Goal: Task Accomplishment & Management: Manage account settings

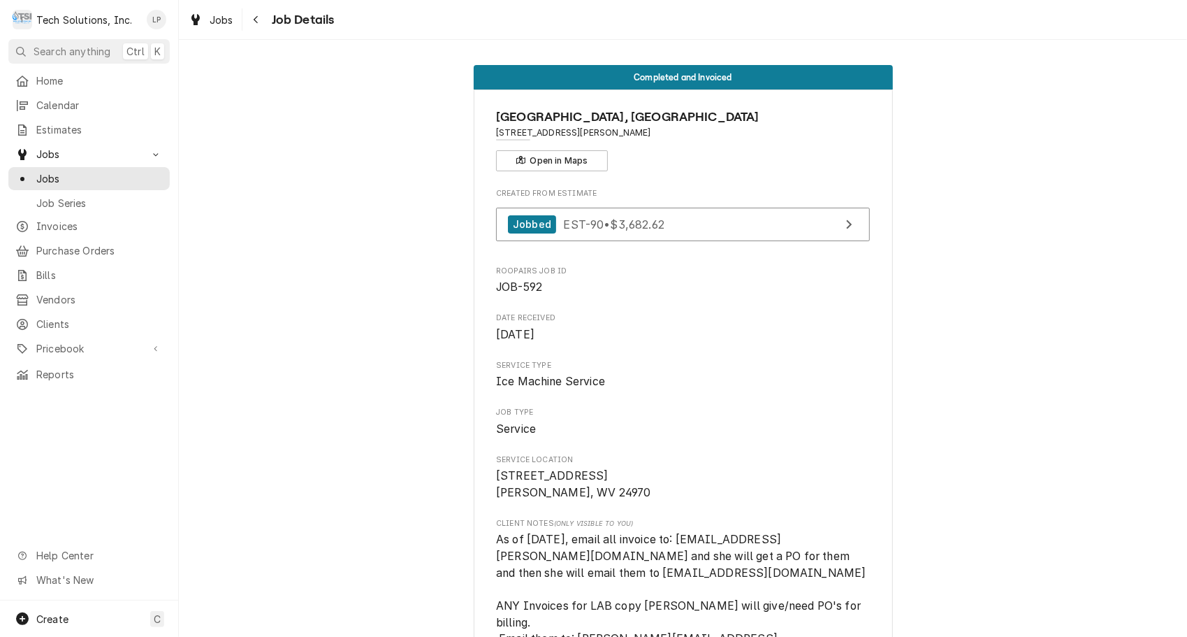
scroll to position [1189, 0]
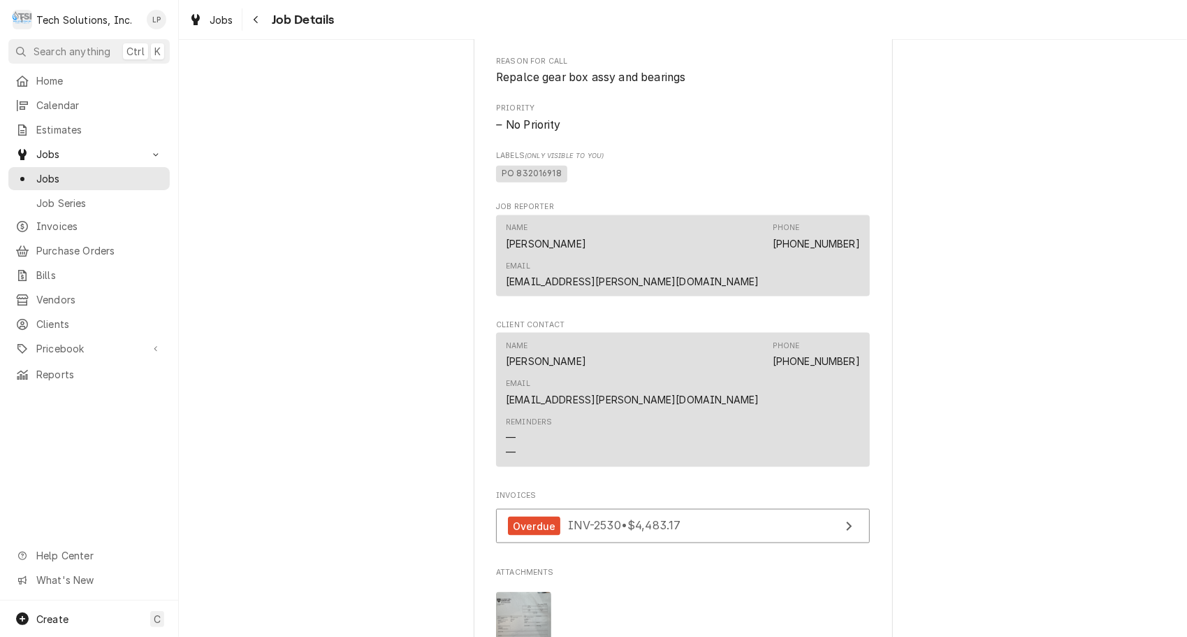
click at [48, 171] on span "Jobs" at bounding box center [99, 178] width 126 height 15
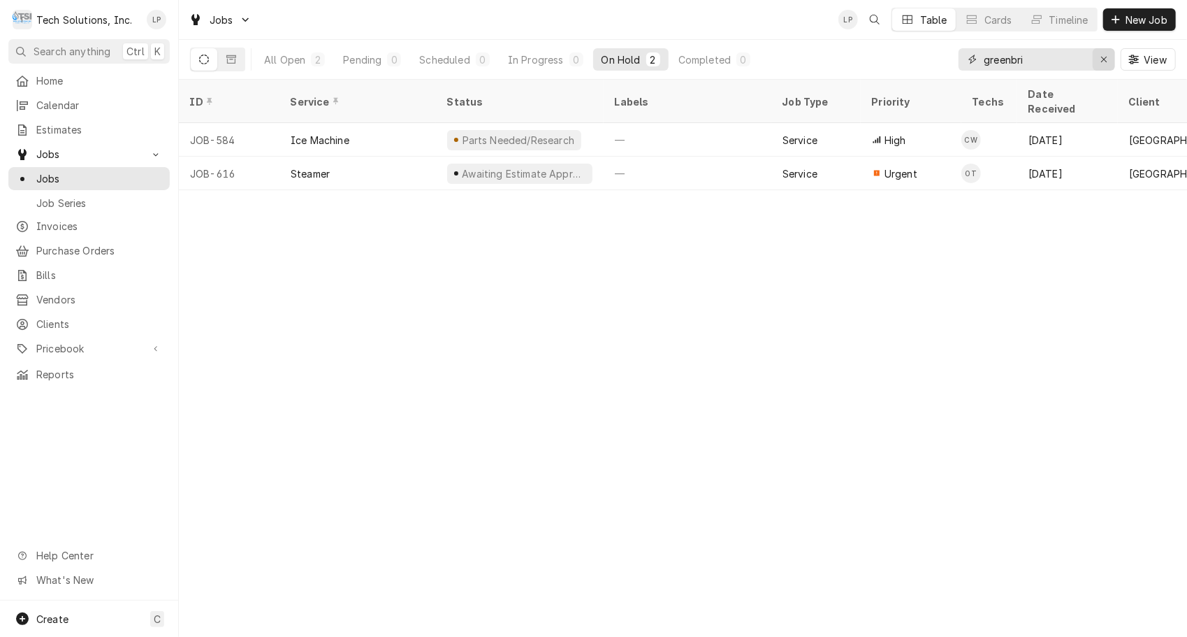
click at [1102, 64] on icon "Erase input" at bounding box center [1105, 60] width 8 height 10
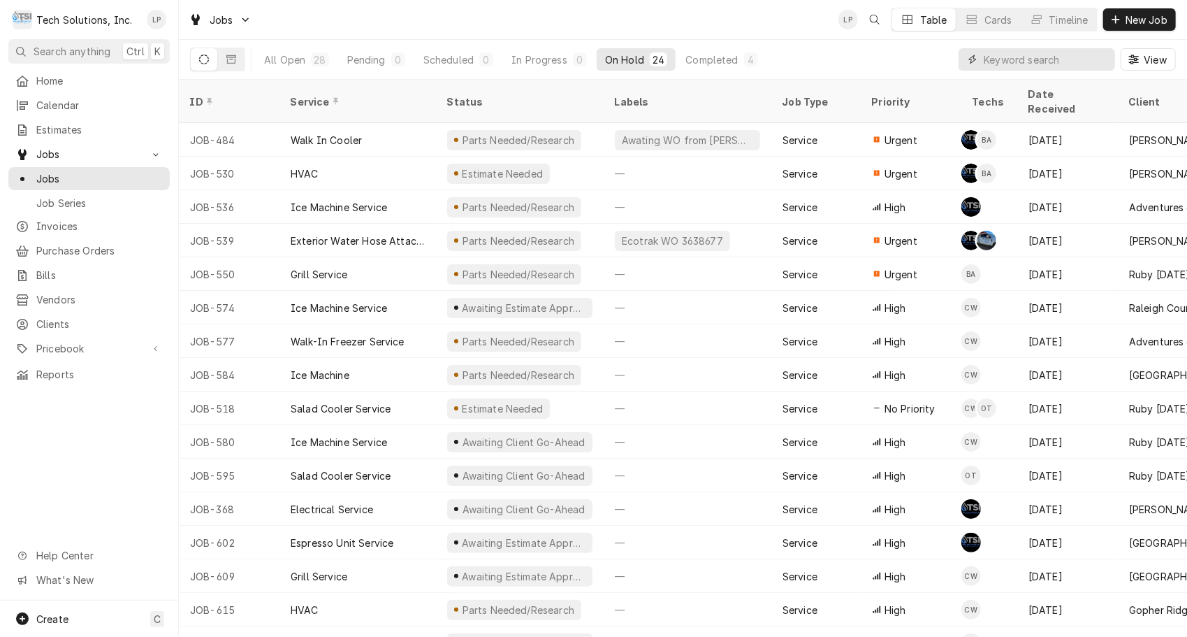
click at [1069, 59] on input "Dynamic Content Wrapper" at bounding box center [1046, 59] width 124 height 22
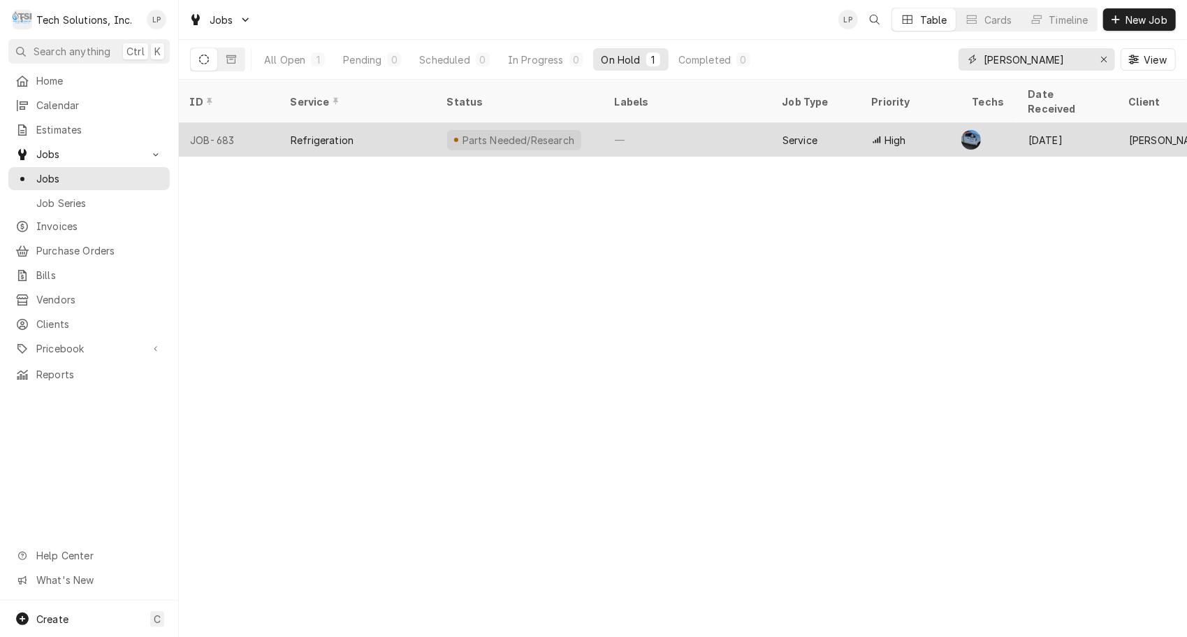
type input "[PERSON_NAME]"
click at [702, 123] on div "—" at bounding box center [688, 140] width 168 height 34
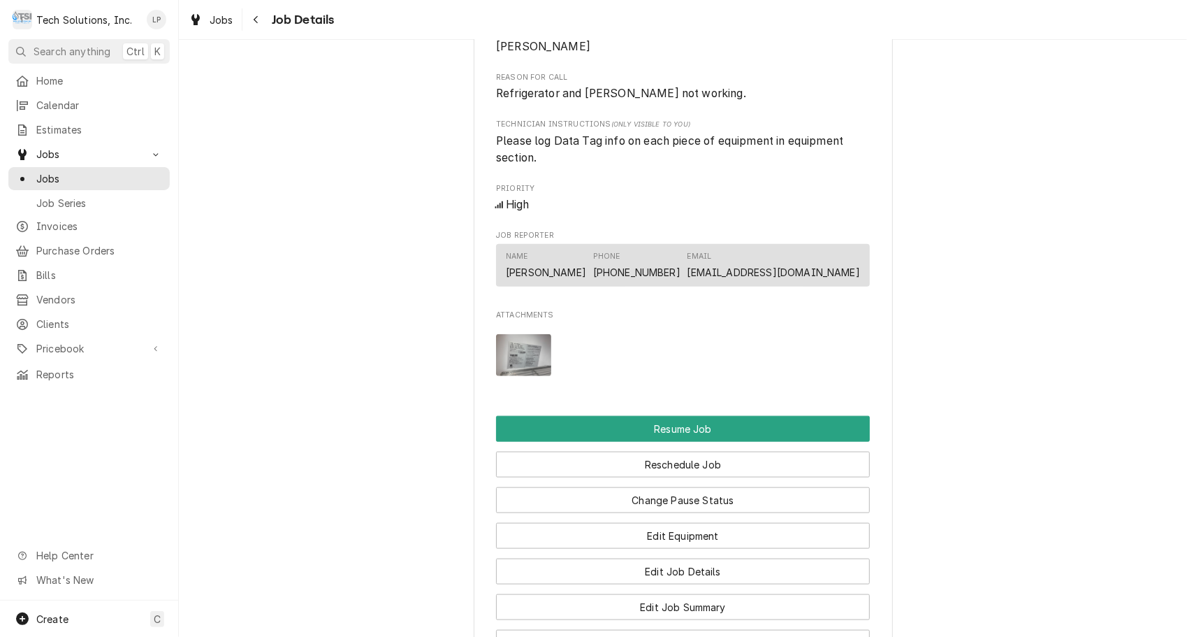
scroll to position [1252, 0]
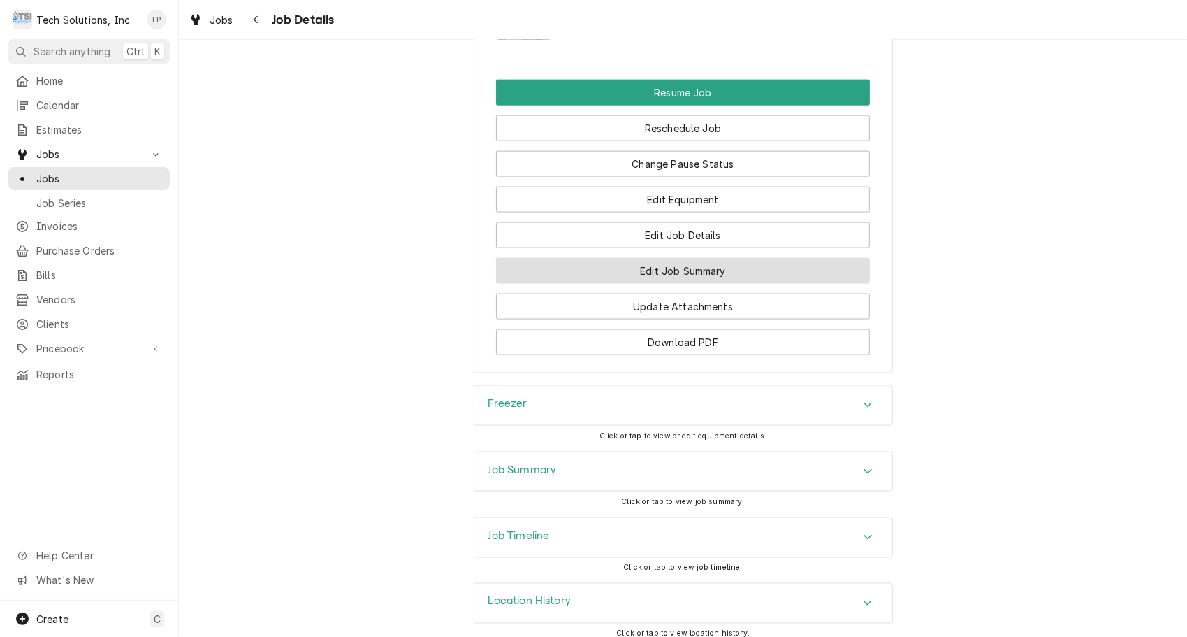
click at [688, 261] on button "Edit Job Summary" at bounding box center [683, 271] width 374 height 26
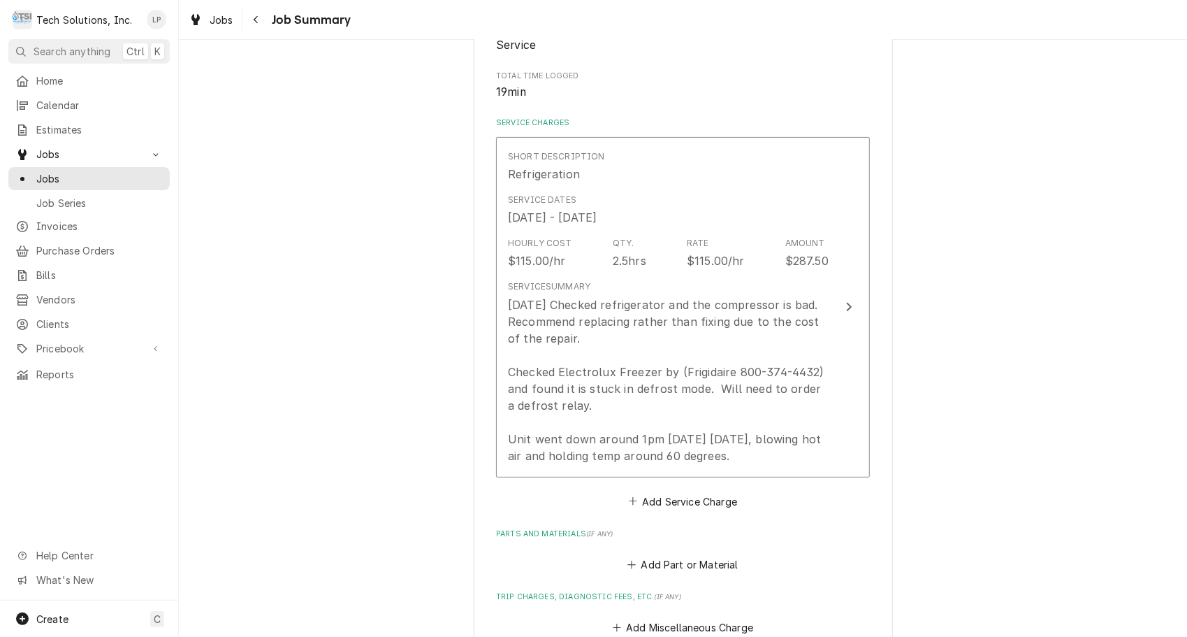
scroll to position [275, 0]
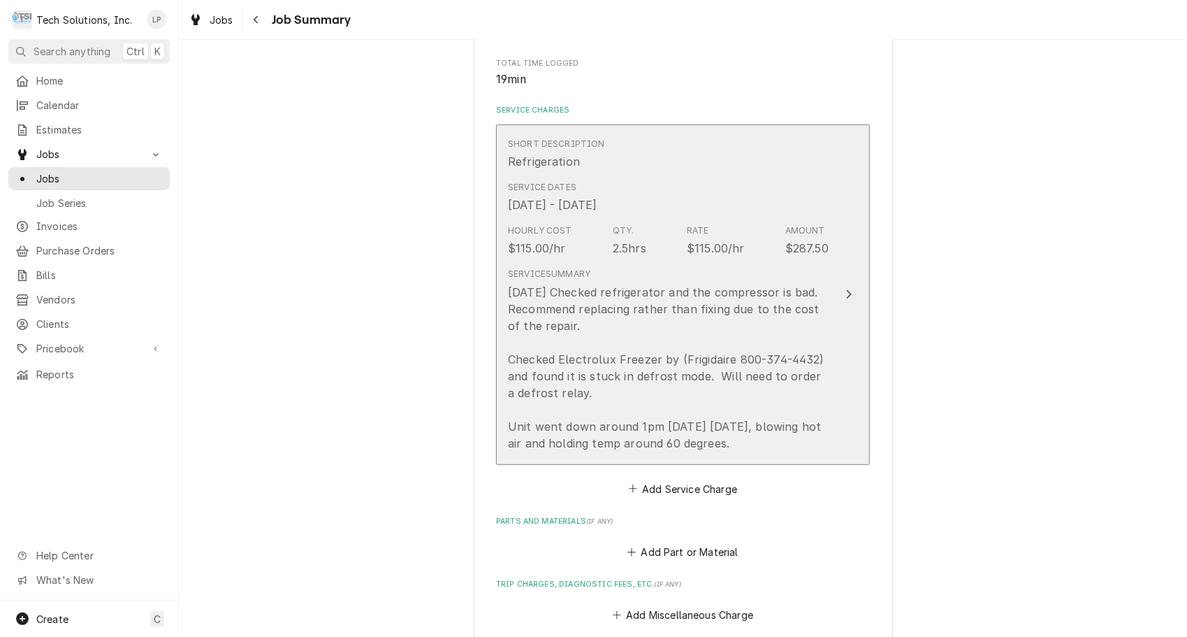
click at [847, 296] on icon "Update Line Item" at bounding box center [850, 294] width 6 height 9
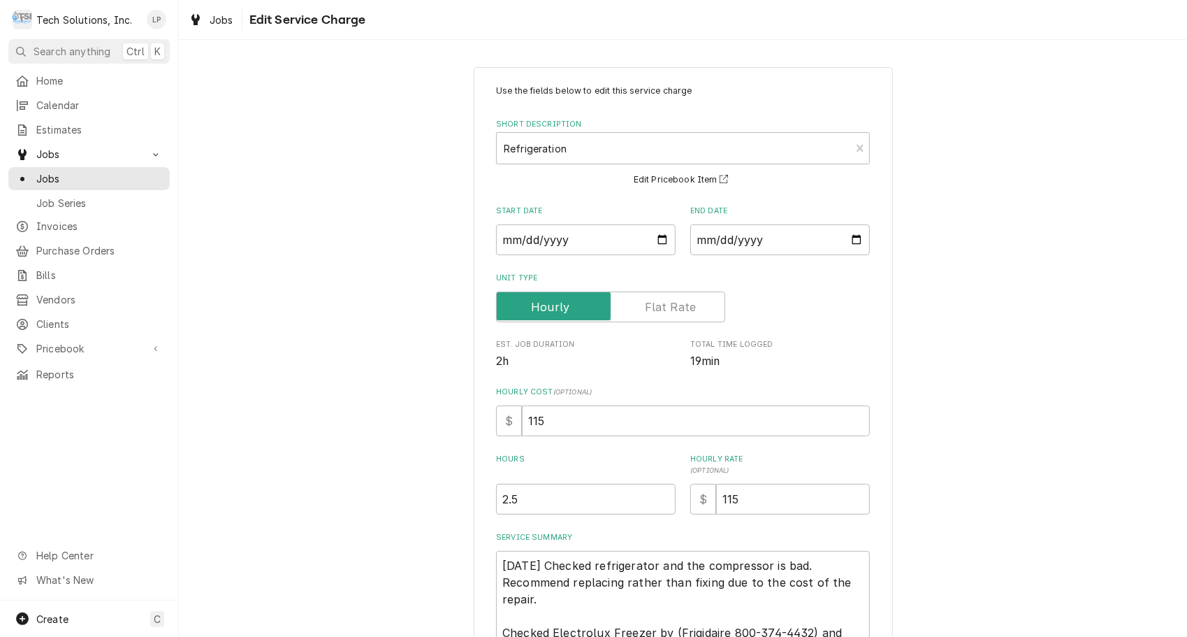
click at [403, 531] on div "Use the fields below to edit this service charge Short Description Refrigeratio…" at bounding box center [683, 454] width 1008 height 798
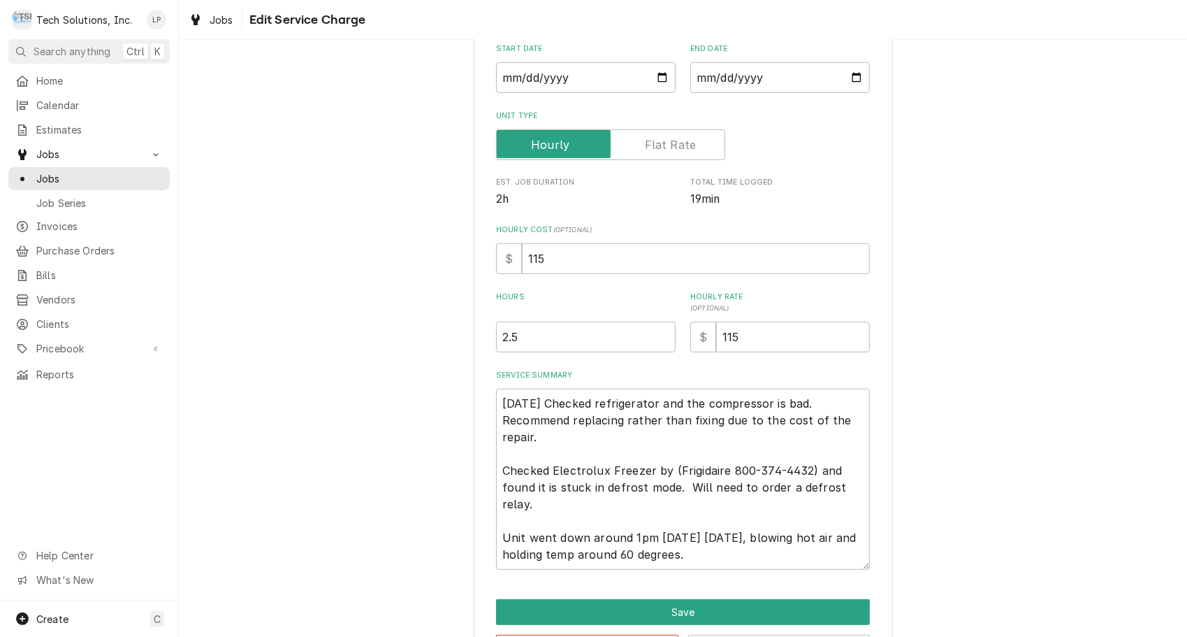
scroll to position [216, 0]
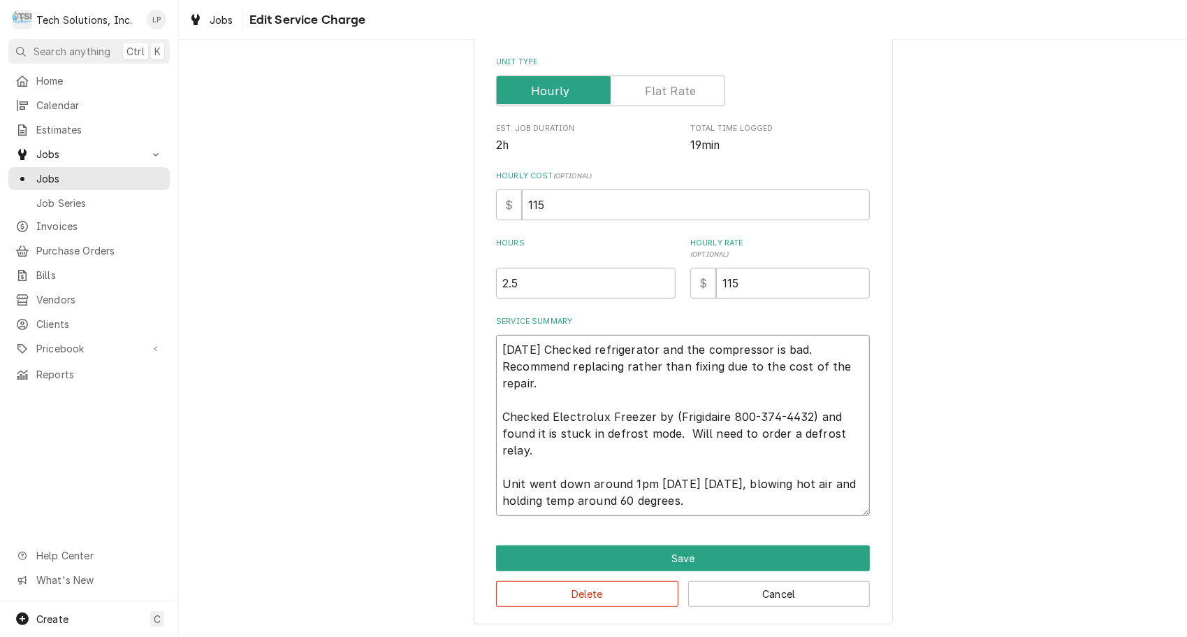
click at [679, 433] on textarea "9/17/25 Checked refrigerator and the compressor is bad. Recommend replacing rat…" at bounding box center [683, 425] width 374 height 181
click at [529, 449] on textarea "9/17/25 Checked refrigerator and the compressor is bad. Recommend replacing rat…" at bounding box center [683, 425] width 374 height 181
type textarea "x"
type textarea "9/17/25 Checked refrigerator and the compressor is bad. Recommend replacing rat…"
type textarea "x"
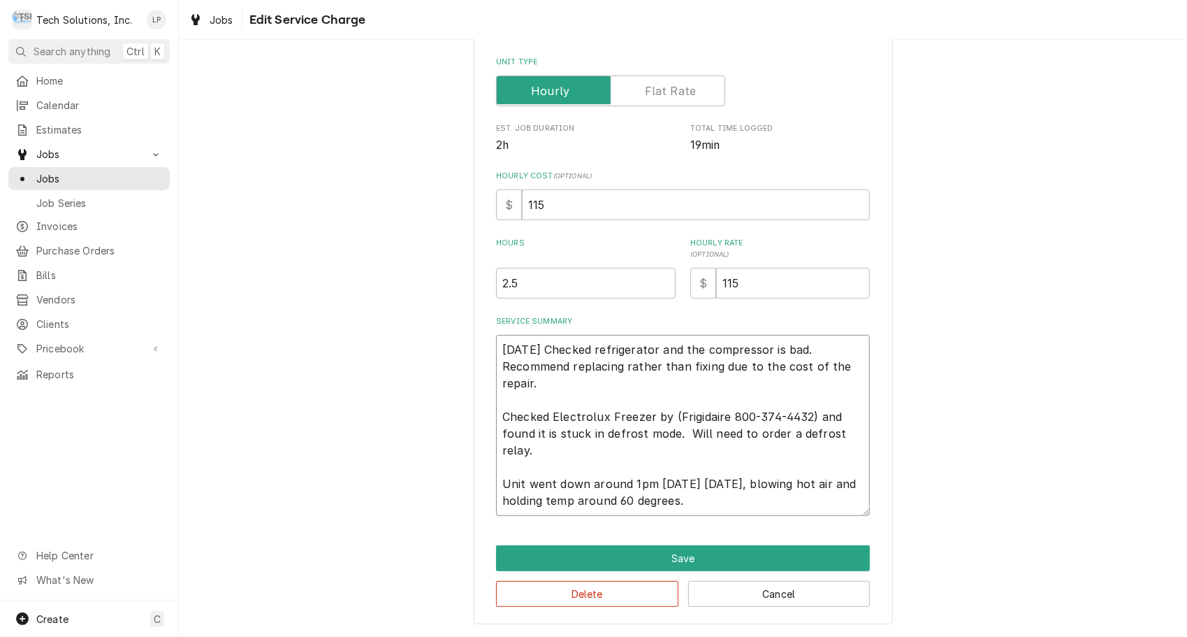
type textarea "9/17/25 Checked refrigerator and the compressor is bad. Recommend replacing rat…"
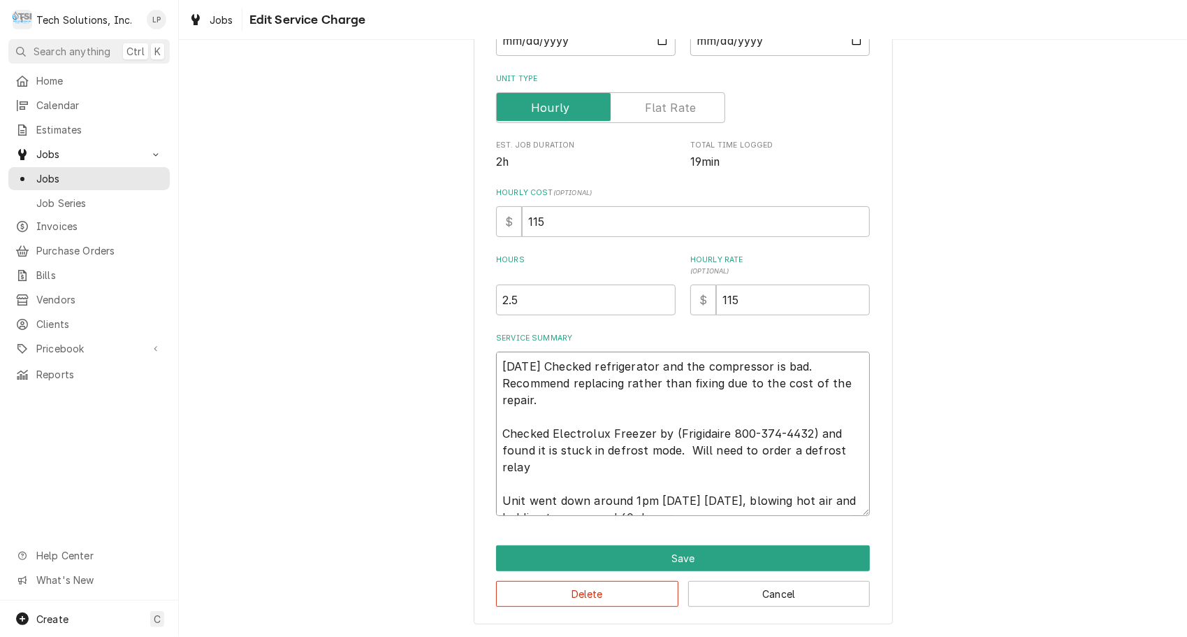
type textarea "x"
type textarea "9/17/25 Checked refrigerator and the compressor is bad. Recommend replacing rat…"
type textarea "x"
type textarea "9/17/25 Checked refrigerator and the compressor is bad. Recommend replacing rat…"
type textarea "x"
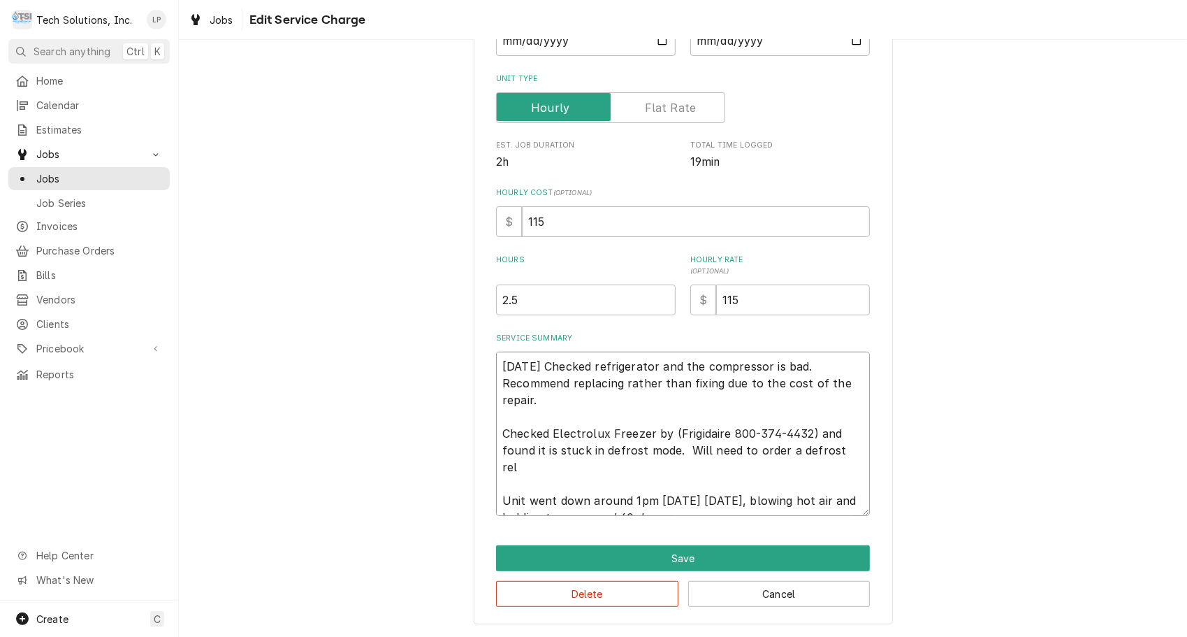
type textarea "9/17/25 Checked refrigerator and the compressor is bad. Recommend replacing rat…"
type textarea "x"
type textarea "9/17/25 Checked refrigerator and the compressor is bad. Recommend replacing rat…"
type textarea "x"
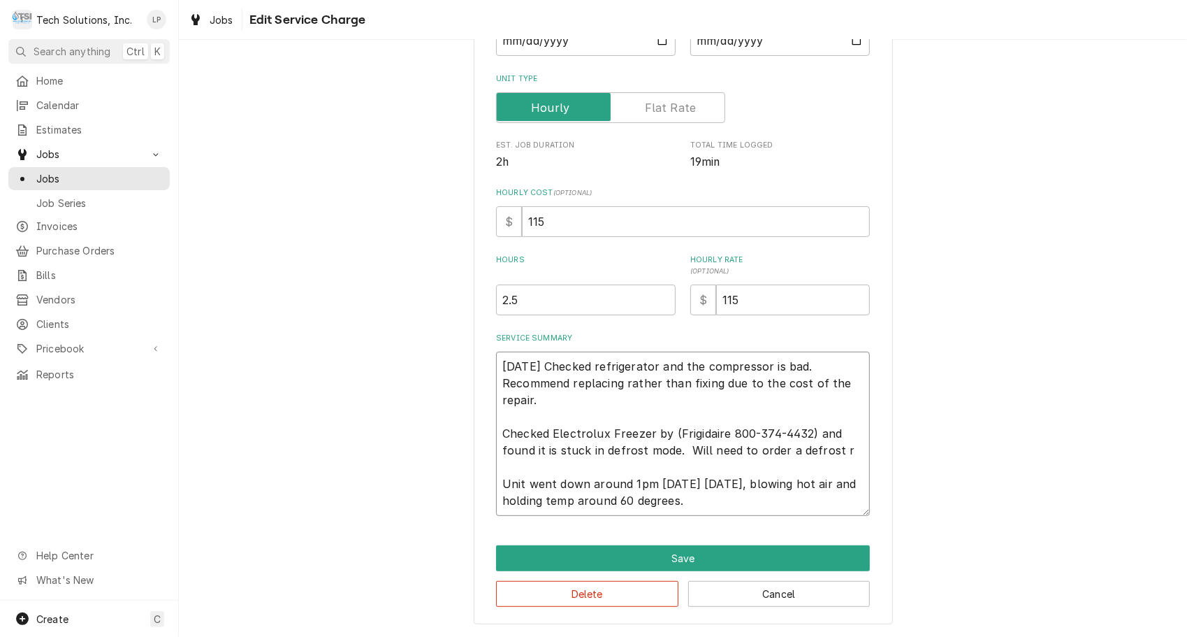
type textarea "9/17/25 Checked refrigerator and the compressor is bad. Recommend replacing rat…"
type textarea "x"
type textarea "9/17/25 Checked refrigerator and the compressor is bad. Recommend replacing rat…"
type textarea "x"
type textarea "9/17/25 Checked refrigerator and the compressor is bad. Recommend replacing rat…"
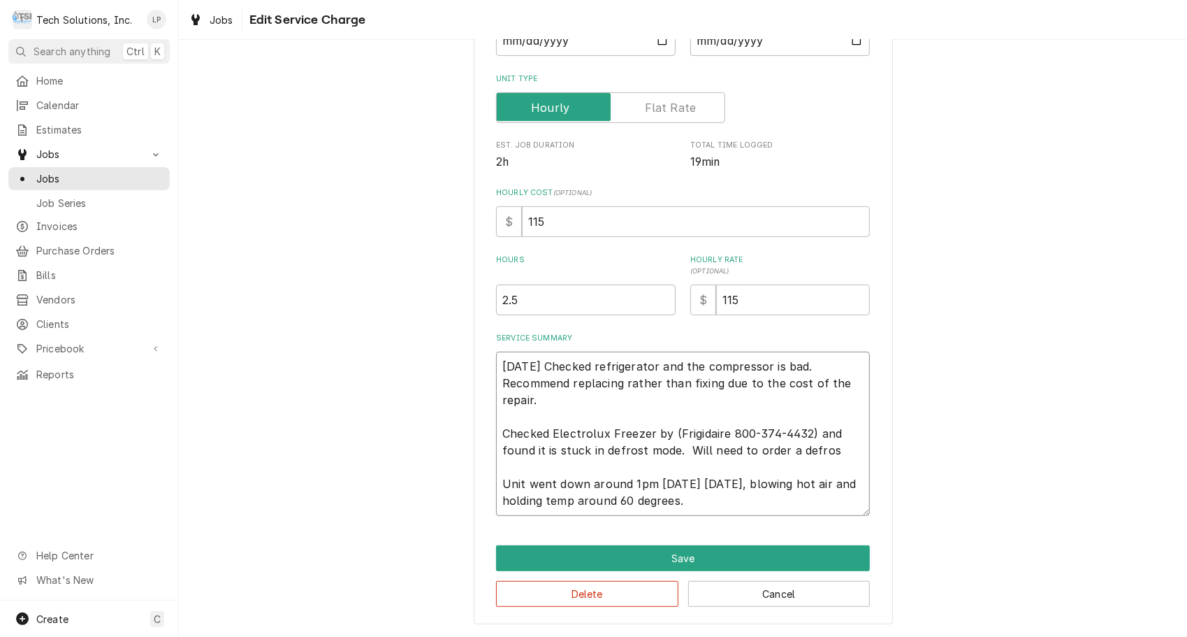
type textarea "x"
type textarea "9/17/25 Checked refrigerator and the compressor is bad. Recommend replacing rat…"
type textarea "x"
type textarea "9/17/25 Checked refrigerator and the compressor is bad. Recommend replacing rat…"
type textarea "x"
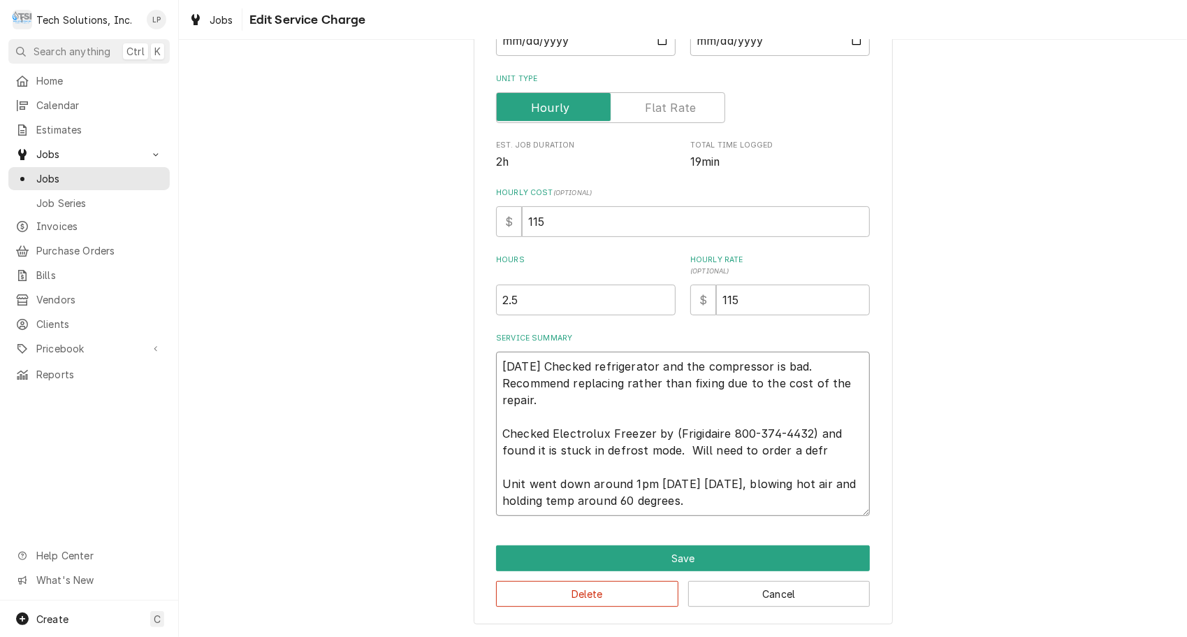
type textarea "9/17/25 Checked refrigerator and the compressor is bad. Recommend replacing rat…"
type textarea "x"
type textarea "9/17/25 Checked refrigerator and the compressor is bad. Recommend replacing rat…"
type textarea "x"
type textarea "9/17/25 Checked refrigerator and the compressor is bad. Recommend replacing rat…"
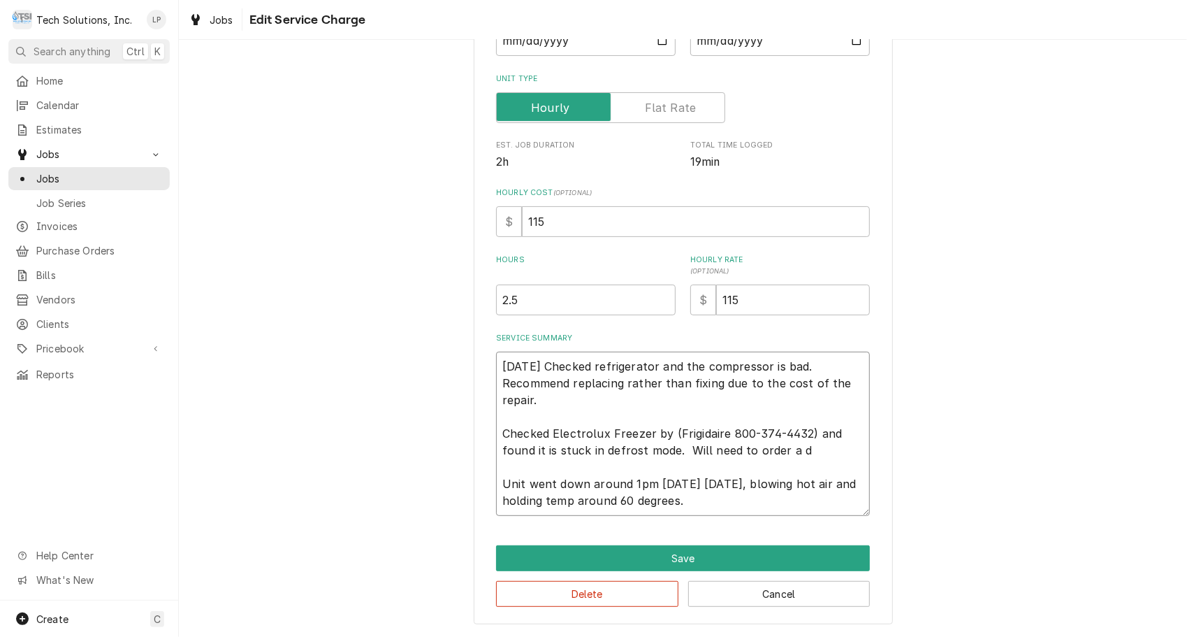
type textarea "x"
type textarea "9/17/25 Checked refrigerator and the compressor is bad. Recommend replacing rat…"
type textarea "x"
type textarea "9/17/25 Checked refrigerator and the compressor is bad. Recommend replacing rat…"
type textarea "x"
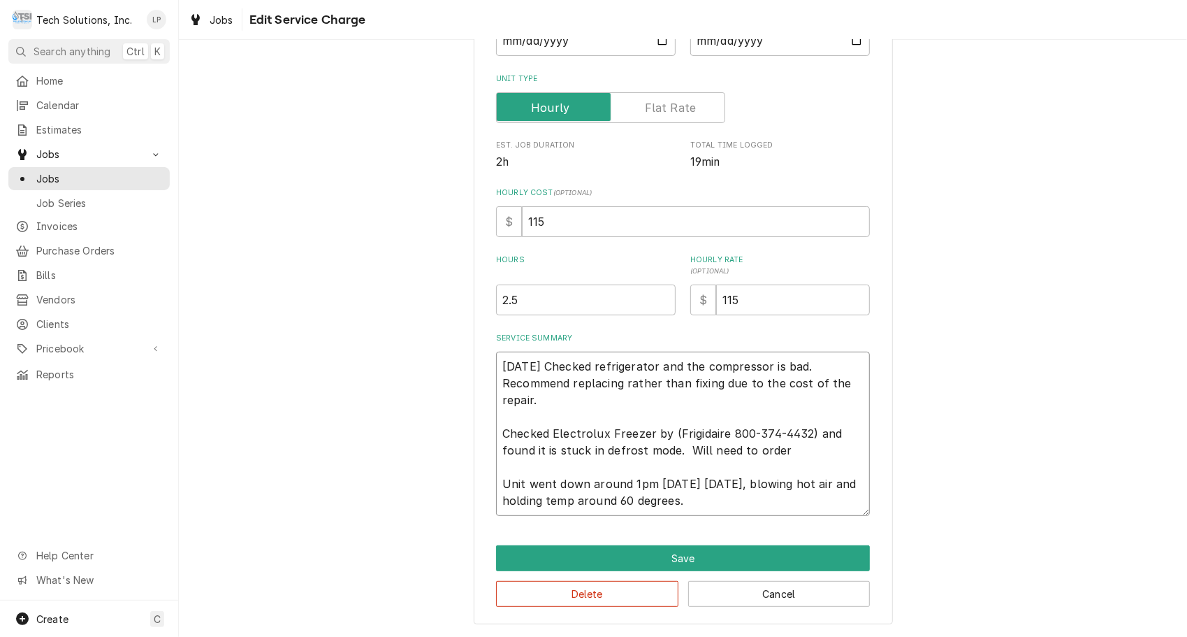
type textarea "9/17/25 Checked refrigerator and the compressor is bad. Recommend replacing rat…"
type textarea "x"
type textarea "9/17/25 Checked refrigerator and the compressor is bad. Recommend replacing rat…"
type textarea "x"
type textarea "9/17/25 Checked refrigerator and the compressor is bad. Recommend replacing rat…"
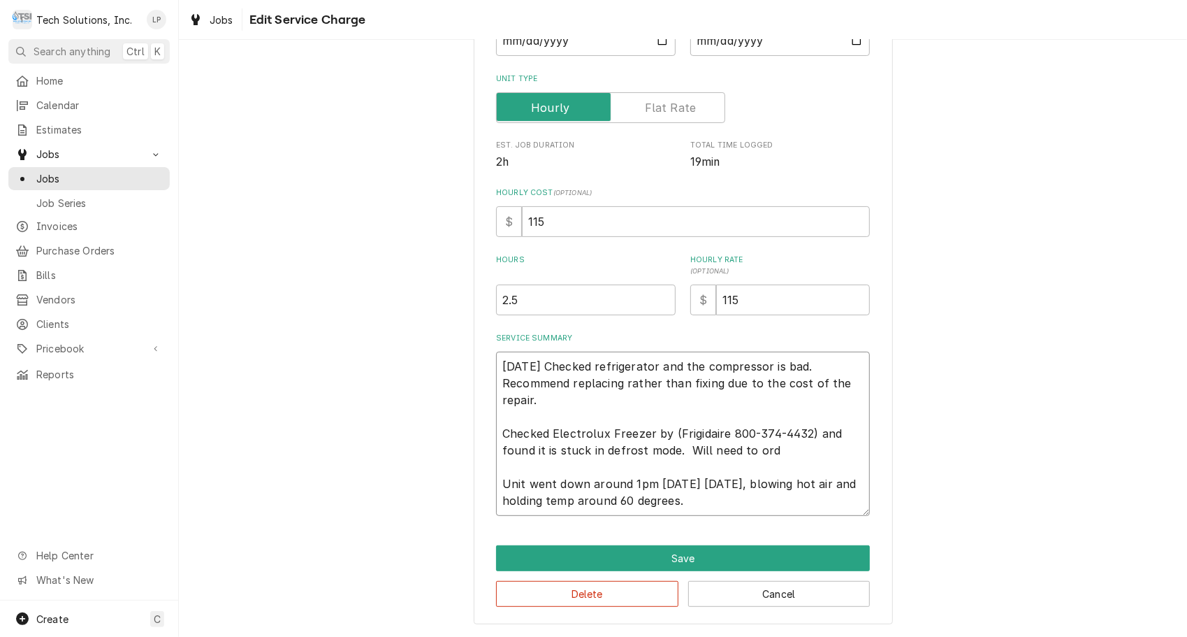
type textarea "x"
type textarea "9/17/25 Checked refrigerator and the compressor is bad. Recommend replacing rat…"
type textarea "x"
type textarea "9/17/25 Checked refrigerator and the compressor is bad. Recommend replacing rat…"
type textarea "x"
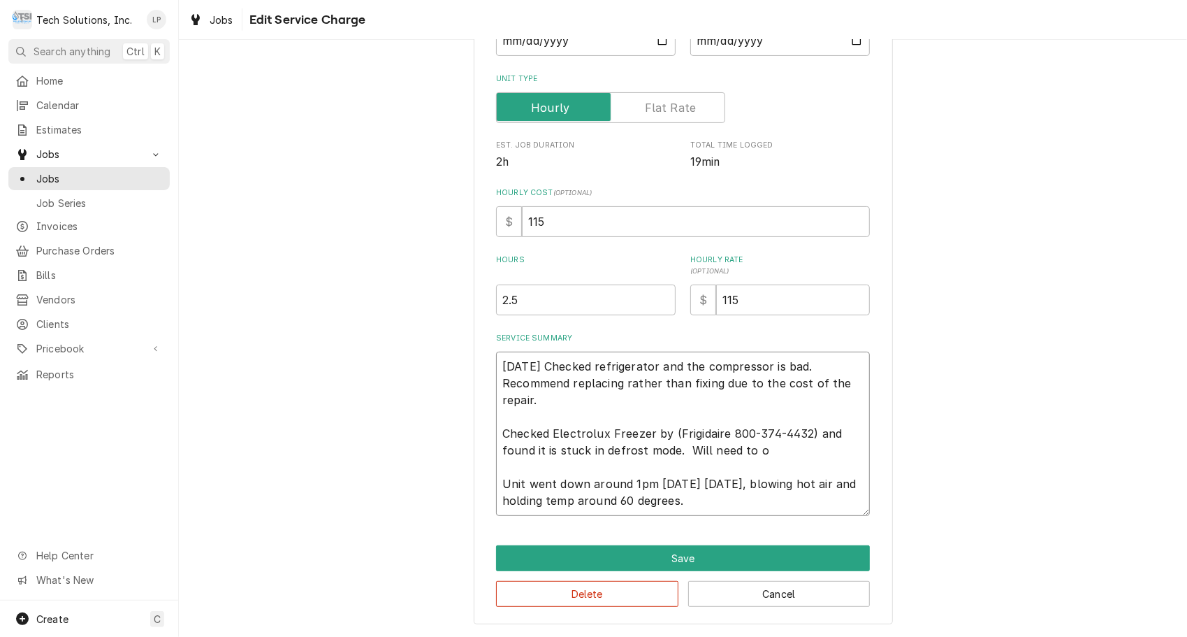
type textarea "9/17/25 Checked refrigerator and the compressor is bad. Recommend replacing rat…"
type textarea "x"
type textarea "9/17/25 Checked refrigerator and the compressor is bad. Recommend replacing rat…"
type textarea "x"
type textarea "9/17/25 Checked refrigerator and the compressor is bad. Recommend replacing rat…"
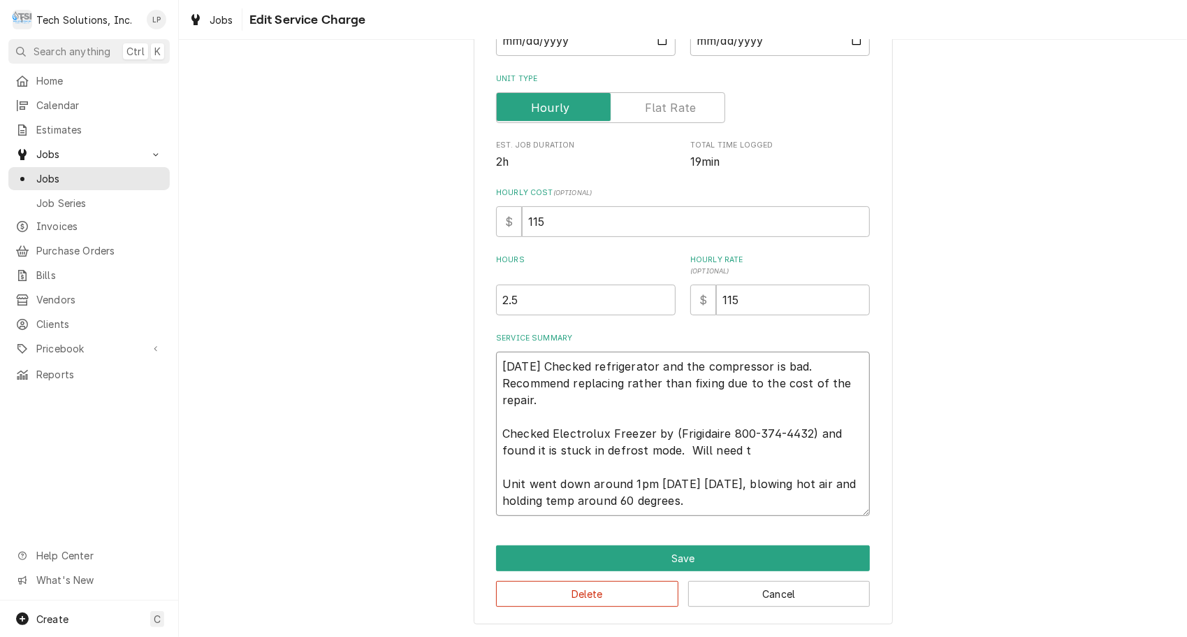
type textarea "x"
type textarea "9/17/25 Checked refrigerator and the compressor is bad. Recommend replacing rat…"
type textarea "x"
type textarea "9/17/25 Checked refrigerator and the compressor is bad. Recommend replacing rat…"
type textarea "x"
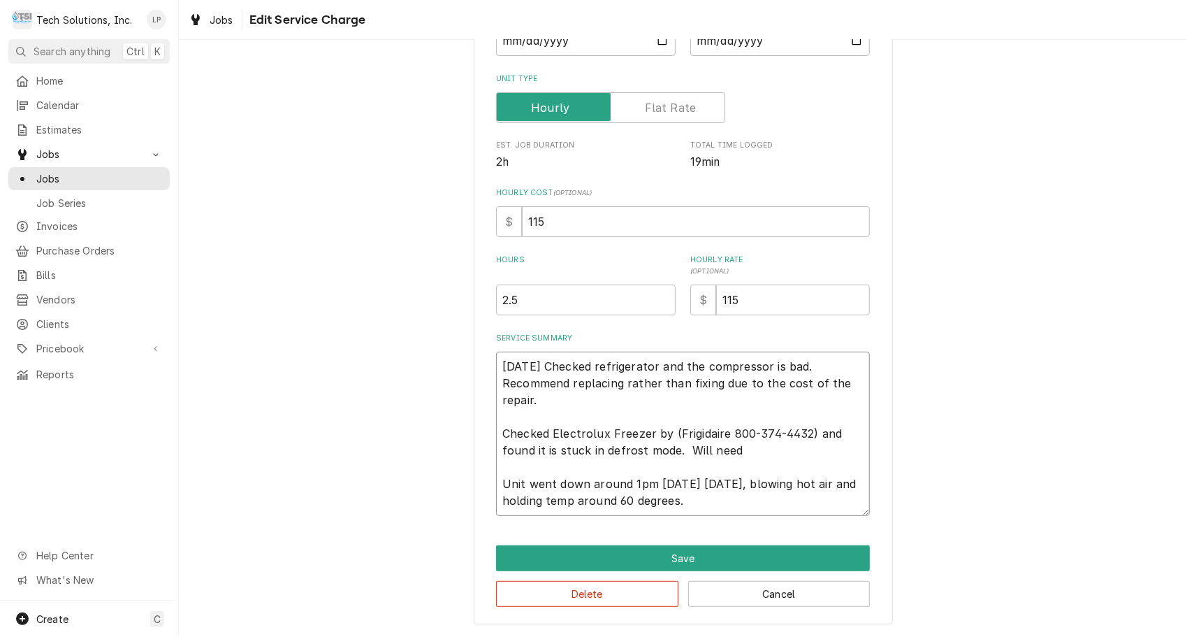
type textarea "9/17/25 Checked refrigerator and the compressor is bad. Recommend replacing rat…"
type textarea "x"
type textarea "9/17/25 Checked refrigerator and the compressor is bad. Recommend replacing rat…"
type textarea "x"
type textarea "9/17/25 Checked refrigerator and the compressor is bad. Recommend replacing rat…"
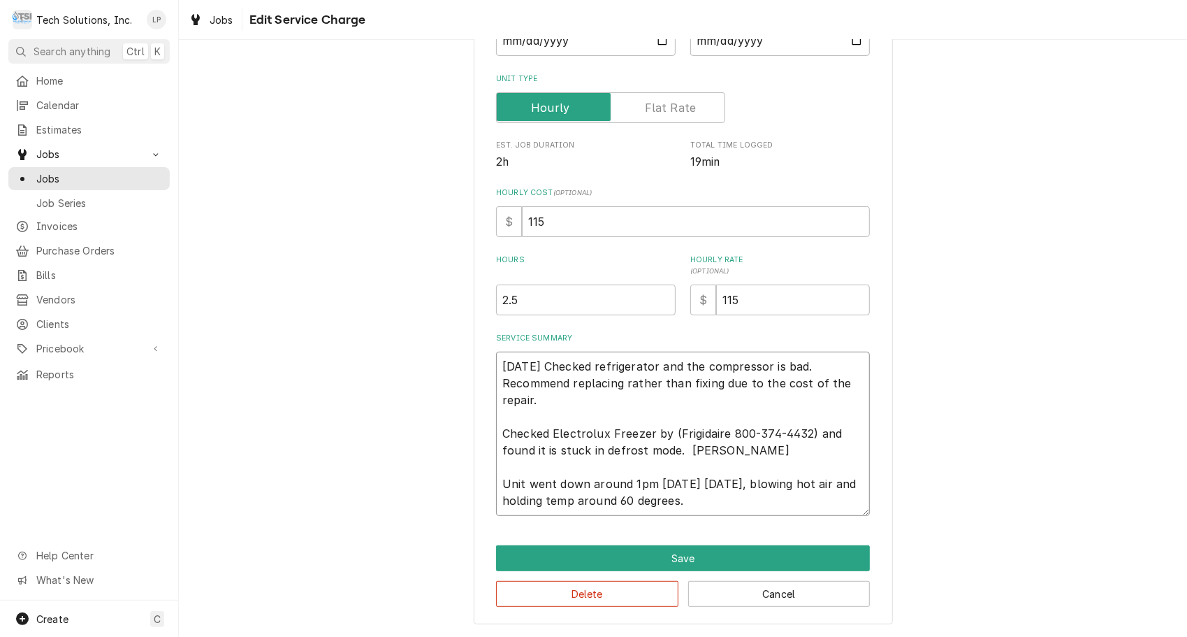
type textarea "x"
type textarea "9/17/25 Checked refrigerator and the compressor is bad. Recommend replacing rat…"
type textarea "x"
type textarea "9/17/25 Checked refrigerator and the compressor is bad. Recommend replacing rat…"
type textarea "x"
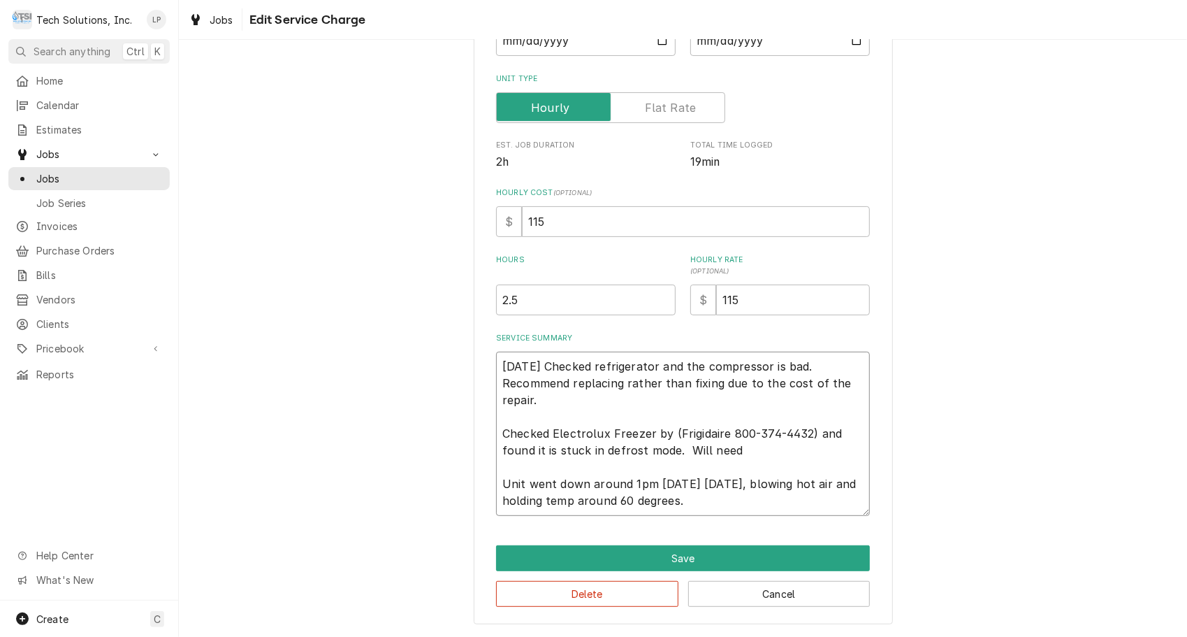
type textarea "9/17/25 Checked refrigerator and the compressor is bad. Recommend replacing rat…"
type textarea "x"
type textarea "9/17/25 Checked refrigerator and the compressor is bad. Recommend replacing rat…"
type textarea "x"
type textarea "9/17/25 Checked refrigerator and the compressor is bad. Recommend replacing rat…"
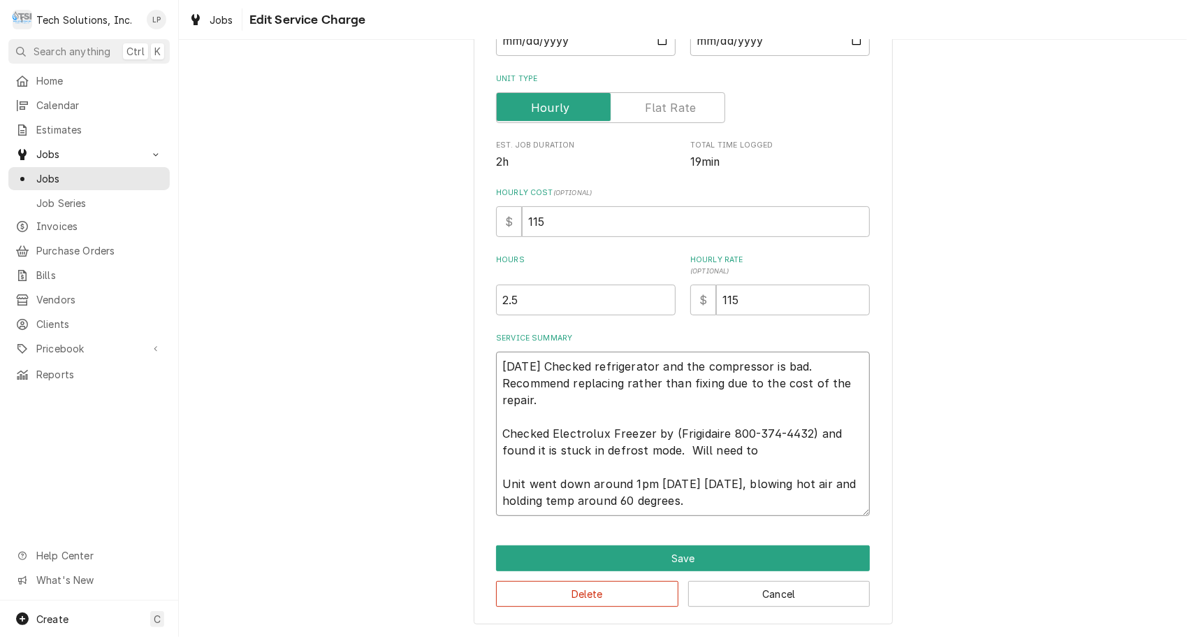
type textarea "x"
type textarea "9/17/25 Checked refrigerator and the compressor is bad. Recommend replacing rat…"
type textarea "x"
type textarea "9/17/25 Checked refrigerator and the compressor is bad. Recommend replacing rat…"
type textarea "x"
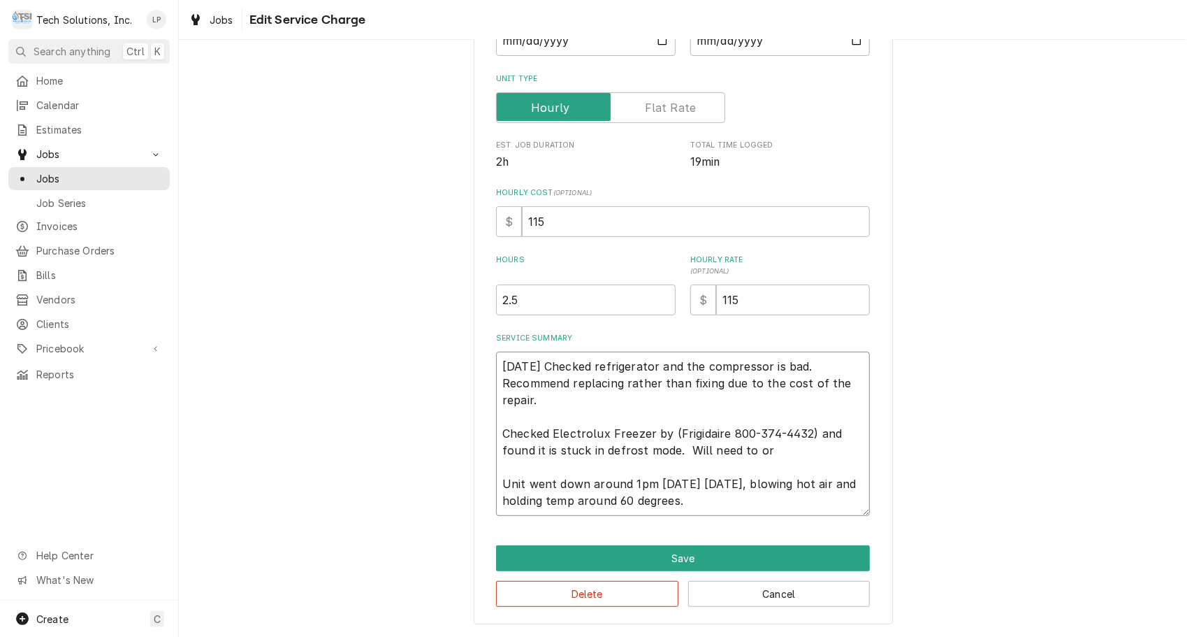
type textarea "9/17/25 Checked refrigerator and the compressor is bad. Recommend replacing rat…"
type textarea "x"
type textarea "9/17/25 Checked refrigerator and the compressor is bad. Recommend replacing rat…"
type textarea "x"
type textarea "9/17/25 Checked refrigerator and the compressor is bad. Recommend replacing rat…"
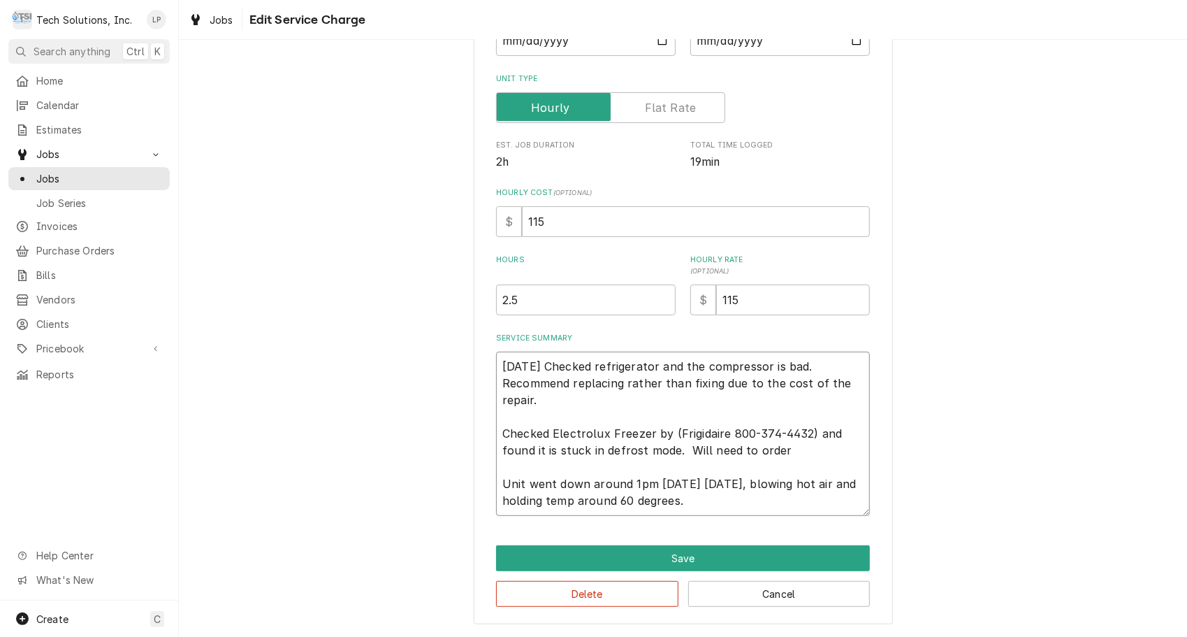
type textarea "x"
type textarea "9/17/25 Checked refrigerator and the compressor is bad. Recommend replacing rat…"
type textarea "x"
type textarea "9/17/25 Checked refrigerator and the compressor is bad. Recommend replacing rat…"
type textarea "x"
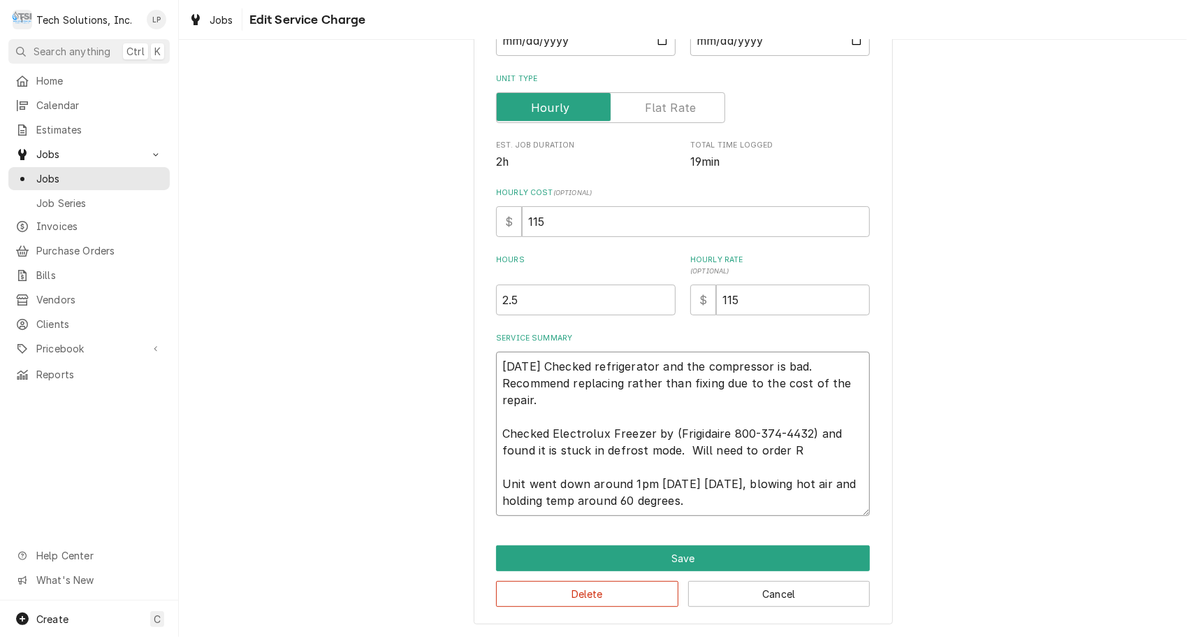
type textarea "9/17/25 Checked refrigerator and the compressor is bad. Recommend replacing rat…"
type textarea "x"
type textarea "9/17/25 Checked refrigerator and the compressor is bad. Recommend replacing rat…"
type textarea "x"
type textarea "9/17/25 Checked refrigerator and the compressor is bad. Recommend replacing rat…"
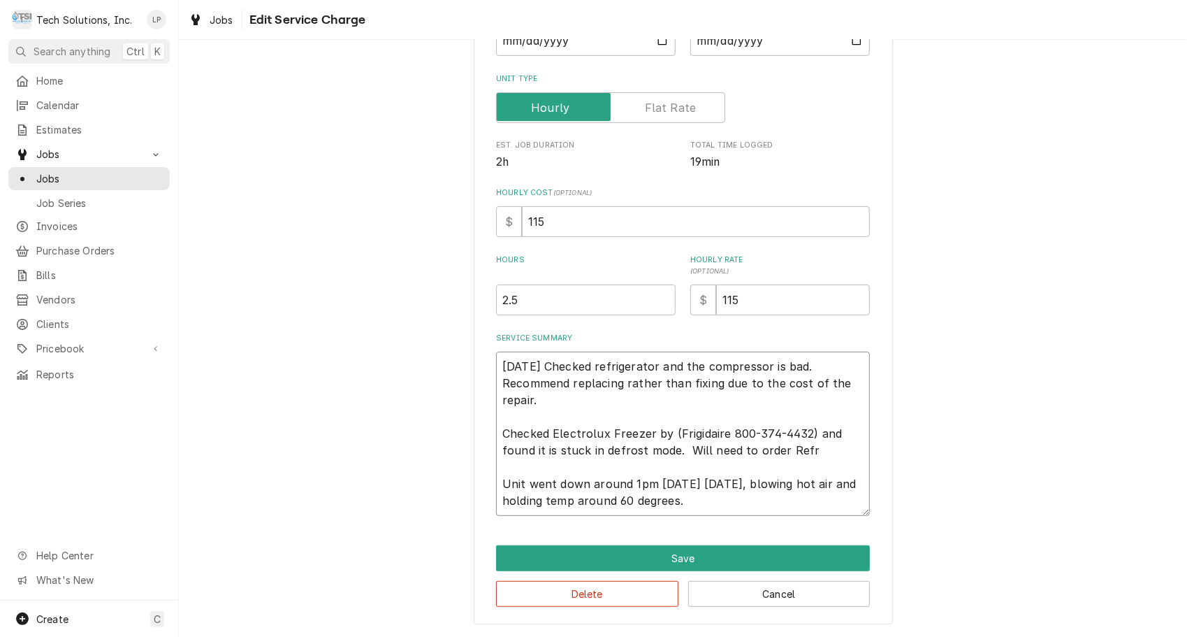
type textarea "x"
type textarea "9/17/25 Checked refrigerator and the compressor is bad. Recommend replacing rat…"
type textarea "x"
type textarea "9/17/25 Checked refrigerator and the compressor is bad. Recommend replacing rat…"
type textarea "x"
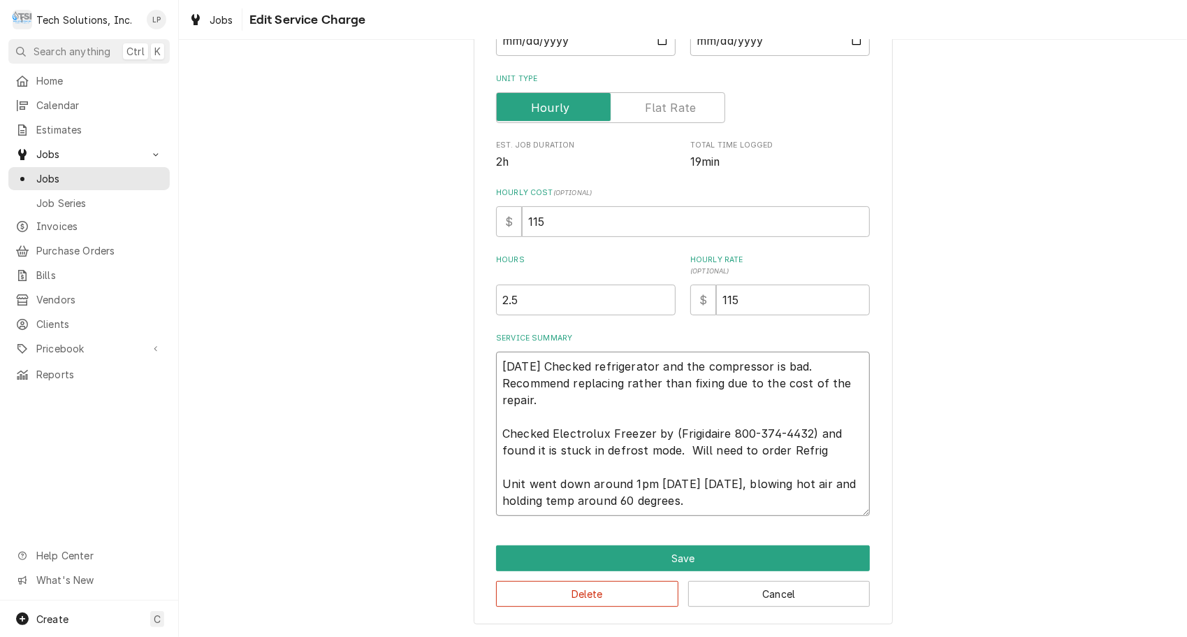
type textarea "9/17/25 Checked refrigerator and the compressor is bad. Recommend replacing rat…"
type textarea "x"
type textarea "9/17/25 Checked refrigerator and the compressor is bad. Recommend replacing rat…"
type textarea "x"
type textarea "9/17/25 Checked refrigerator and the compressor is bad. Recommend replacing rat…"
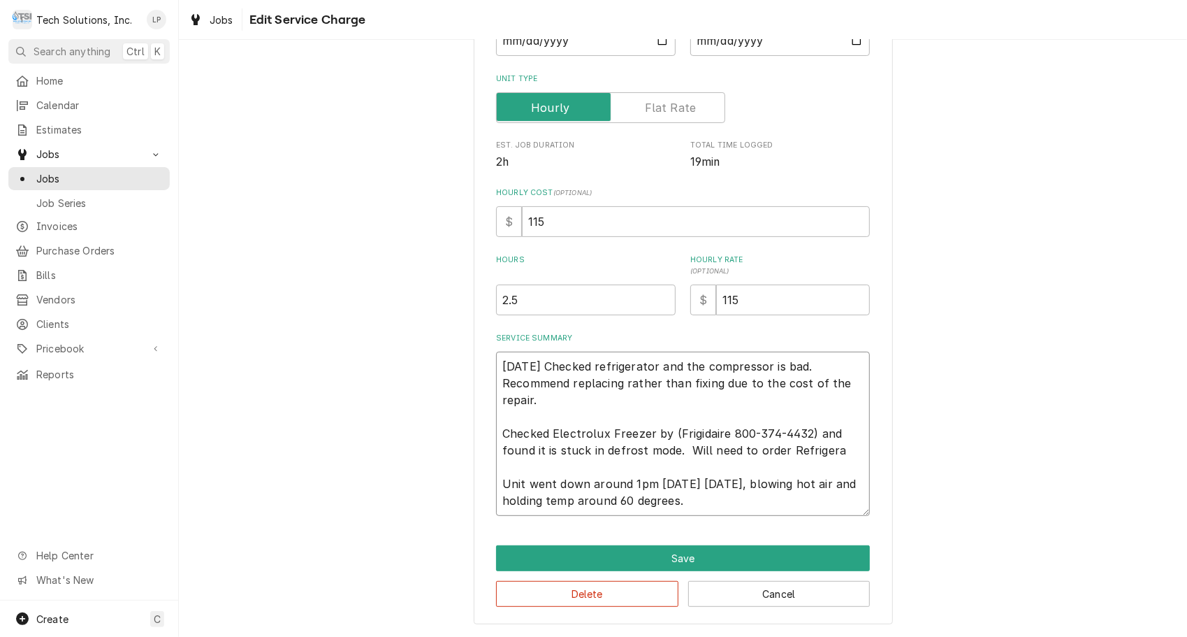
type textarea "x"
type textarea "9/17/25 Checked refrigerator and the compressor is bad. Recommend replacing rat…"
type textarea "x"
type textarea "9/17/25 Checked refrigerator and the compressor is bad. Recommend replacing rat…"
type textarea "x"
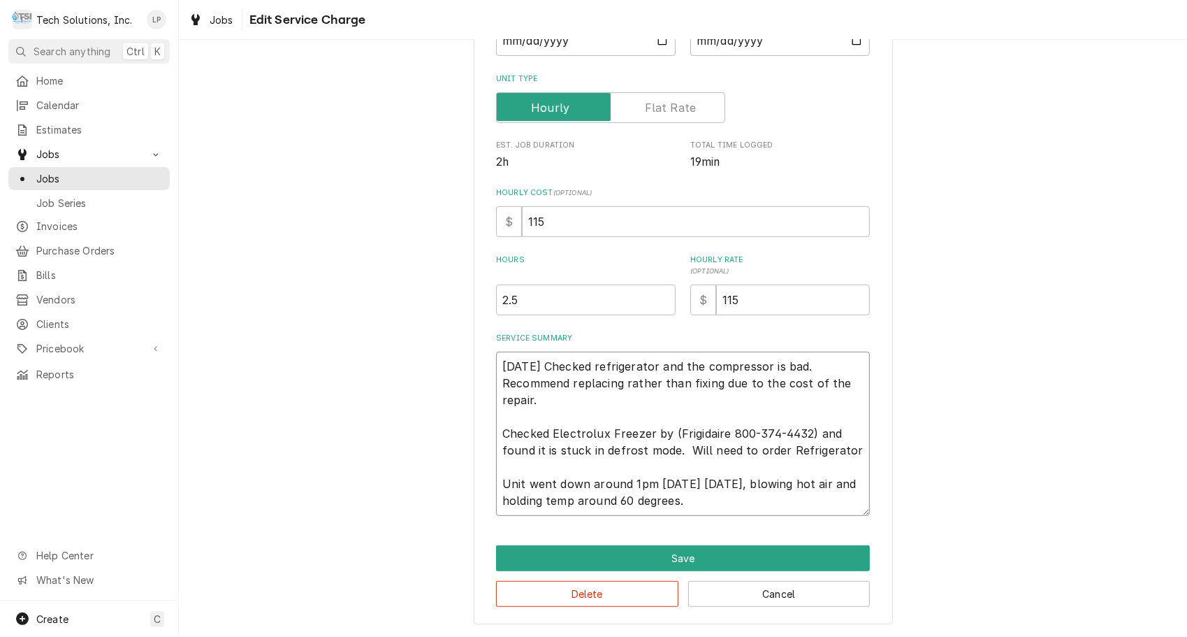
type textarea "9/17/25 Checked refrigerator and the compressor is bad. Recommend replacing rat…"
type textarea "x"
type textarea "9/17/25 Checked refrigerator and the compressor is bad. Recommend replacing rat…"
type textarea "x"
type textarea "9/17/25 Checked refrigerator and the compressor is bad. Recommend replacing rat…"
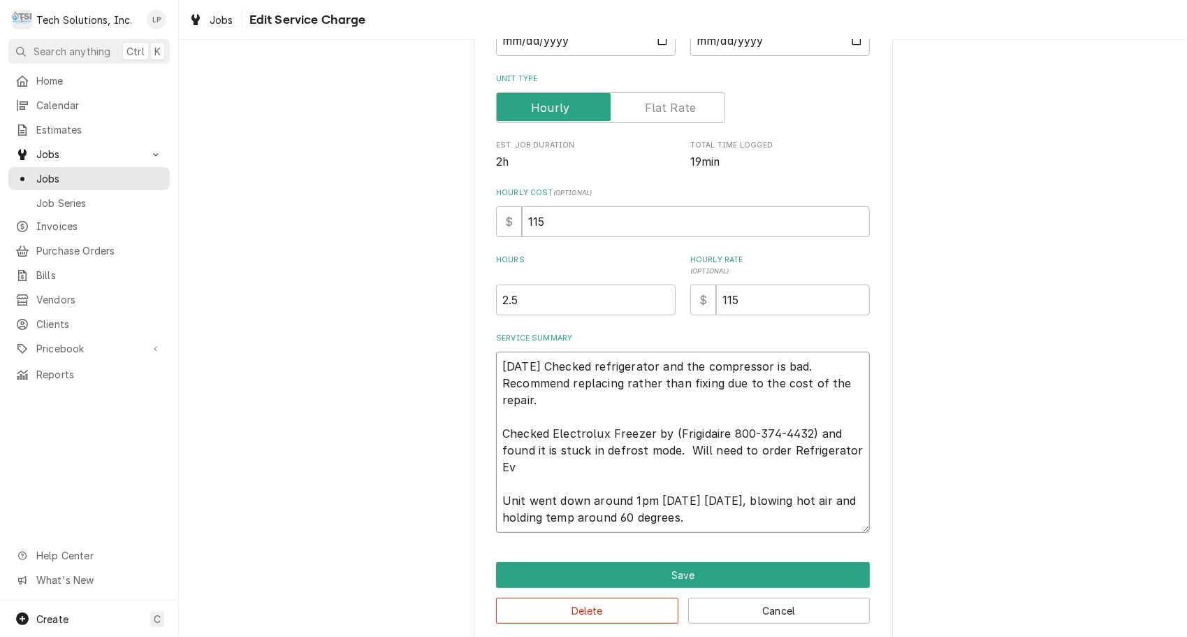
scroll to position [216, 0]
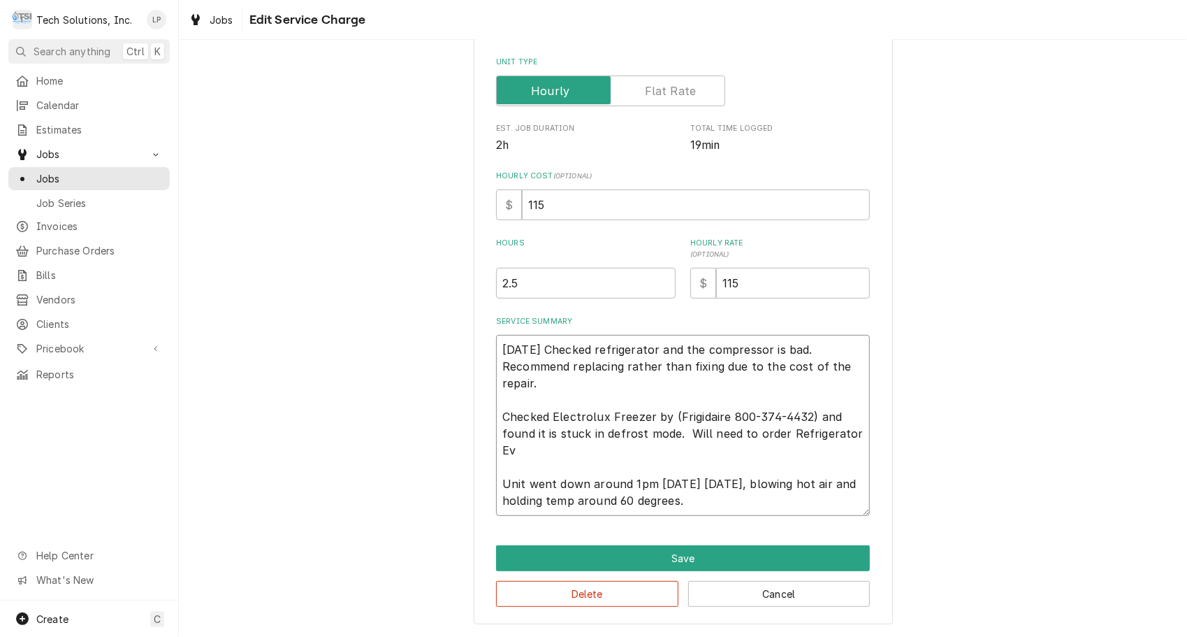
type textarea "x"
type textarea "9/17/25 Checked refrigerator and the compressor is bad. Recommend replacing rat…"
type textarea "x"
type textarea "9/17/25 Checked refrigerator and the compressor is bad. Recommend replacing rat…"
type textarea "x"
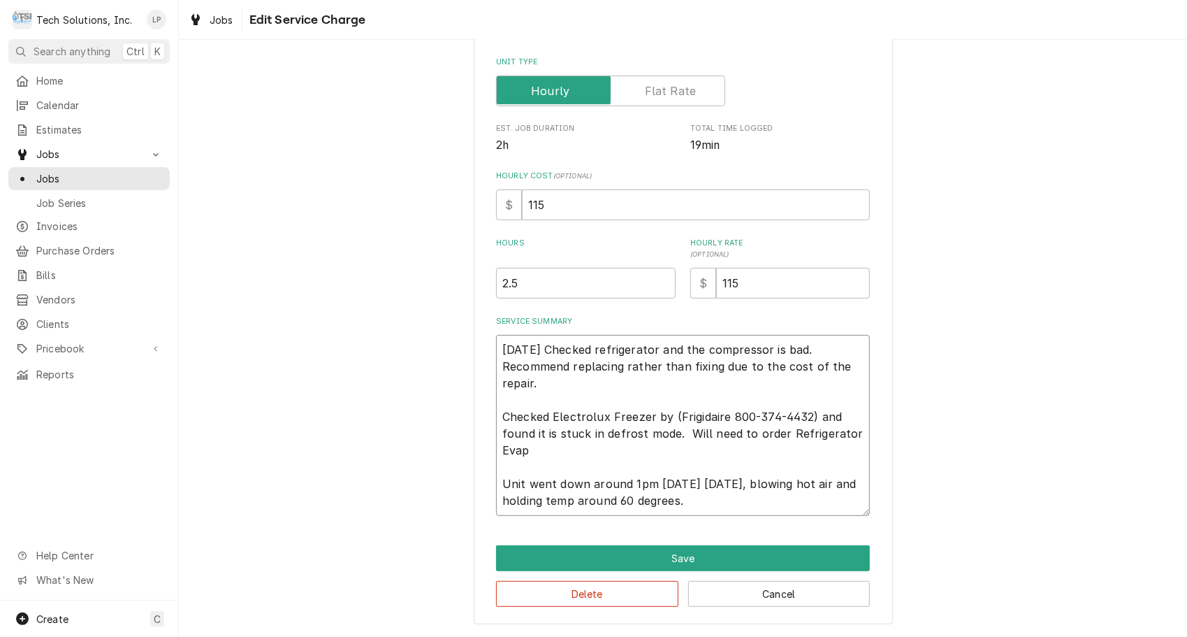
type textarea "9/17/25 Checked refrigerator and the compressor is bad. Recommend replacing rat…"
type textarea "x"
type textarea "9/17/25 Checked refrigerator and the compressor is bad. Recommend replacing rat…"
type textarea "x"
type textarea "9/17/25 Checked refrigerator and the compressor is bad. Recommend replacing rat…"
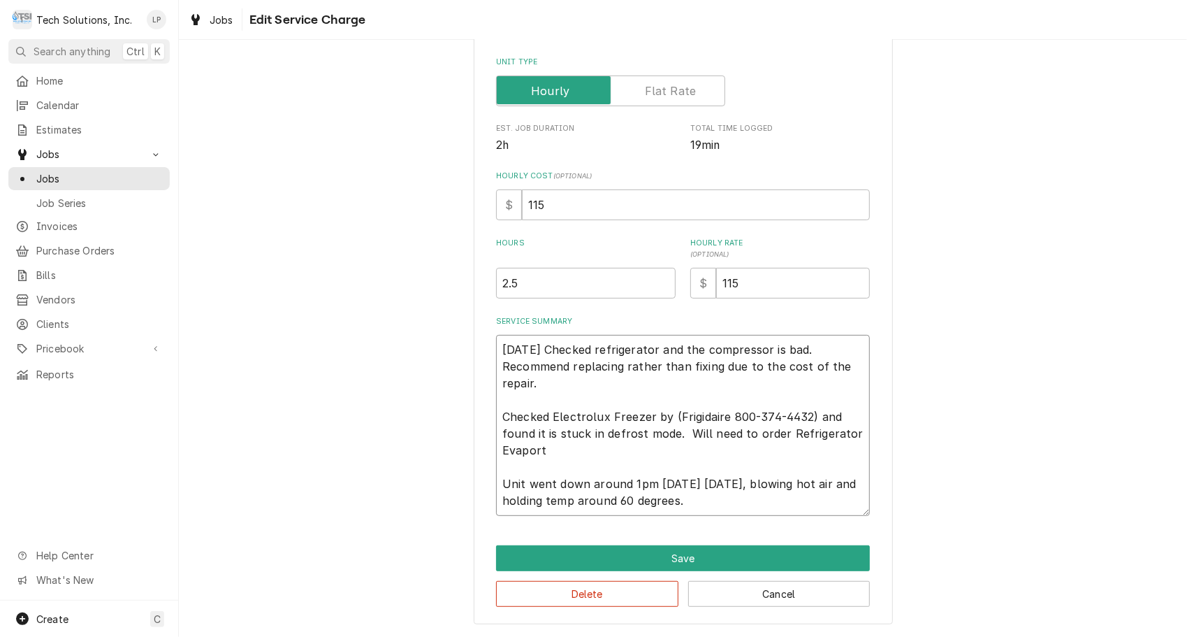
type textarea "x"
type textarea "9/17/25 Checked refrigerator and the compressor is bad. Recommend replacing rat…"
type textarea "x"
type textarea "9/17/25 Checked refrigerator and the compressor is bad. Recommend replacing rat…"
type textarea "x"
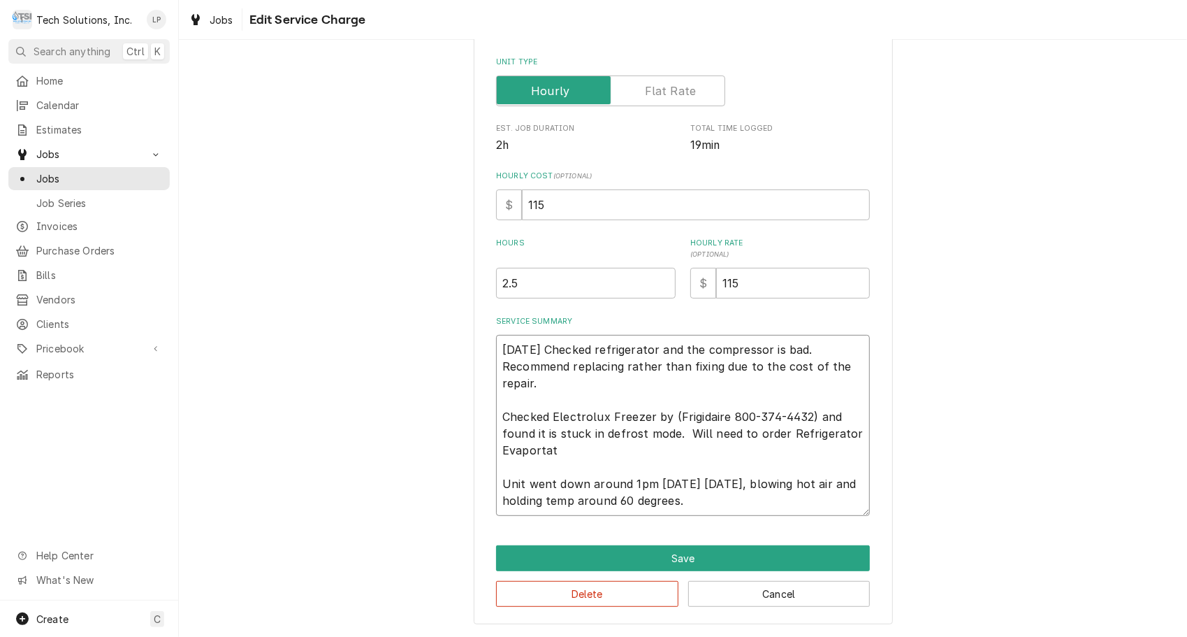
type textarea "9/17/25 Checked refrigerator and the compressor is bad. Recommend replacing rat…"
type textarea "x"
type textarea "9/17/25 Checked refrigerator and the compressor is bad. Recommend replacing rat…"
type textarea "x"
type textarea "9/17/25 Checked refrigerator and the compressor is bad. Recommend replacing rat…"
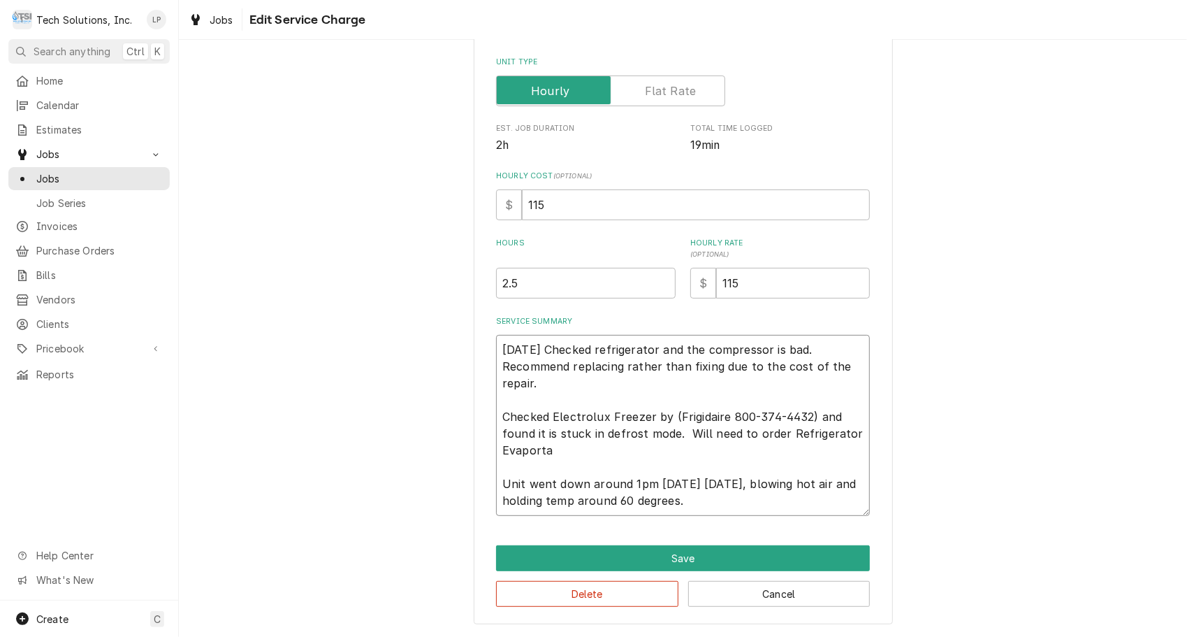
type textarea "x"
type textarea "9/17/25 Checked refrigerator and the compressor is bad. Recommend replacing rat…"
type textarea "x"
type textarea "9/17/25 Checked refrigerator and the compressor is bad. Recommend replacing rat…"
type textarea "x"
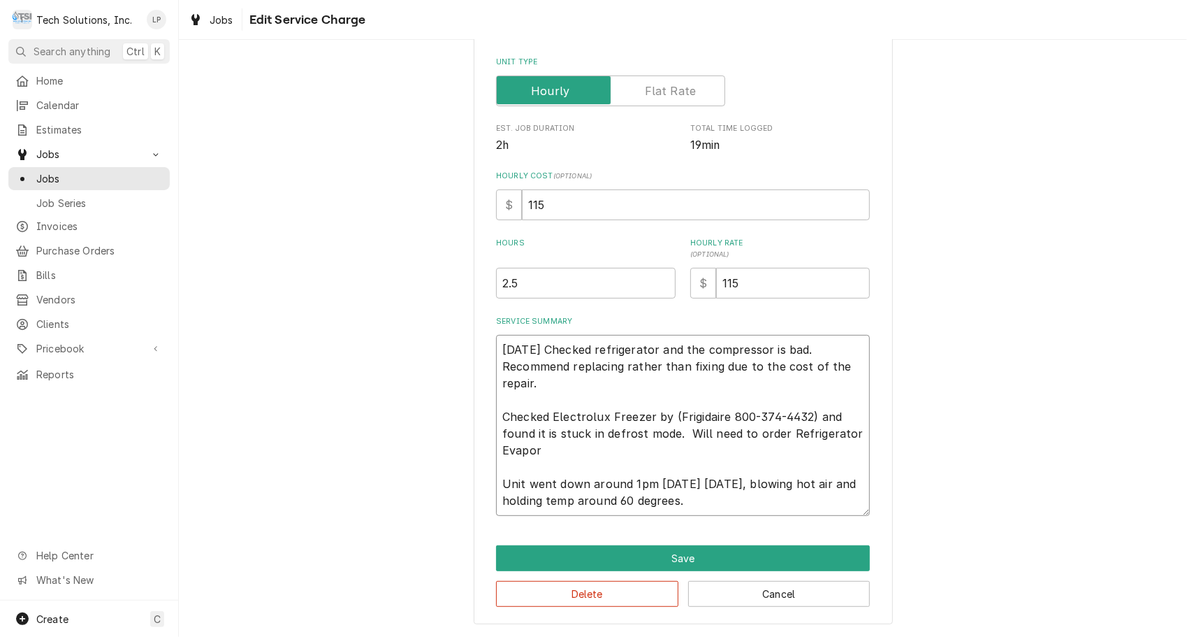
type textarea "9/17/25 Checked refrigerator and the compressor is bad. Recommend replacing rat…"
type textarea "x"
type textarea "9/17/25 Checked refrigerator and the compressor is bad. Recommend replacing rat…"
type textarea "x"
type textarea "9/17/25 Checked refrigerator and the compressor is bad. Recommend replacing rat…"
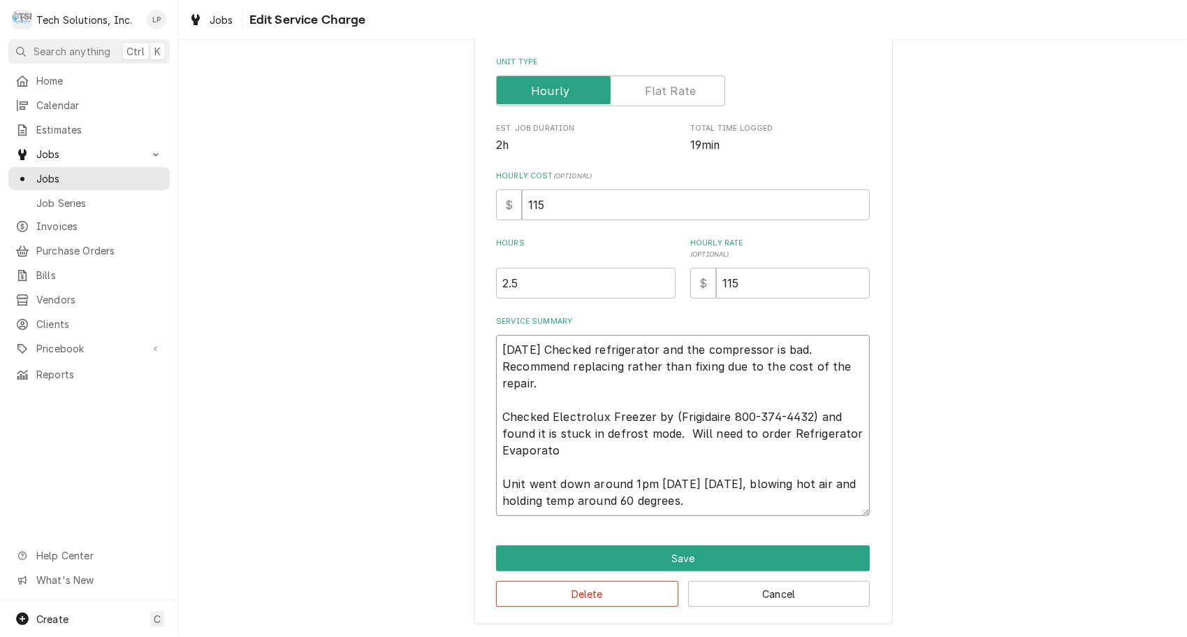
type textarea "x"
type textarea "9/17/25 Checked refrigerator and the compressor is bad. Recommend replacing rat…"
type textarea "x"
type textarea "9/17/25 Checked refrigerator and the compressor is bad. Recommend replacing rat…"
type textarea "x"
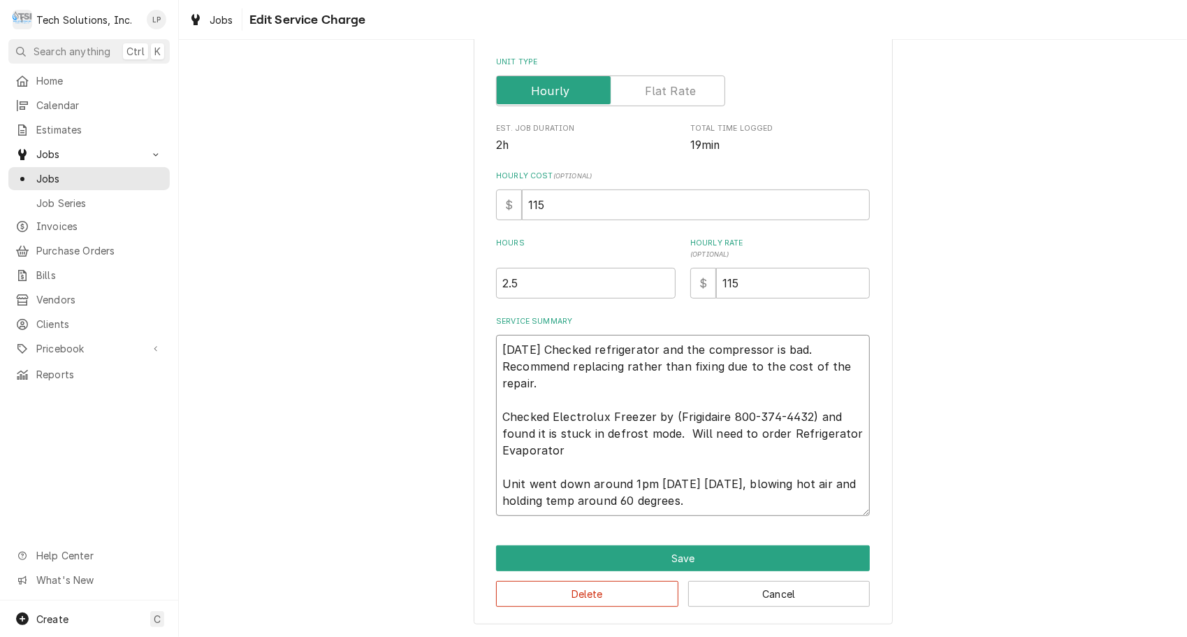
type textarea "9/17/25 Checked refrigerator and the compressor is bad. Recommend replacing rat…"
type textarea "x"
type textarea "9/17/25 Checked refrigerator and the compressor is bad. Recommend replacing rat…"
type textarea "x"
type textarea "9/17/25 Checked refrigerator and the compressor is bad. Recommend replacing rat…"
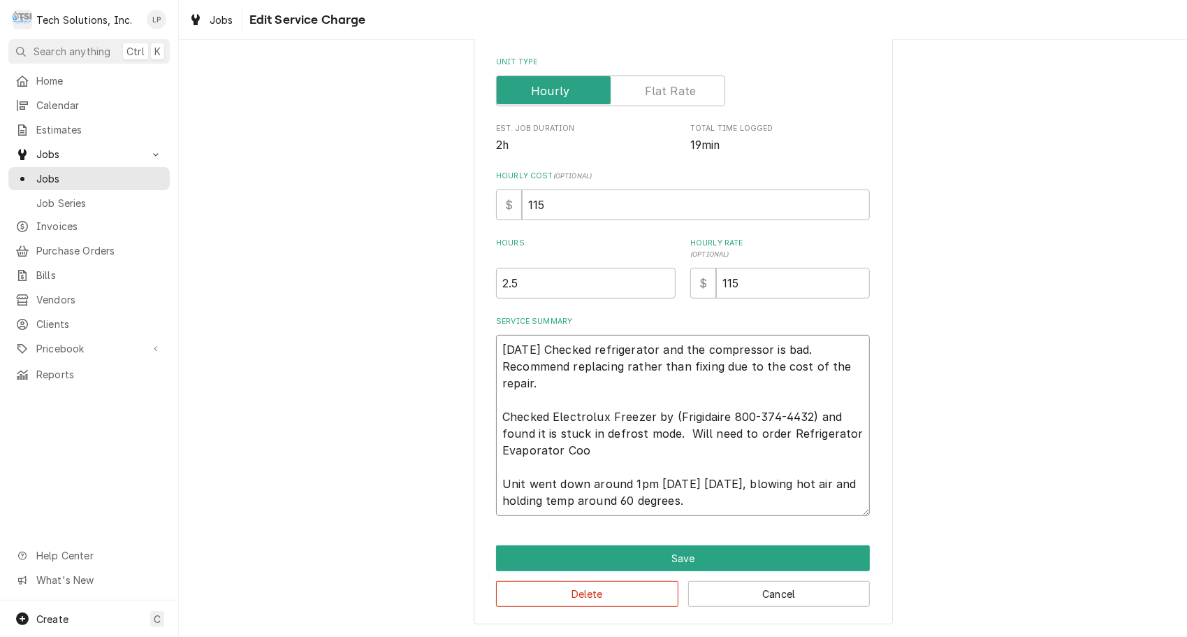
type textarea "x"
type textarea "9/17/25 Checked refrigerator and the compressor is bad. Recommend replacing rat…"
type textarea "x"
type textarea "9/17/25 Checked refrigerator and the compressor is bad. Recommend replacing rat…"
type textarea "x"
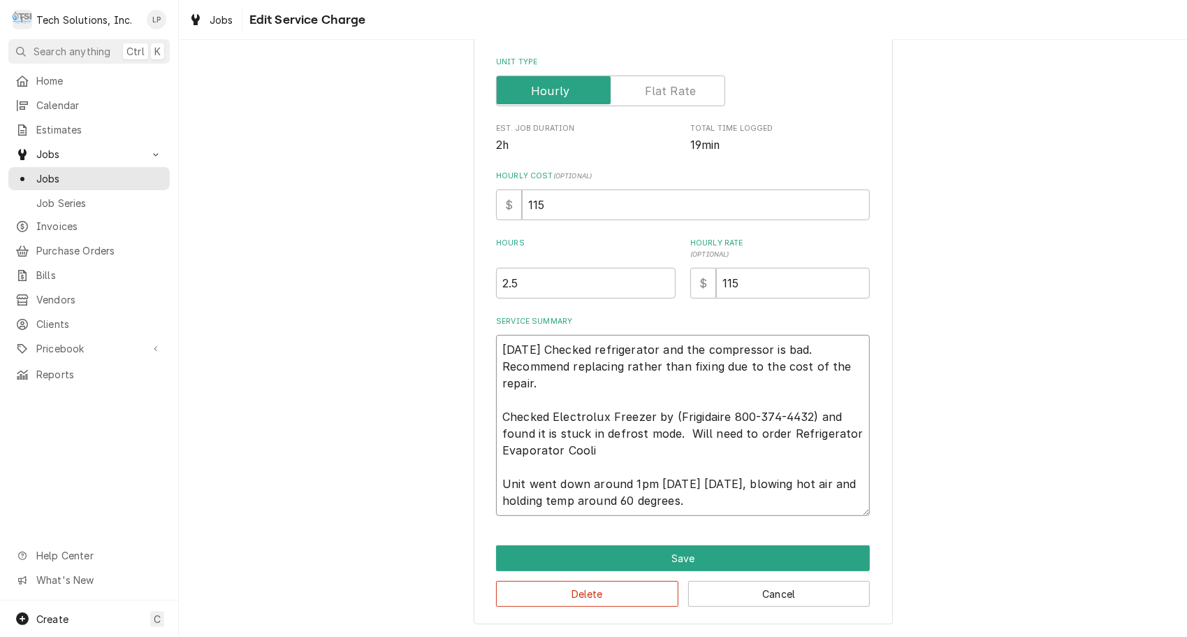
type textarea "9/17/25 Checked refrigerator and the compressor is bad. Recommend replacing rat…"
type textarea "x"
type textarea "9/17/25 Checked refrigerator and the compressor is bad. Recommend replacing rat…"
type textarea "x"
type textarea "9/17/25 Checked refrigerator and the compressor is bad. Recommend replacing rat…"
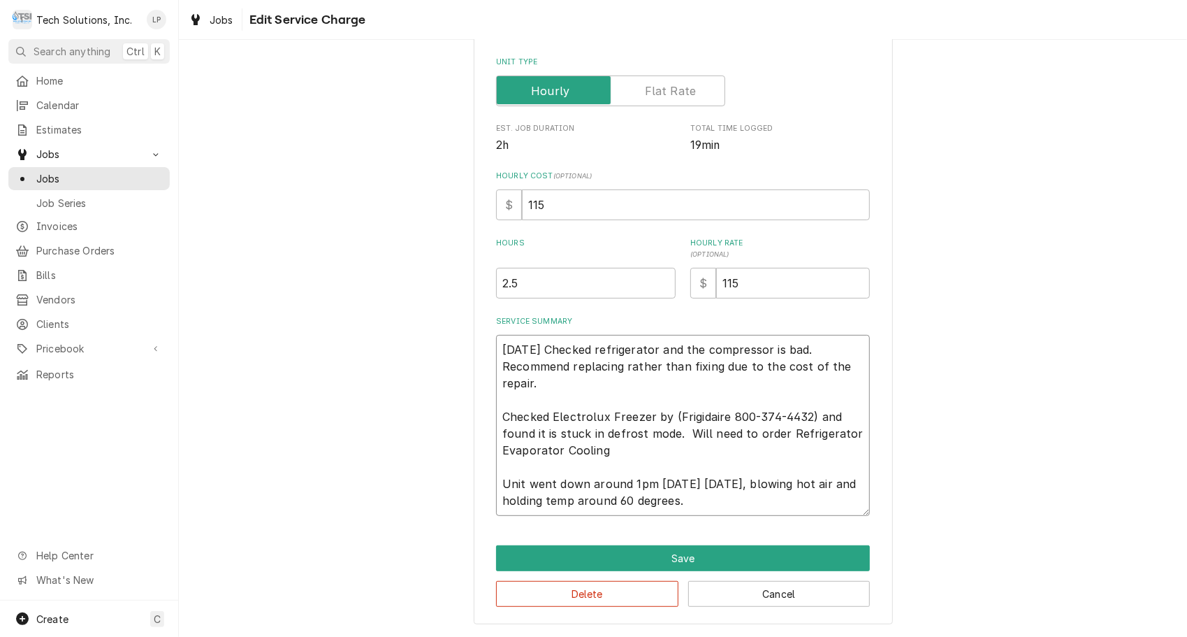
type textarea "x"
type textarea "9/17/25 Checked refrigerator and the compressor is bad. Recommend replacing rat…"
type textarea "x"
type textarea "9/17/25 Checked refrigerator and the compressor is bad. Recommend replacing rat…"
type textarea "x"
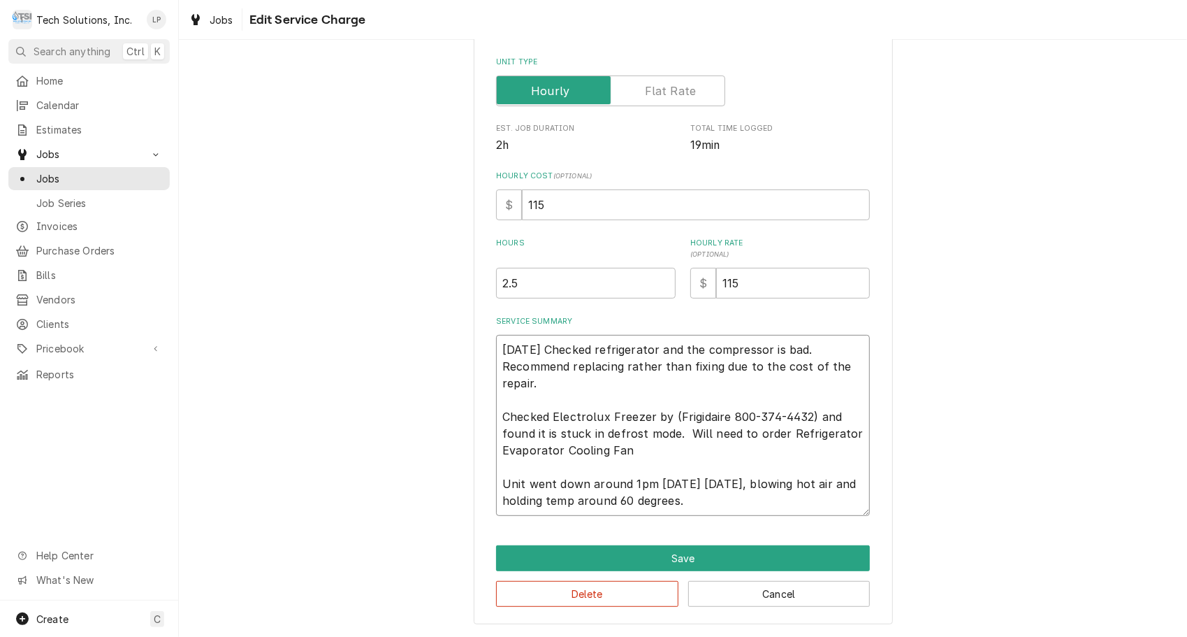
type textarea "9/17/25 Checked refrigerator and the compressor is bad. Recommend replacing rat…"
type textarea "x"
type textarea "9/17/25 Checked refrigerator and the compressor is bad. Recommend replacing rat…"
type textarea "x"
type textarea "9/17/25 Checked refrigerator and the compressor is bad. Recommend replacing rat…"
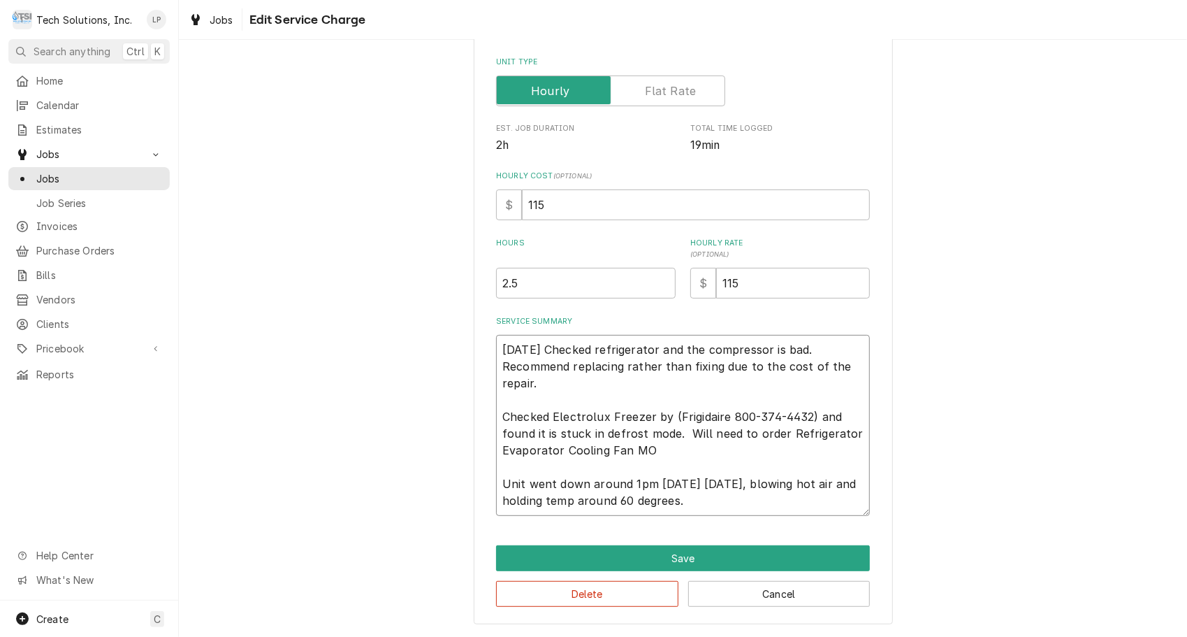
type textarea "x"
type textarea "9/17/25 Checked refrigerator and the compressor is bad. Recommend replacing rat…"
type textarea "x"
type textarea "9/17/25 Checked refrigerator and the compressor is bad. Recommend replacing rat…"
type textarea "x"
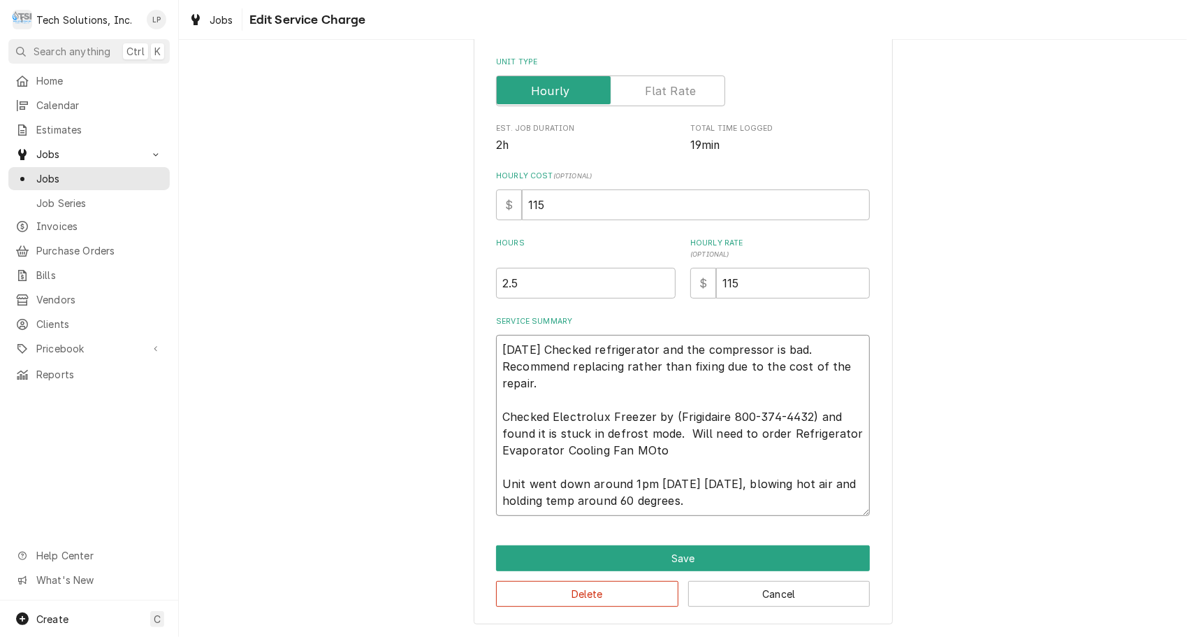
type textarea "9/17/25 Checked refrigerator and the compressor is bad. Recommend replacing rat…"
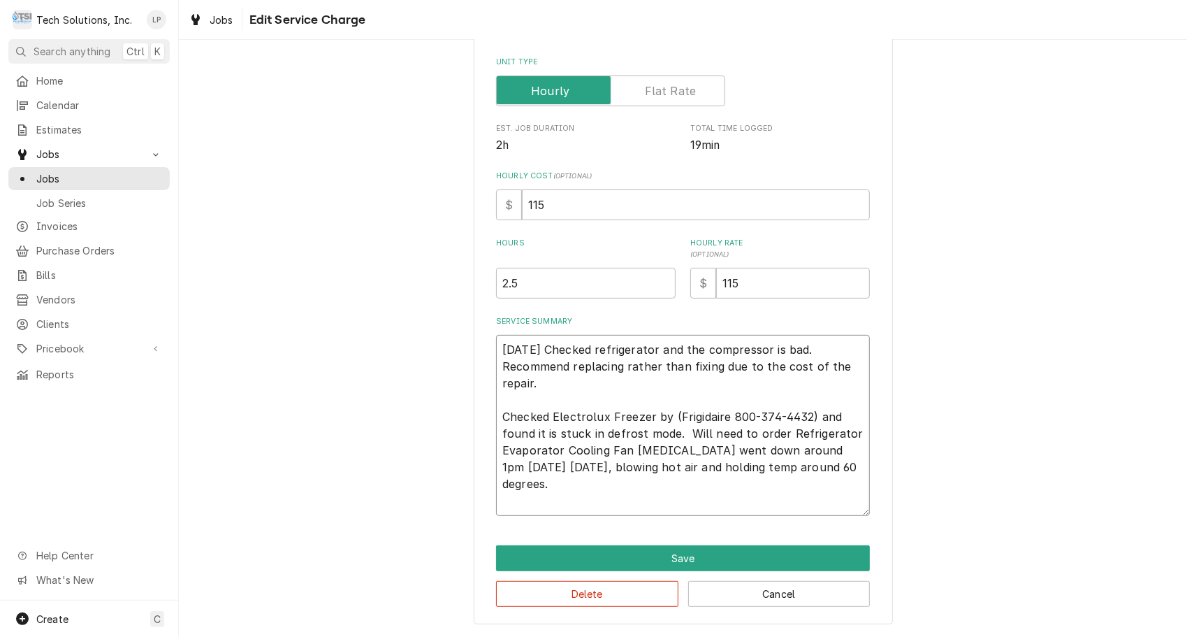
type textarea "x"
type textarea "9/17/25 Checked refrigerator and the compressor is bad. Recommend replacing rat…"
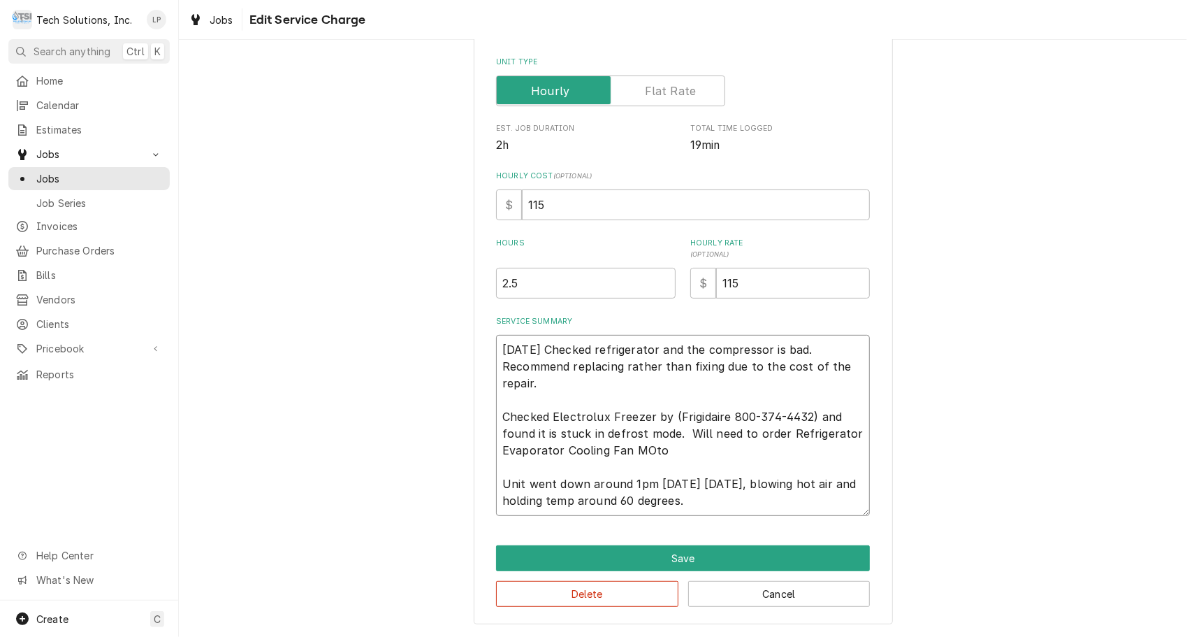
type textarea "x"
type textarea "9/17/25 Checked refrigerator and the compressor is bad. Recommend replacing rat…"
type textarea "x"
type textarea "9/17/25 Checked refrigerator and the compressor is bad. Recommend replacing rat…"
type textarea "x"
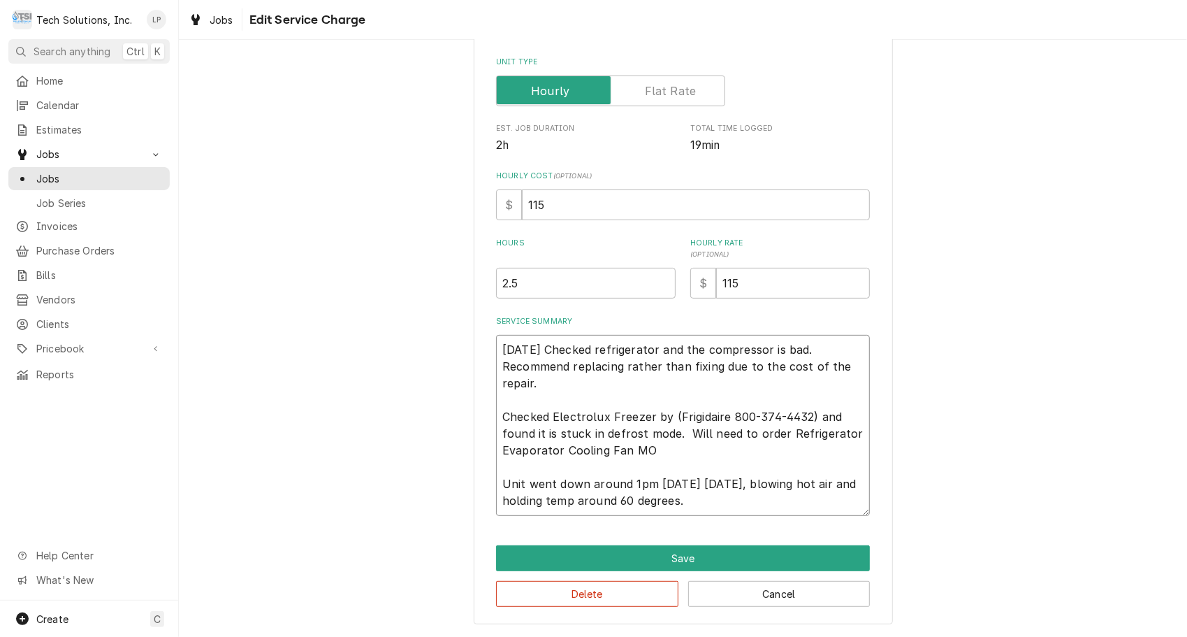
type textarea "9/17/25 Checked refrigerator and the compressor is bad. Recommend replacing rat…"
type textarea "x"
type textarea "9/17/25 Checked refrigerator and the compressor is bad. Recommend replacing rat…"
type textarea "x"
type textarea "9/17/25 Checked refrigerator and the compressor is bad. Recommend replacing rat…"
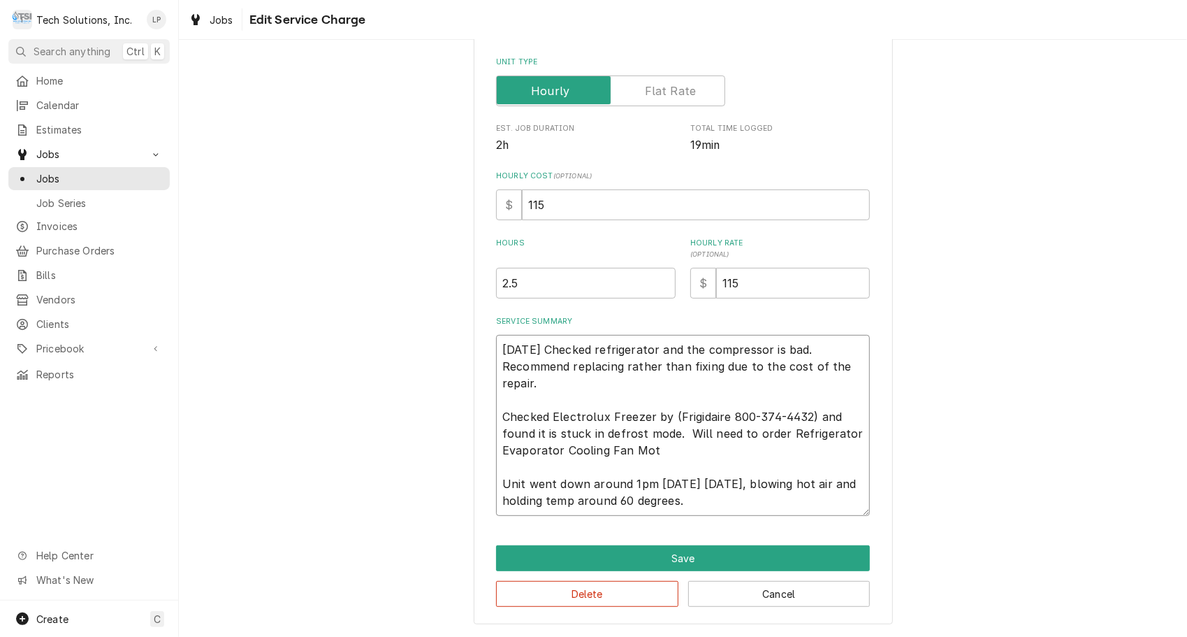
type textarea "x"
type textarea "9/17/25 Checked refrigerator and the compressor is bad. Recommend replacing rat…"
type textarea "x"
type textarea "9/17/25 Checked refrigerator and the compressor is bad. Recommend replacing rat…"
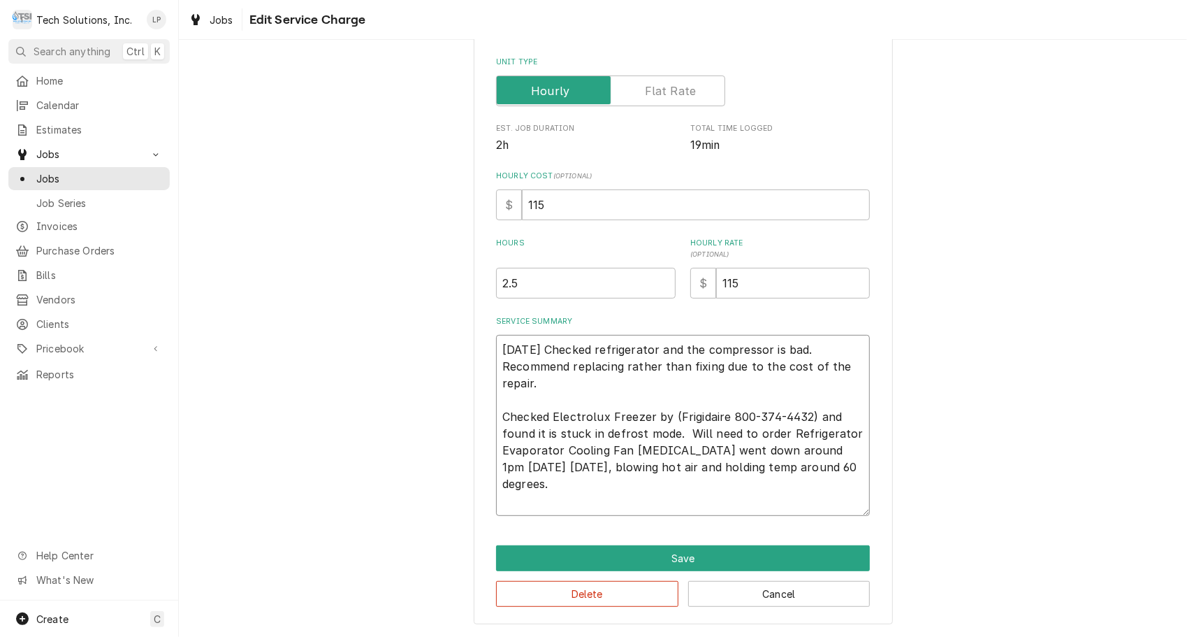
type textarea "x"
type textarea "9/17/25 Checked refrigerator and the compressor is bad. Recommend replacing rat…"
type textarea "x"
type textarea "9/17/25 Checked refrigerator and the compressor is bad. Recommend replacing rat…"
type textarea "x"
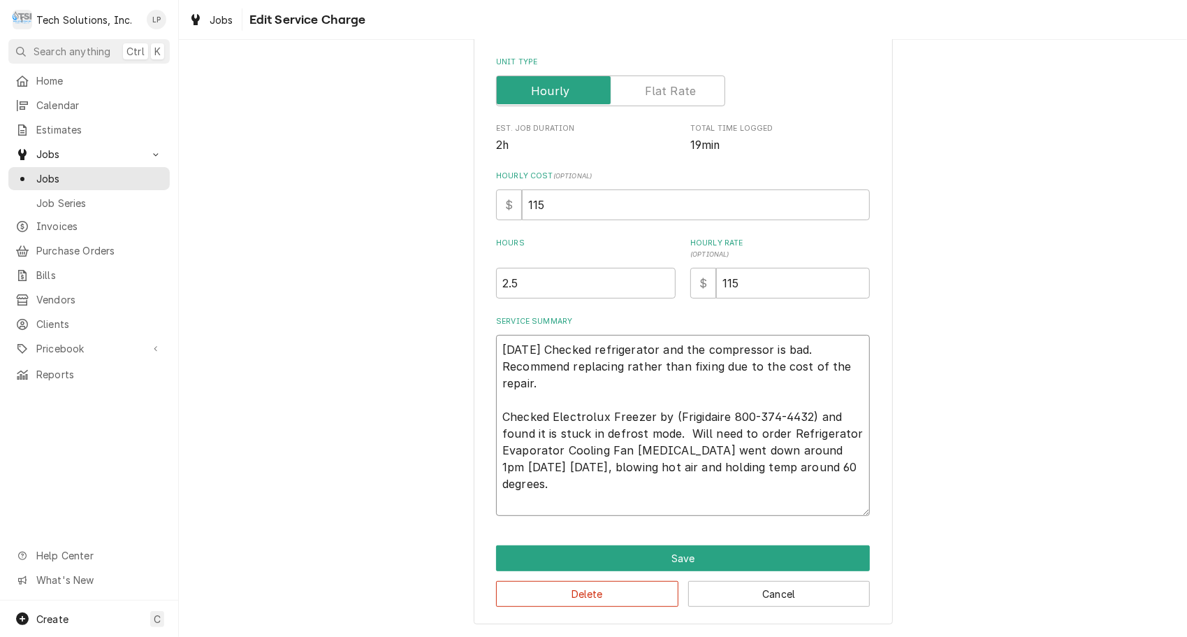
type textarea "9/17/25 Checked refrigerator and the compressor is bad. Recommend replacing rat…"
type textarea "x"
type textarea "9/17/25 Checked refrigerator and the compressor is bad. Recommend replacing rat…"
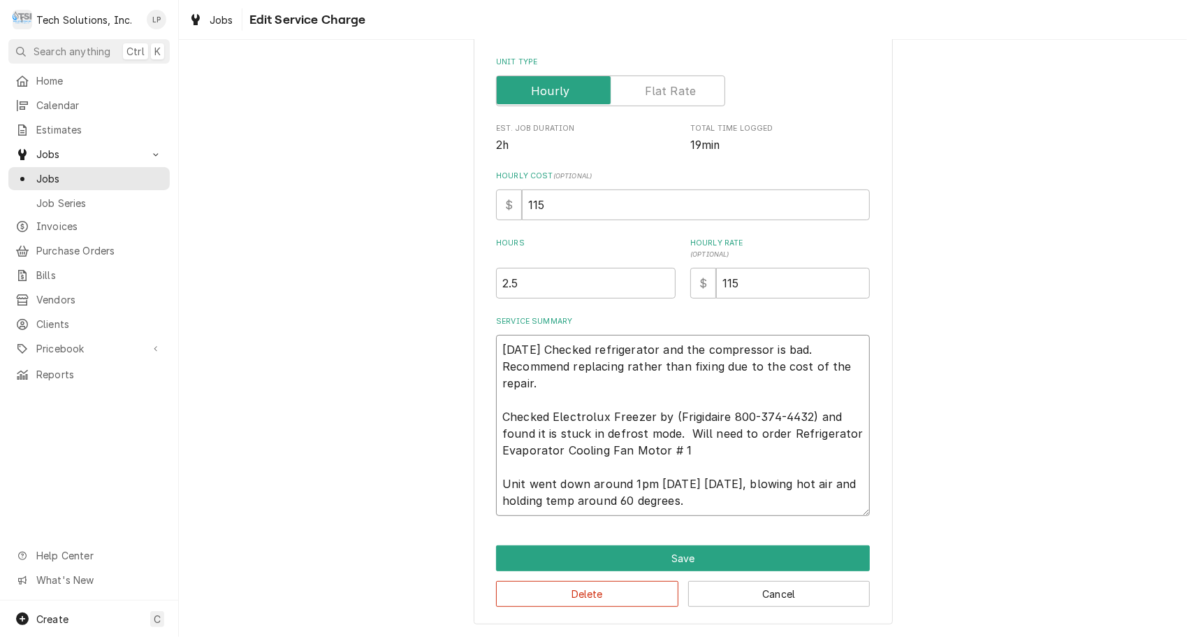
type textarea "x"
type textarea "9/17/25 Checked refrigerator and the compressor is bad. Recommend replacing rat…"
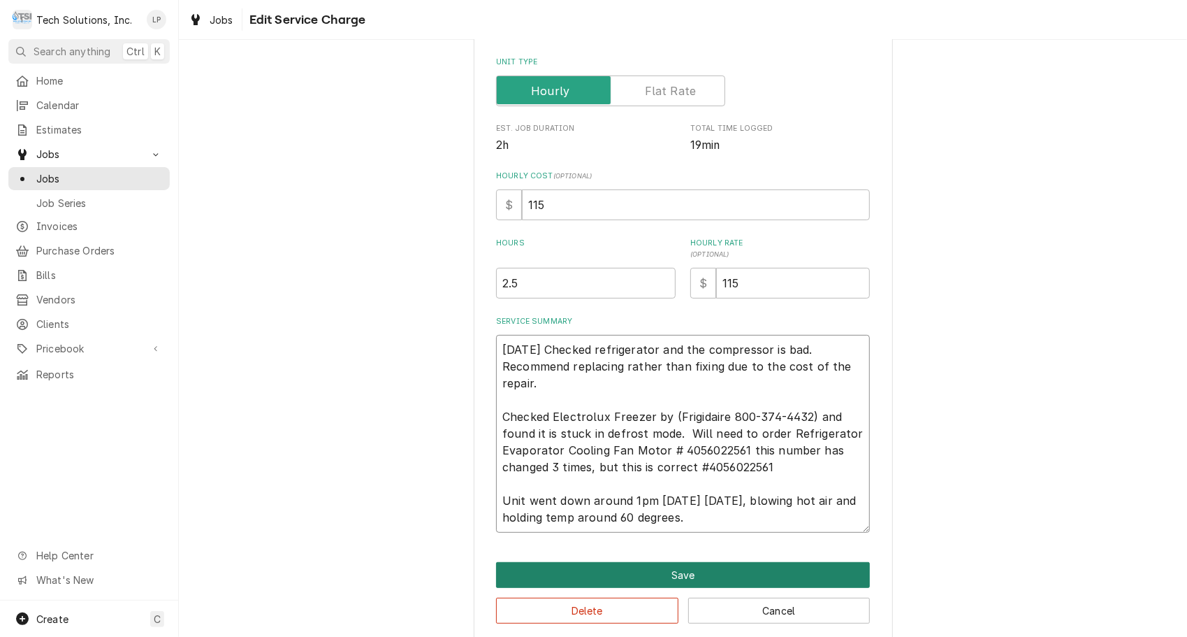
click at [672, 584] on button "Save" at bounding box center [683, 575] width 374 height 26
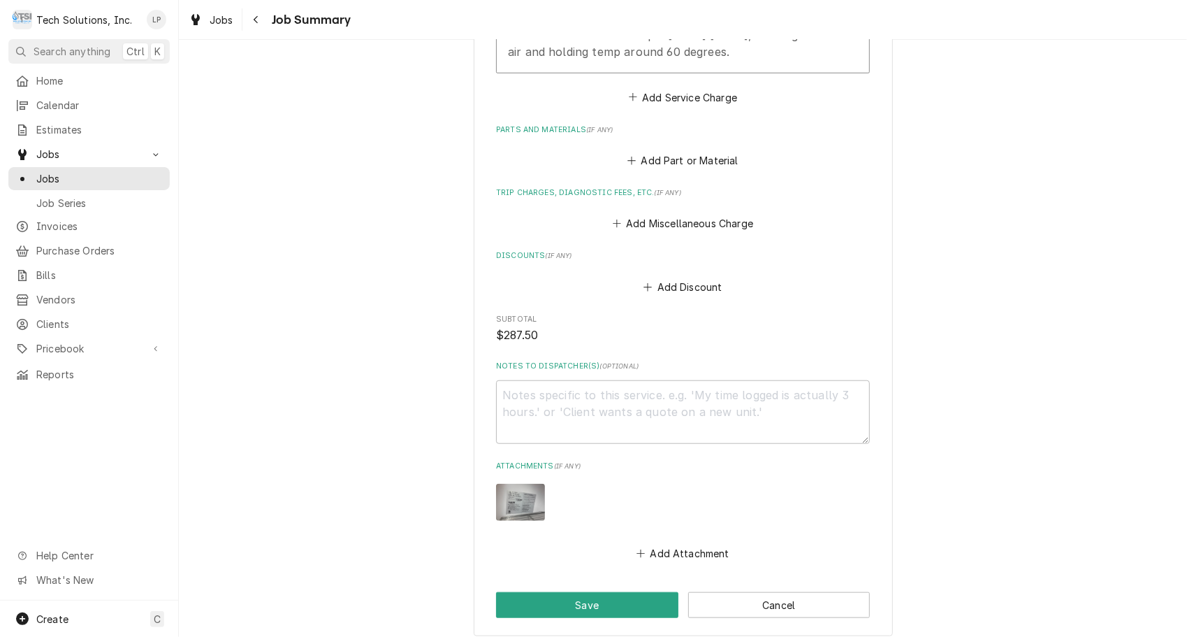
scroll to position [817, 0]
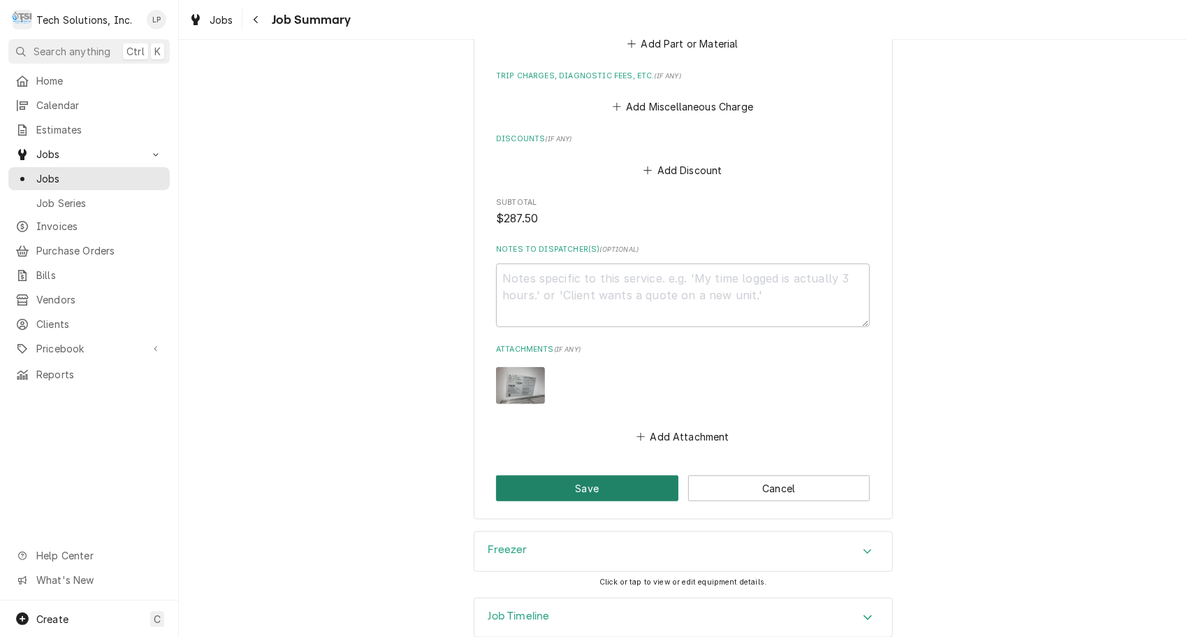
click at [543, 475] on button "Save" at bounding box center [587, 488] width 182 height 26
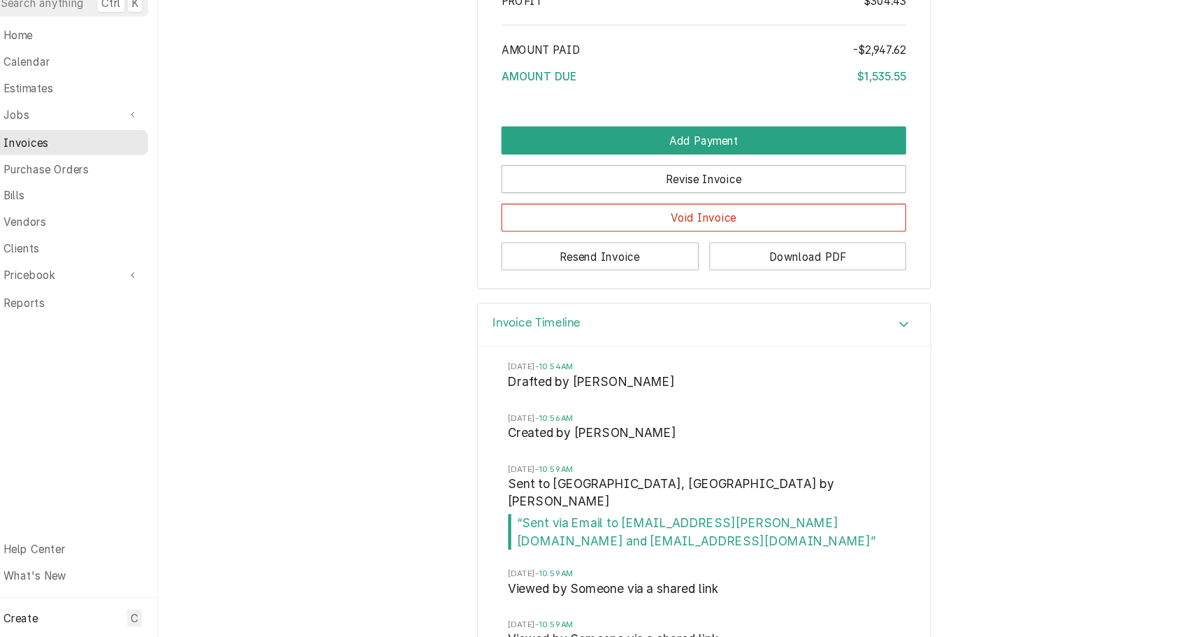
scroll to position [2897, 0]
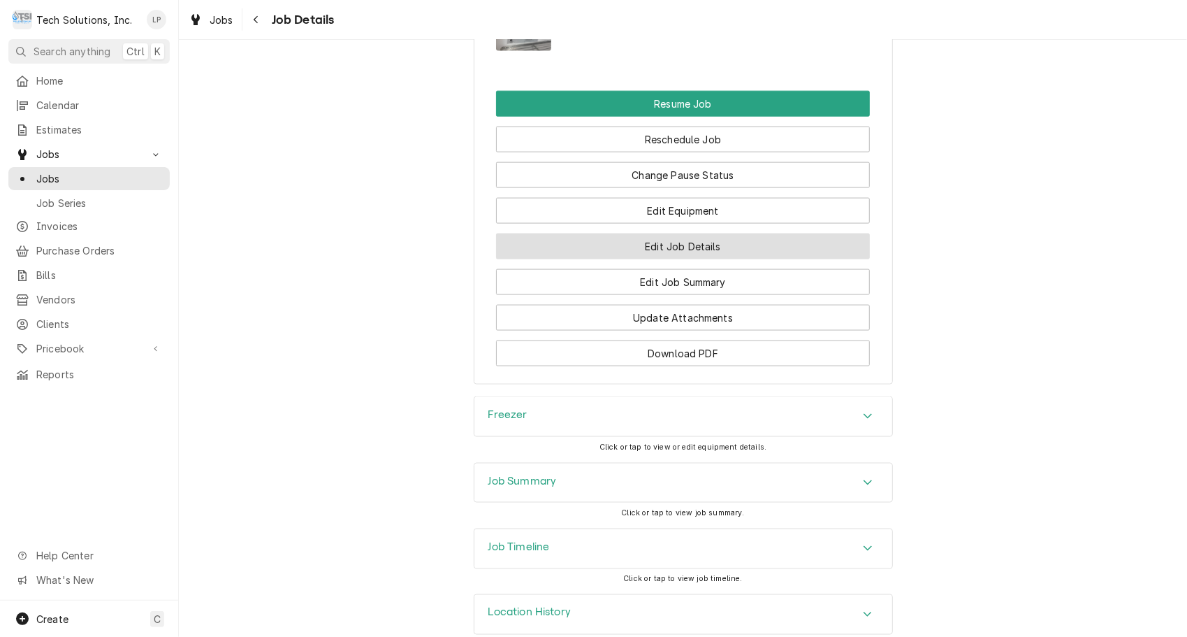
scroll to position [1252, 0]
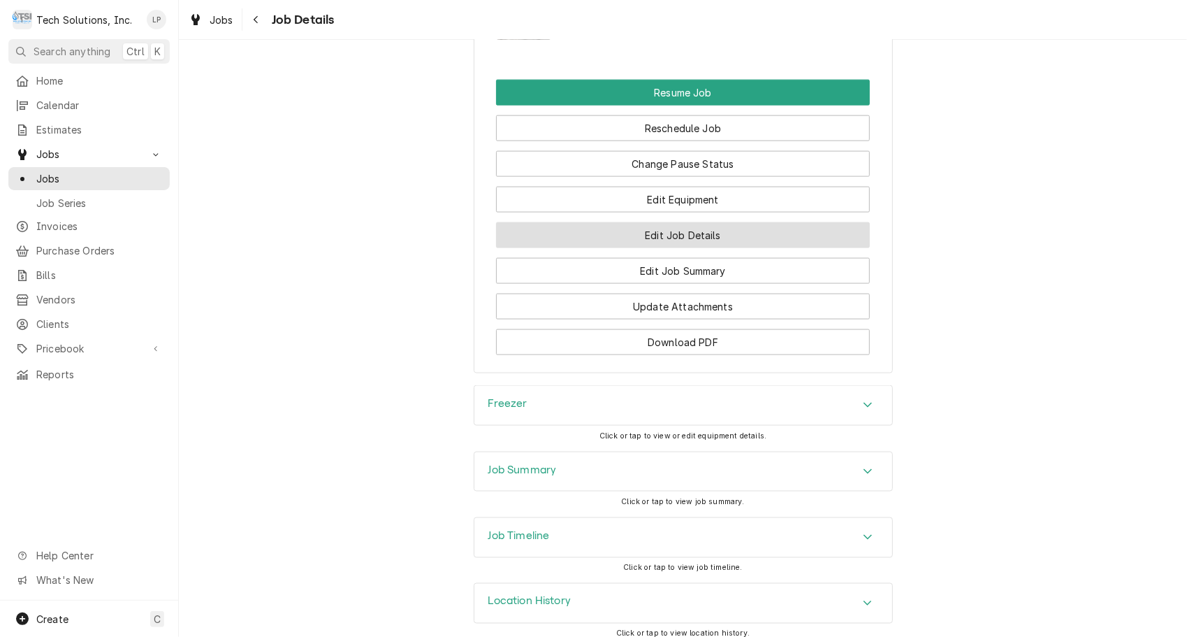
click at [705, 222] on button "Edit Job Details" at bounding box center [683, 235] width 374 height 26
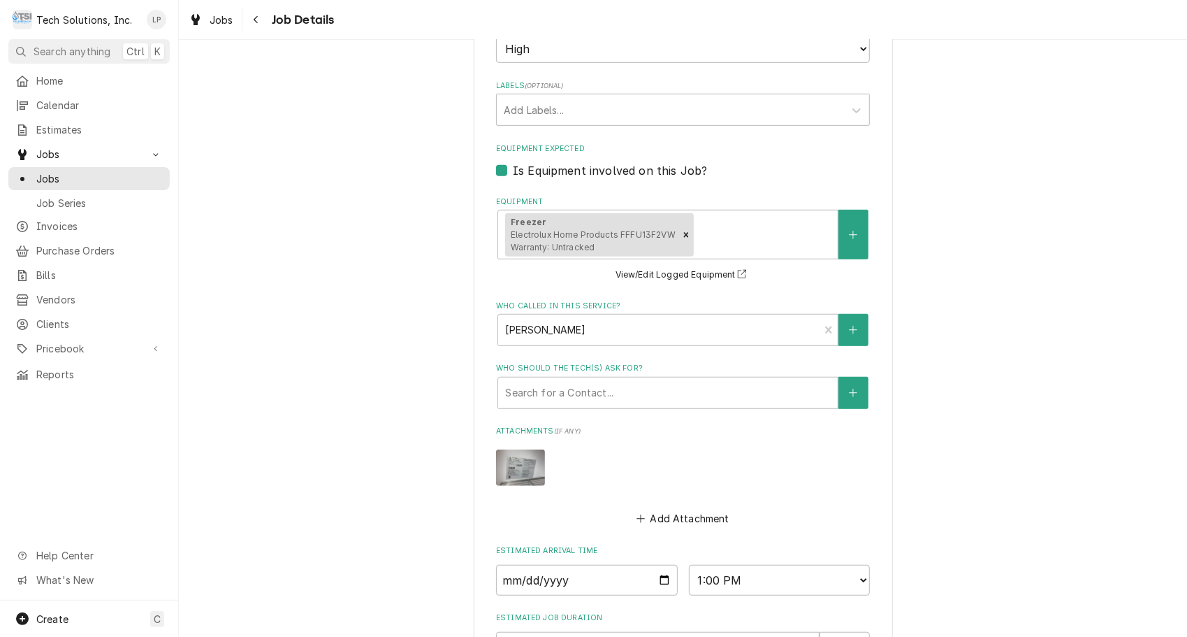
scroll to position [661, 0]
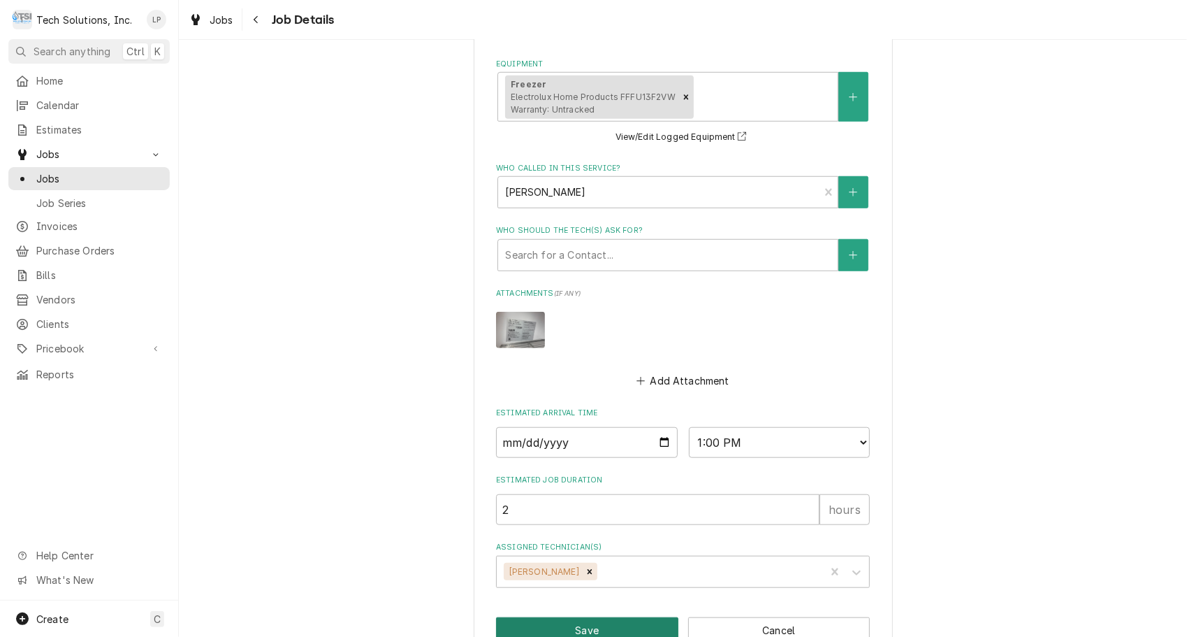
click at [523, 617] on button "Save" at bounding box center [587, 630] width 182 height 26
type textarea "x"
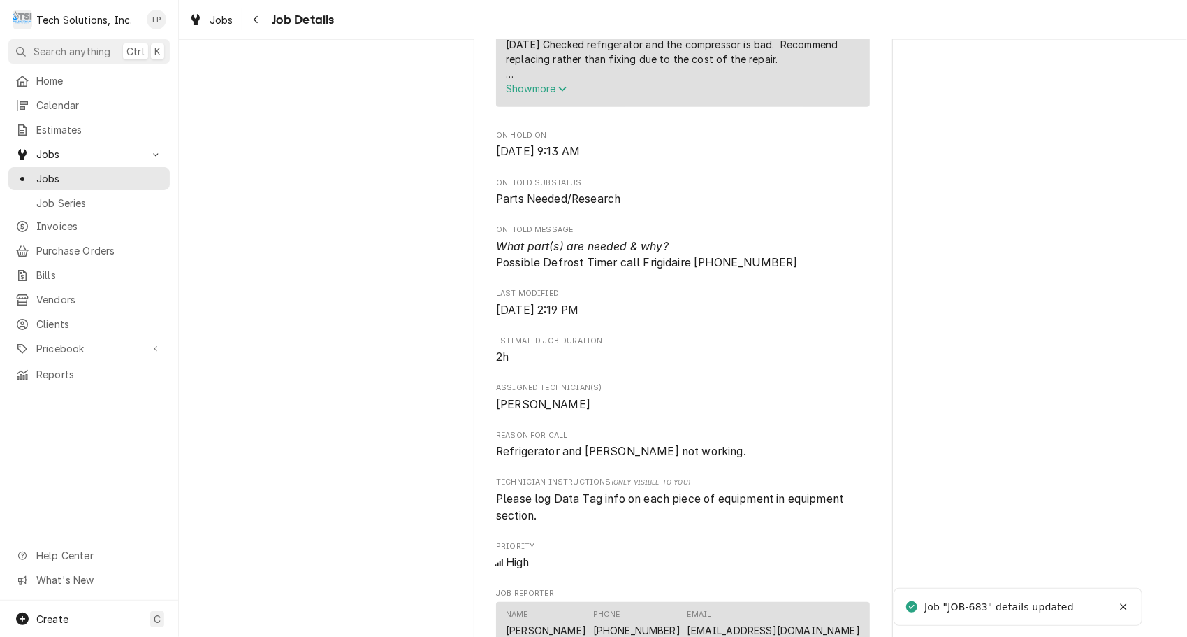
scroll to position [568, 0]
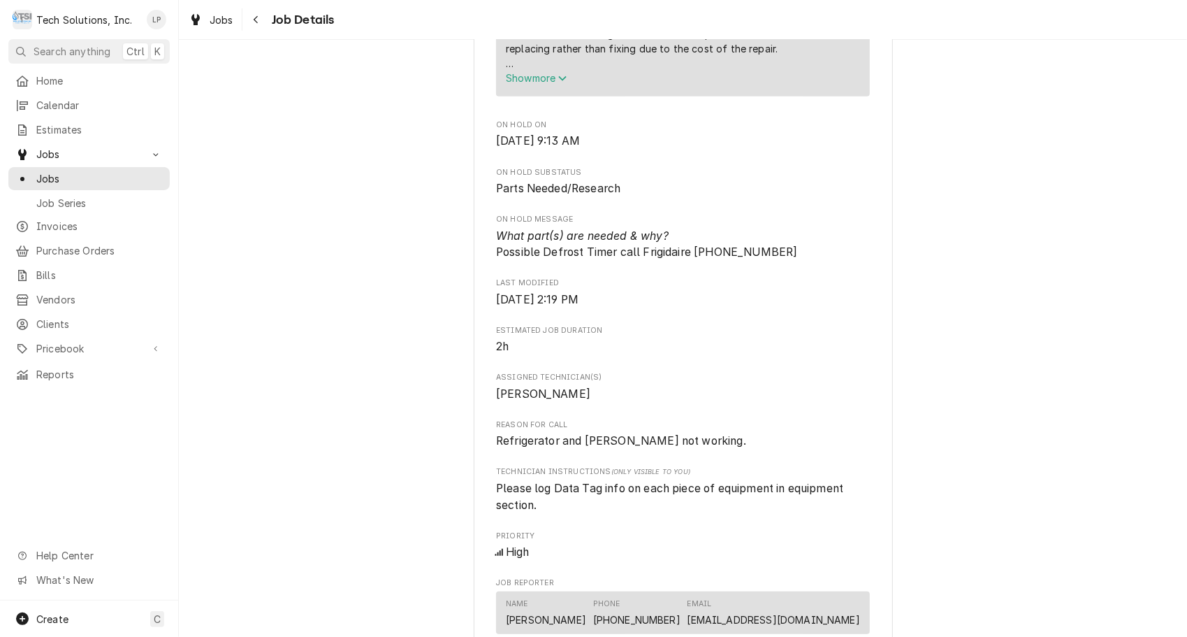
click at [517, 84] on span "Show more" at bounding box center [536, 78] width 61 height 12
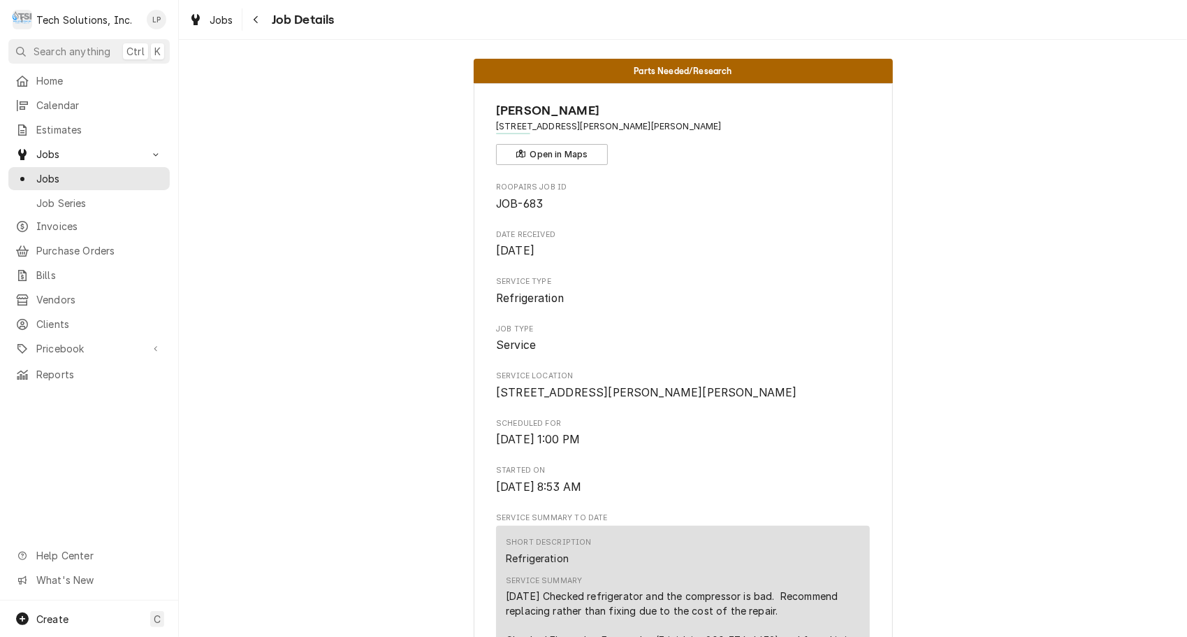
scroll to position [0, 0]
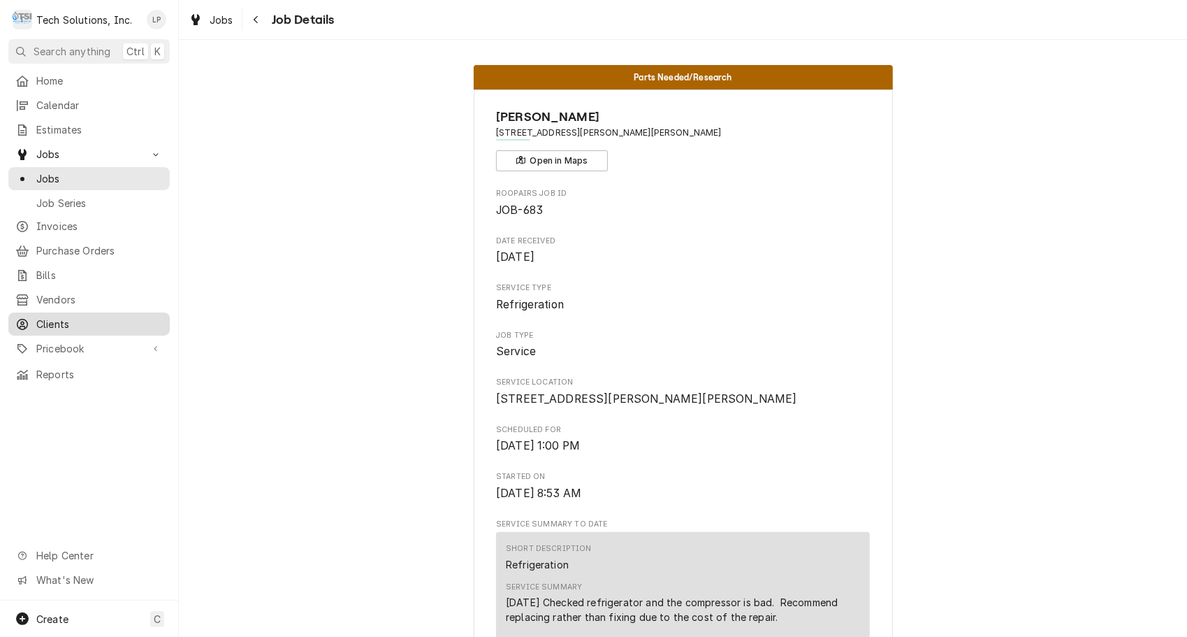
click at [55, 317] on span "Clients" at bounding box center [99, 324] width 126 height 15
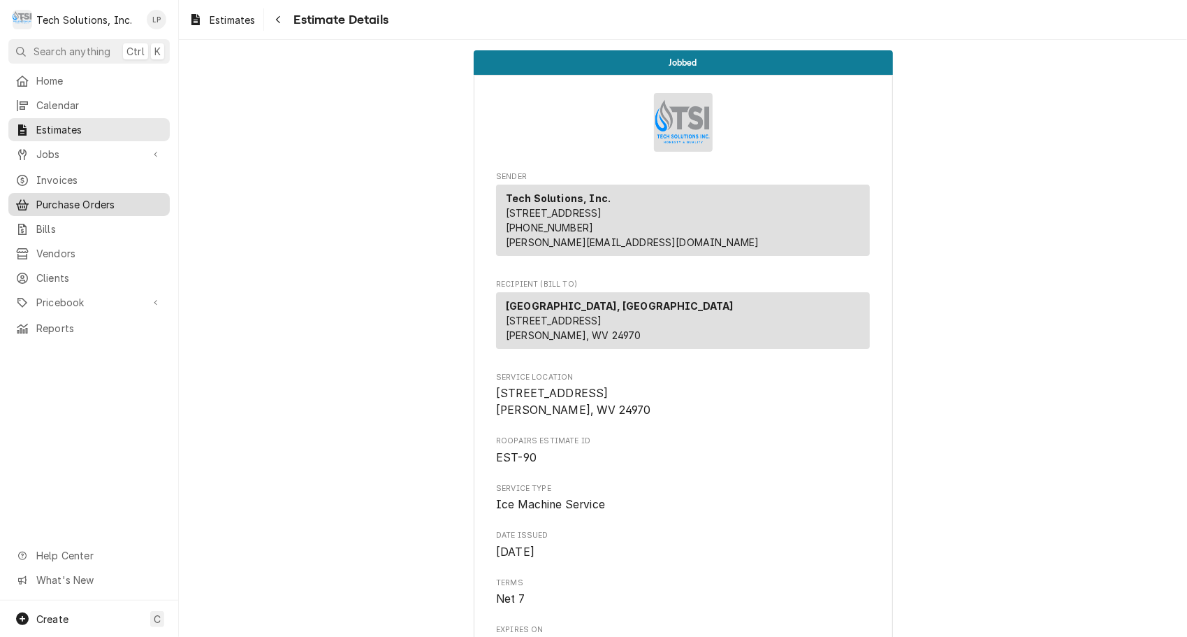
scroll to position [1299, 0]
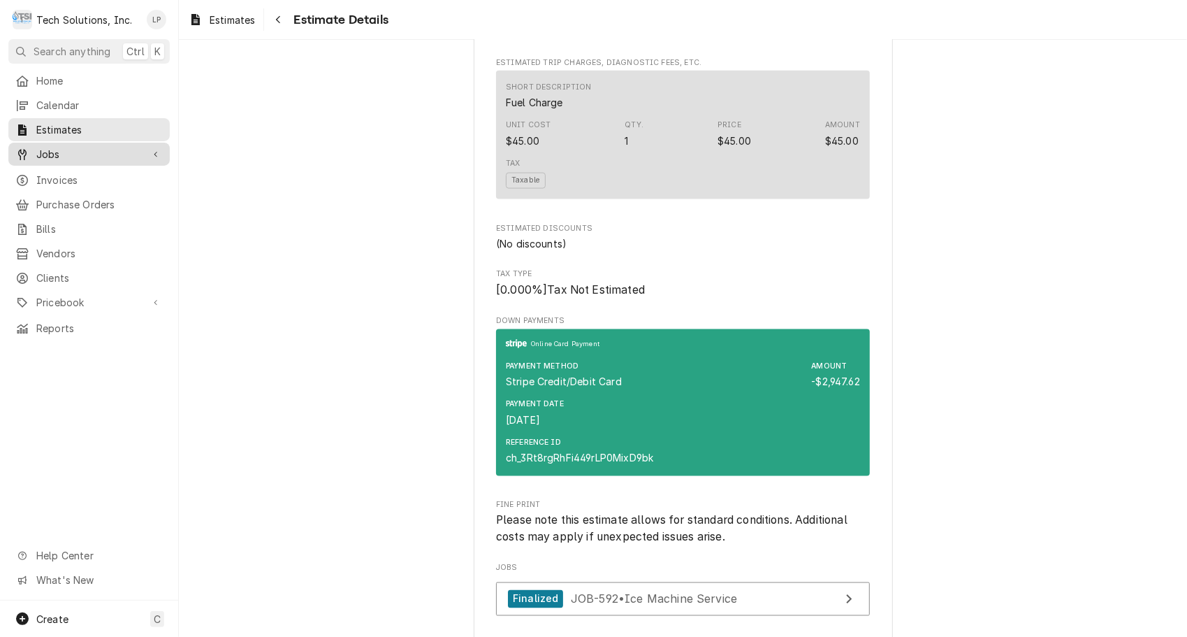
click at [45, 150] on span "Jobs" at bounding box center [89, 154] width 106 height 15
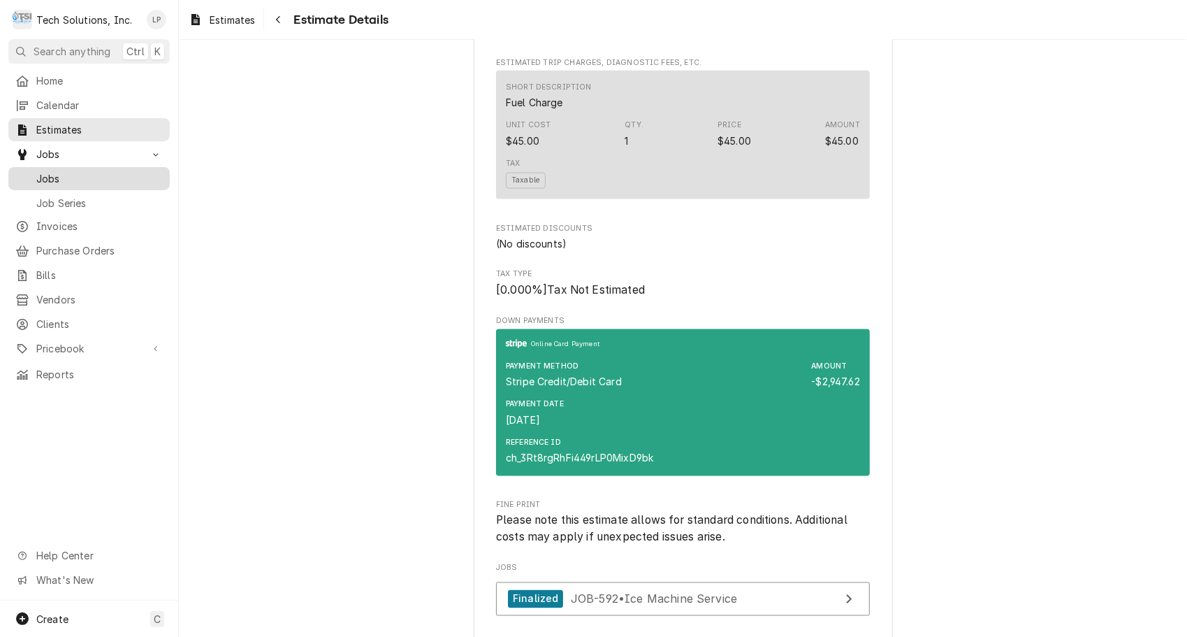
click at [49, 175] on span "Jobs" at bounding box center [99, 178] width 126 height 15
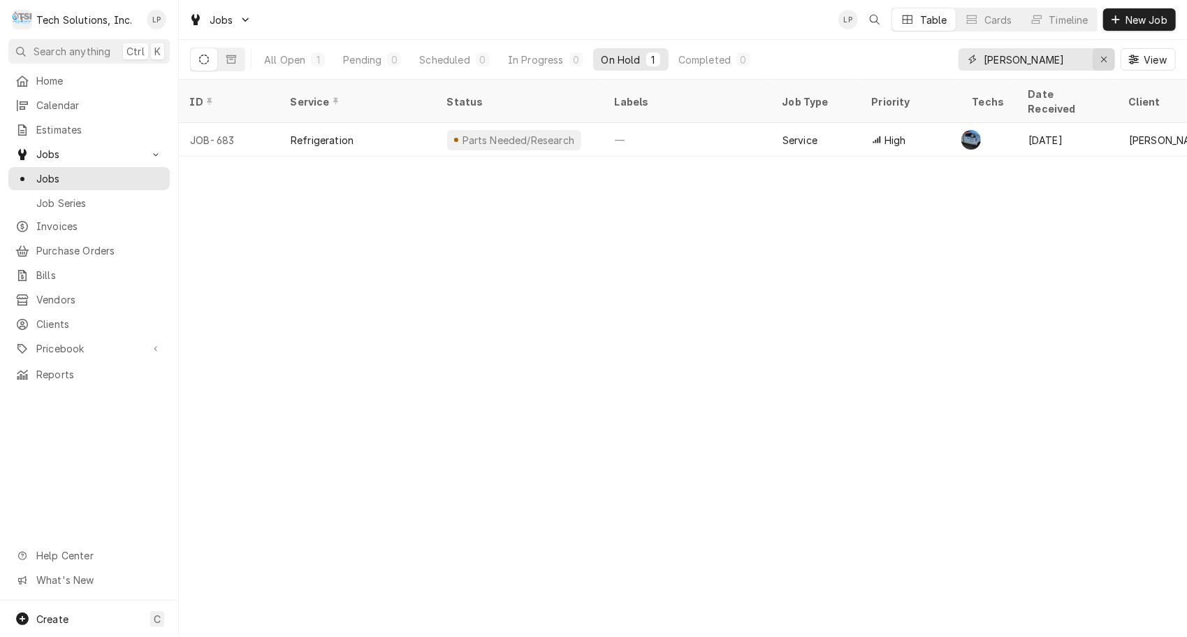
click at [1103, 59] on icon "Erase input" at bounding box center [1105, 60] width 8 height 10
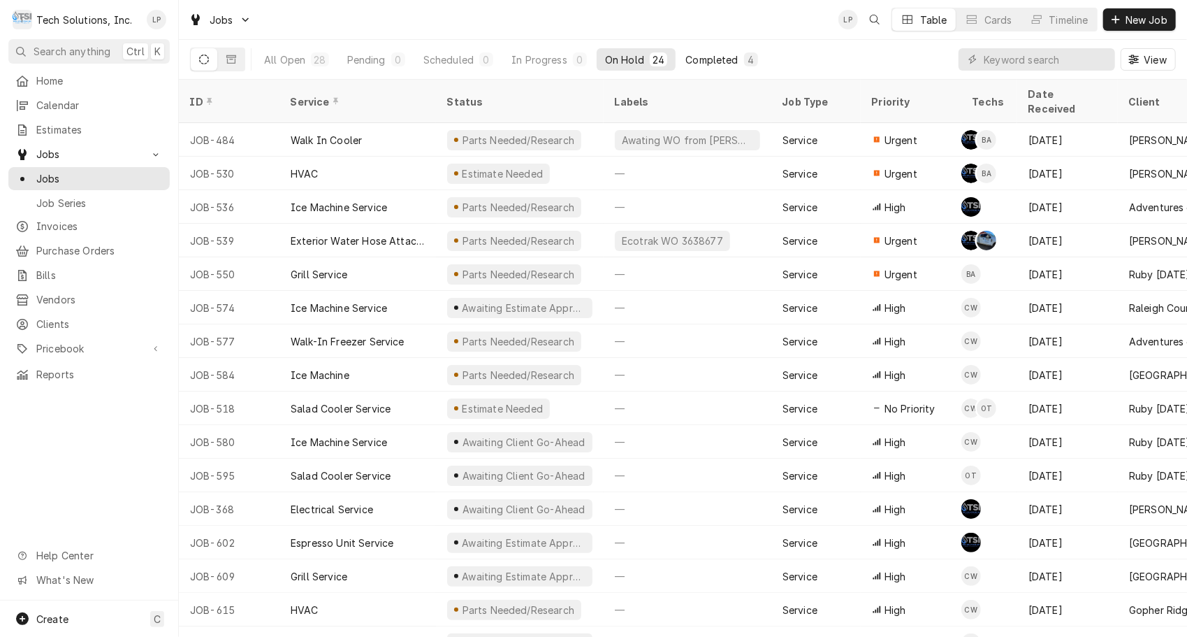
click at [725, 60] on div "Completed" at bounding box center [712, 59] width 52 height 15
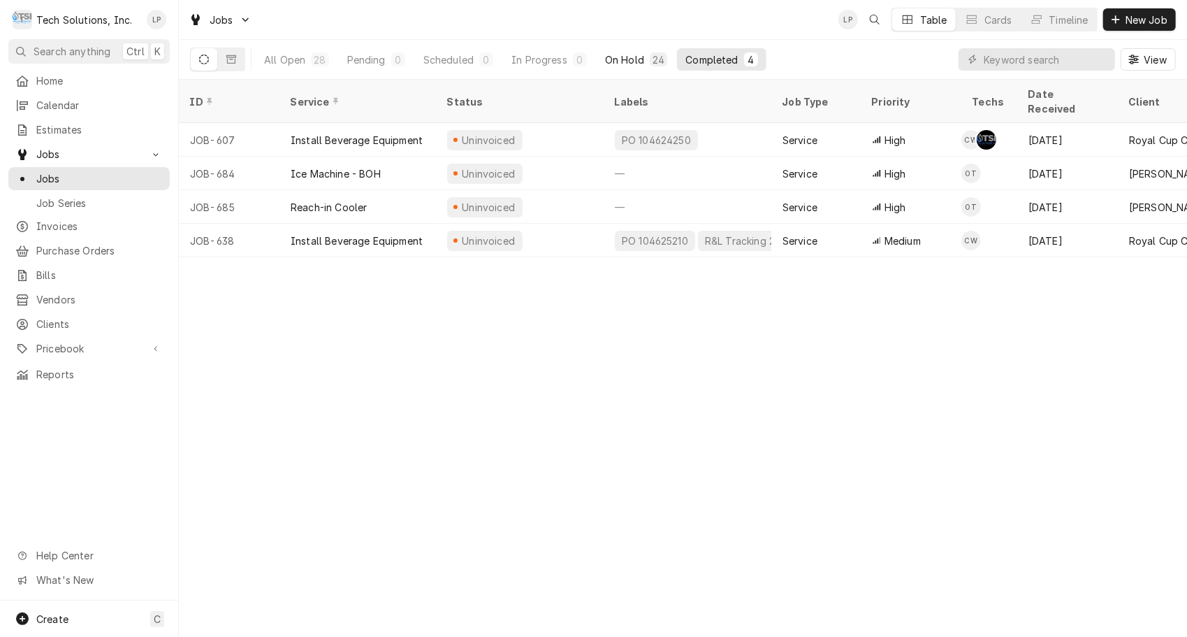
click at [622, 59] on div "On Hold" at bounding box center [624, 59] width 39 height 15
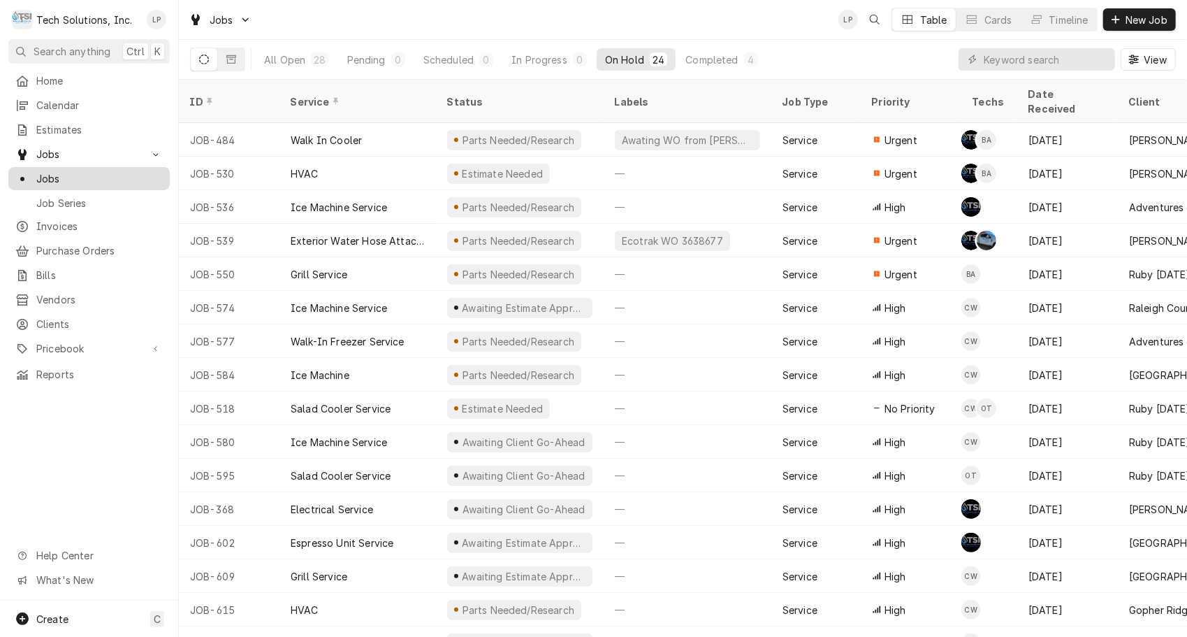
click at [55, 173] on span "Jobs" at bounding box center [99, 178] width 126 height 15
click at [1011, 59] on input "Dynamic Content Wrapper" at bounding box center [1046, 59] width 124 height 22
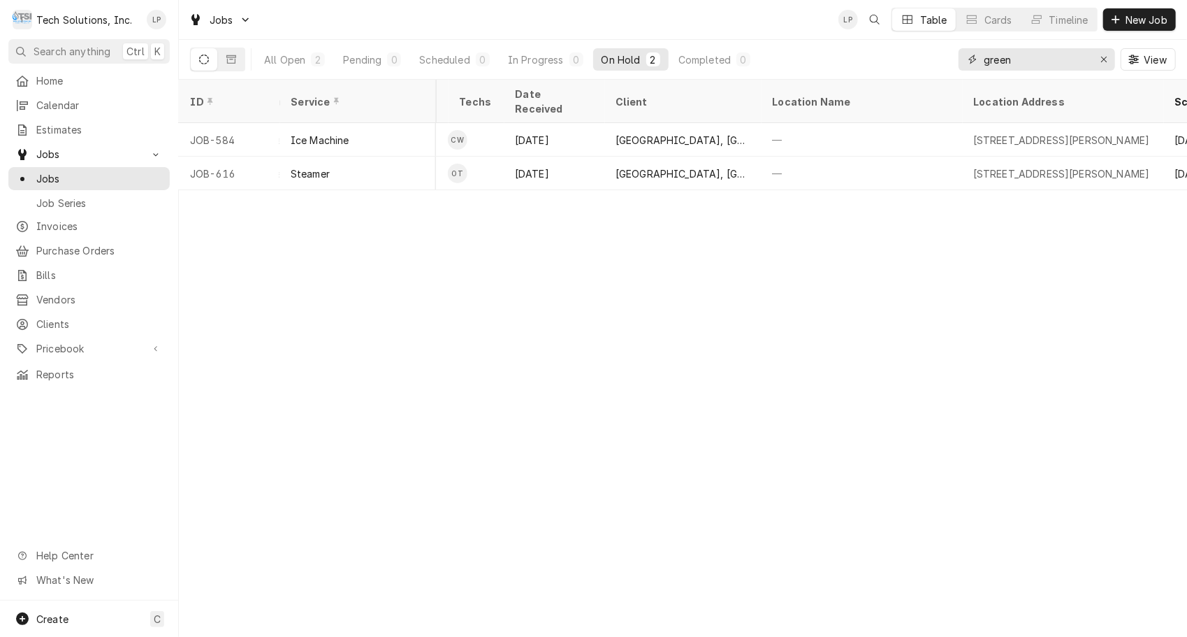
scroll to position [0, 521]
type input "green"
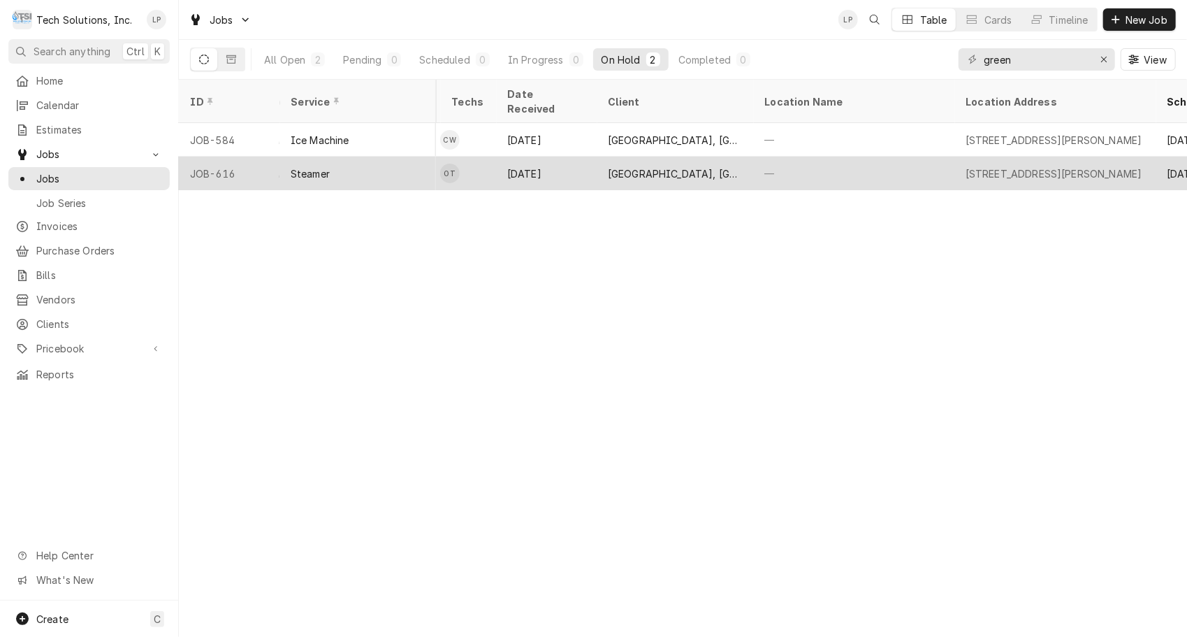
click at [371, 157] on div "Steamer" at bounding box center [358, 174] width 157 height 34
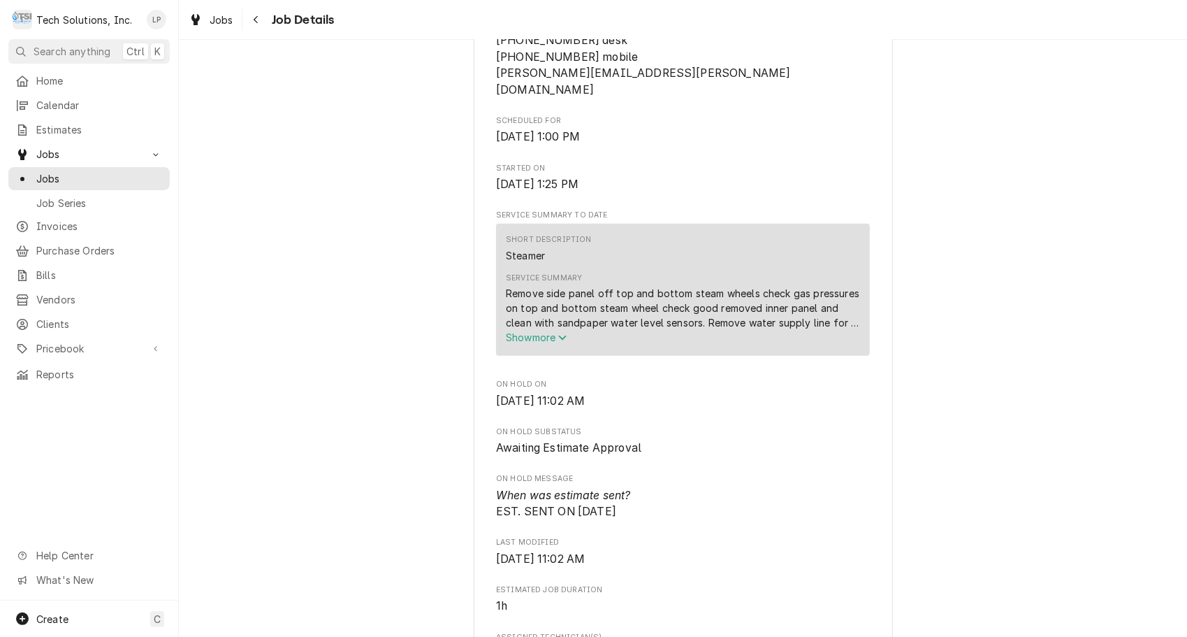
scroll to position [770, 0]
click at [737, 391] on span "[DATE] 11:02 AM" at bounding box center [683, 399] width 374 height 17
click at [525, 330] on span "Show more" at bounding box center [536, 336] width 61 height 12
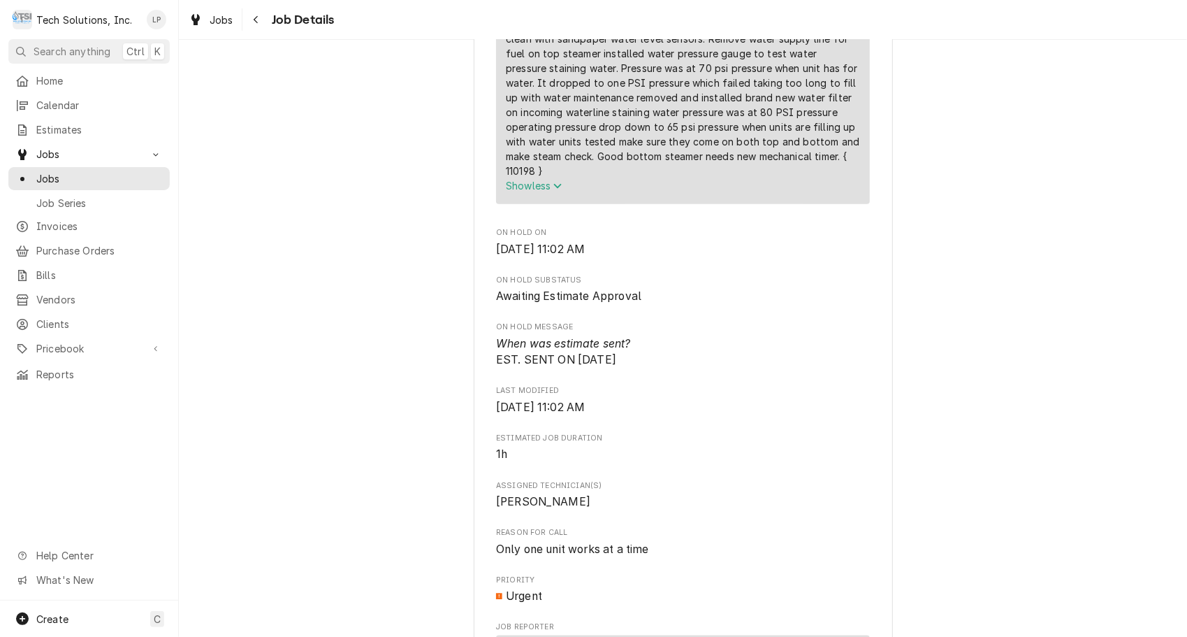
scroll to position [1091, 0]
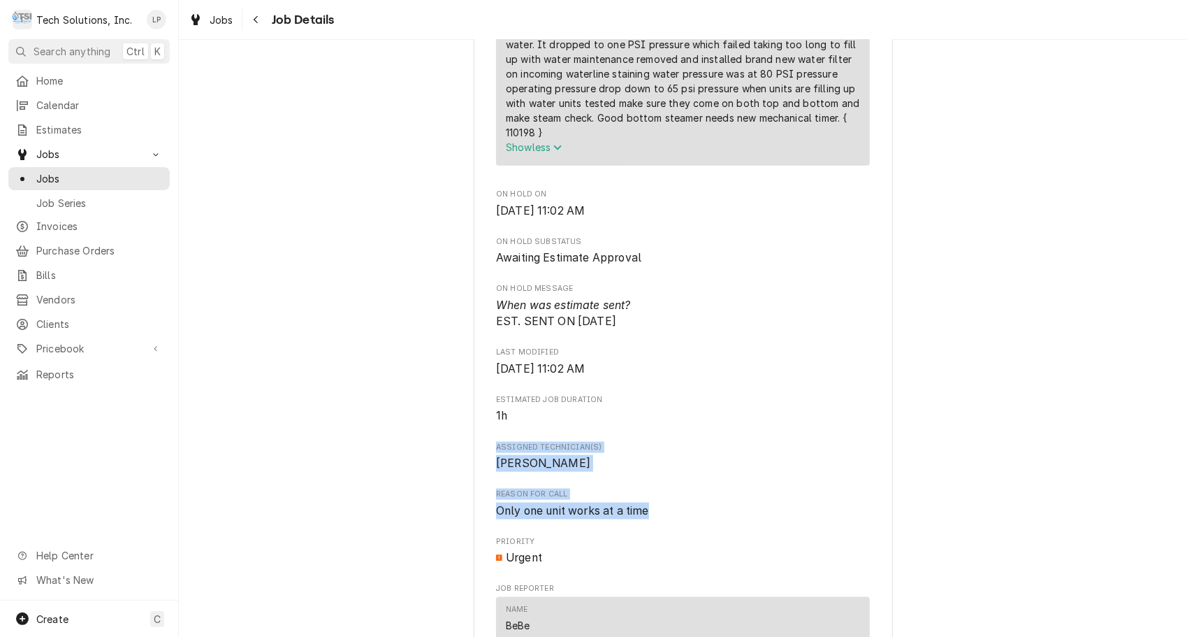
drag, startPoint x: 1172, startPoint y: 365, endPoint x: 1171, endPoint y: 486, distance: 120.9
click at [1171, 486] on div "Awaiting Estimate Approval [GEOGRAPHIC_DATA], [GEOGRAPHIC_DATA] [STREET_ADDRESS…" at bounding box center [683, 160] width 1008 height 2393
click at [400, 372] on div "Awaiting Estimate Approval [GEOGRAPHIC_DATA], [GEOGRAPHIC_DATA] [STREET_ADDRESS…" at bounding box center [683, 160] width 1008 height 2393
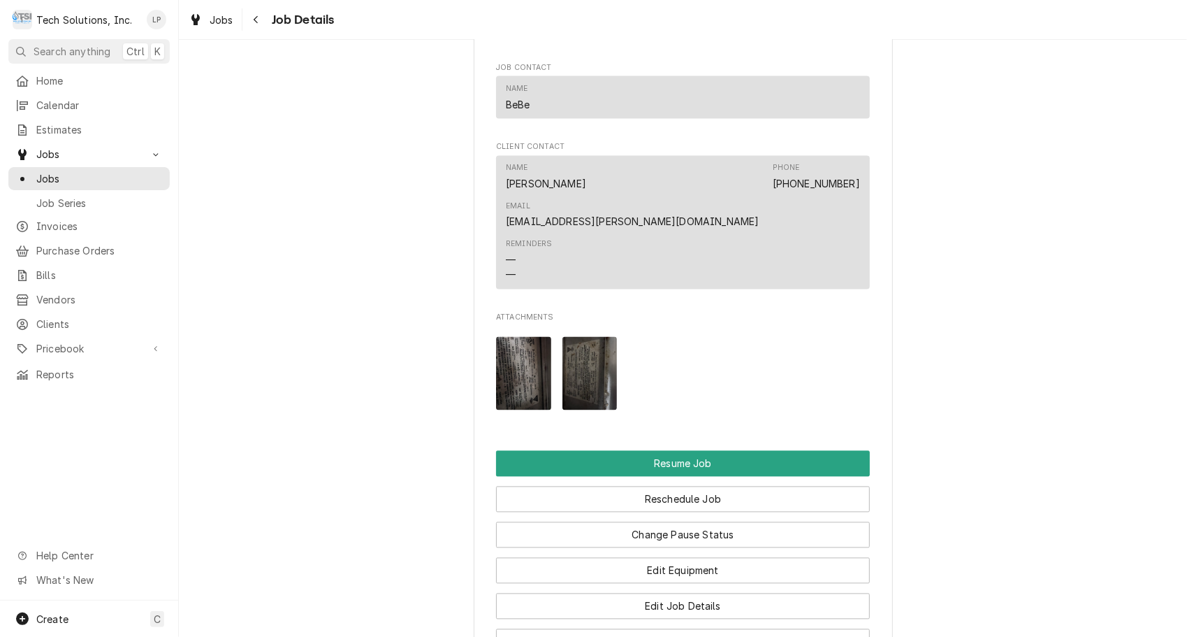
scroll to position [1783, 0]
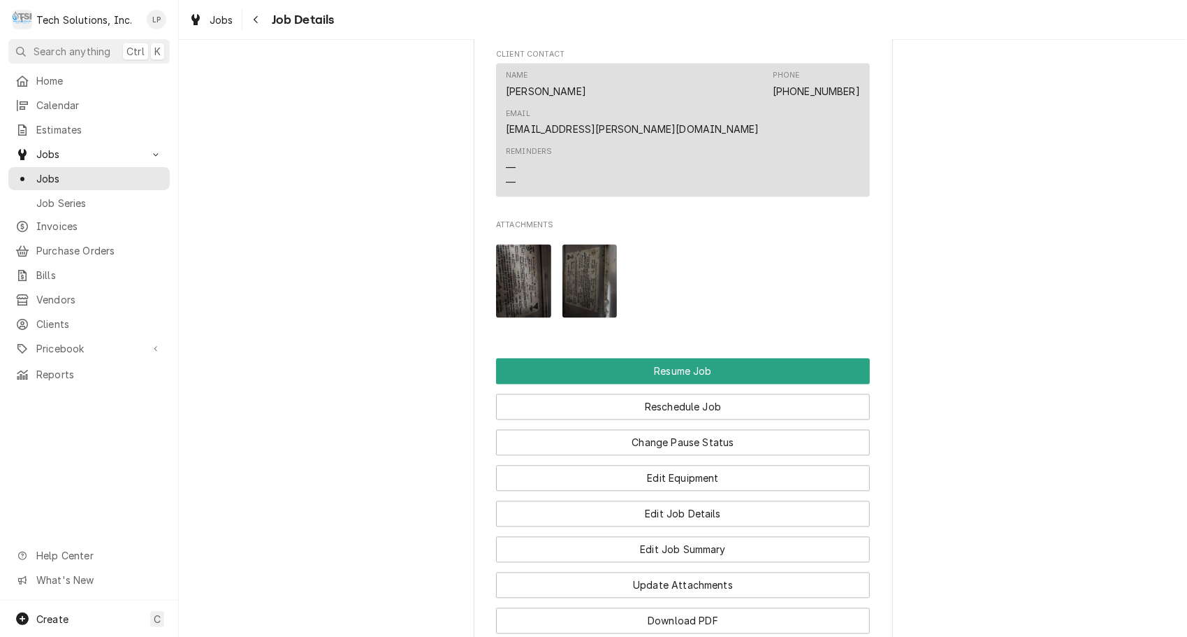
click at [629, 501] on button "Edit Job Details" at bounding box center [683, 514] width 374 height 26
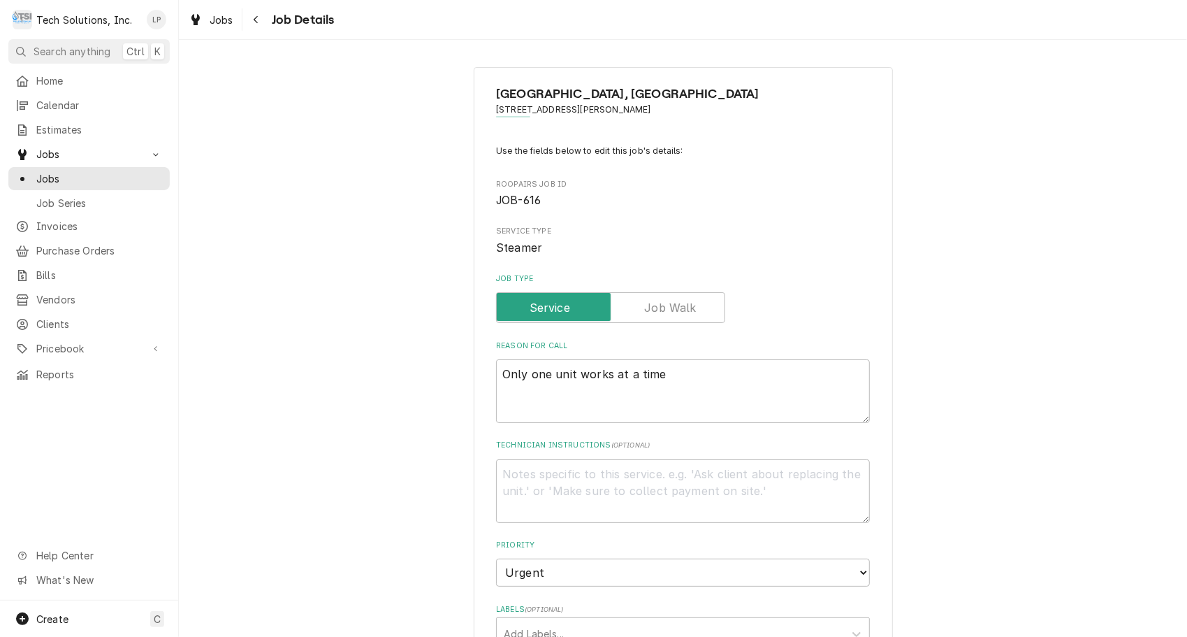
type textarea "x"
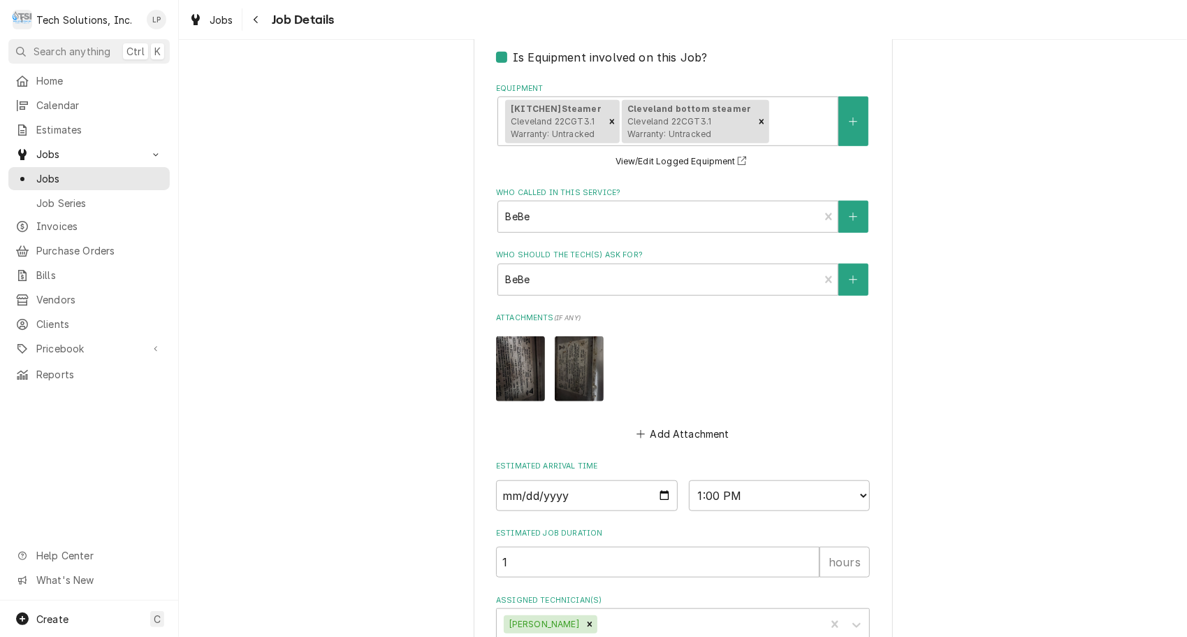
scroll to position [661, 0]
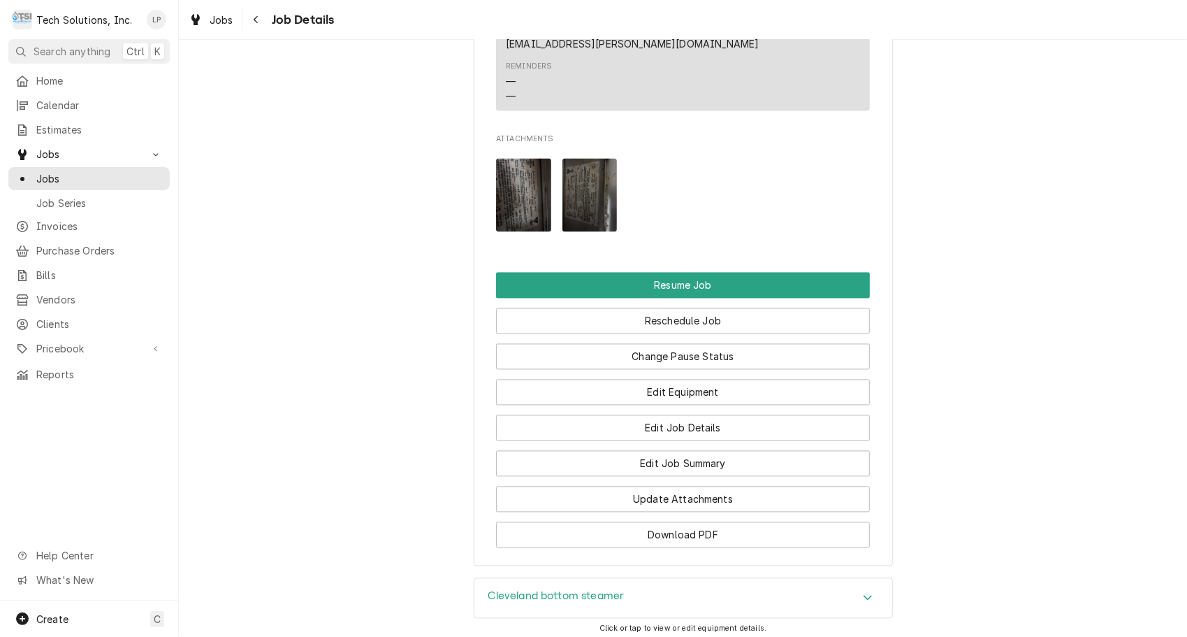
scroll to position [1745, 0]
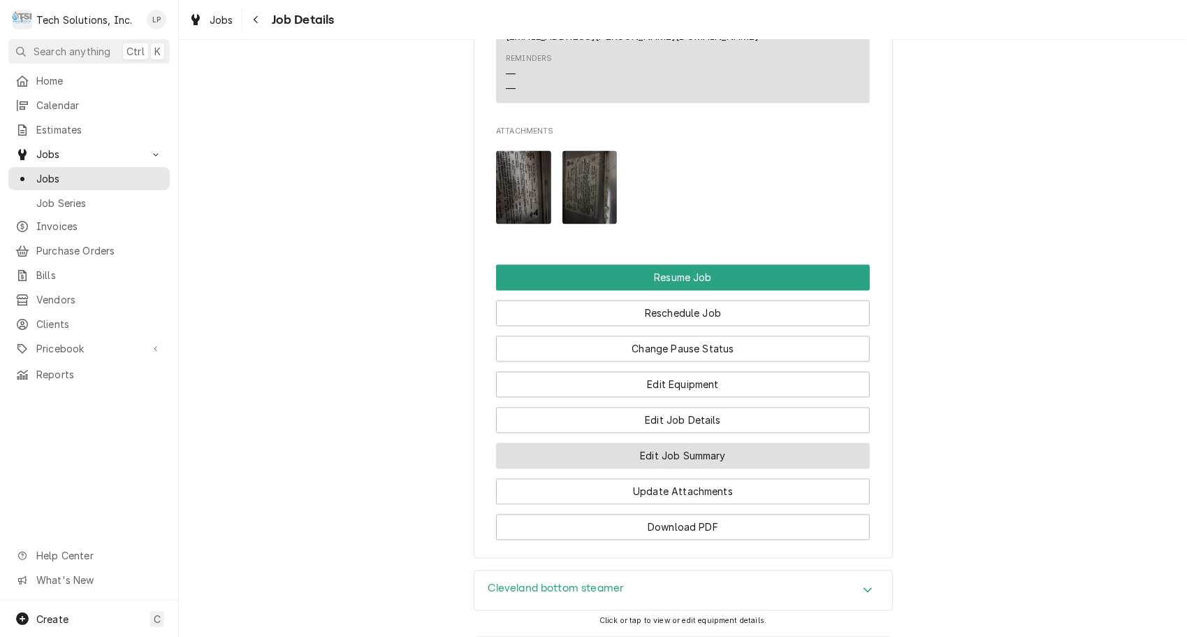
click at [577, 443] on button "Edit Job Summary" at bounding box center [683, 456] width 374 height 26
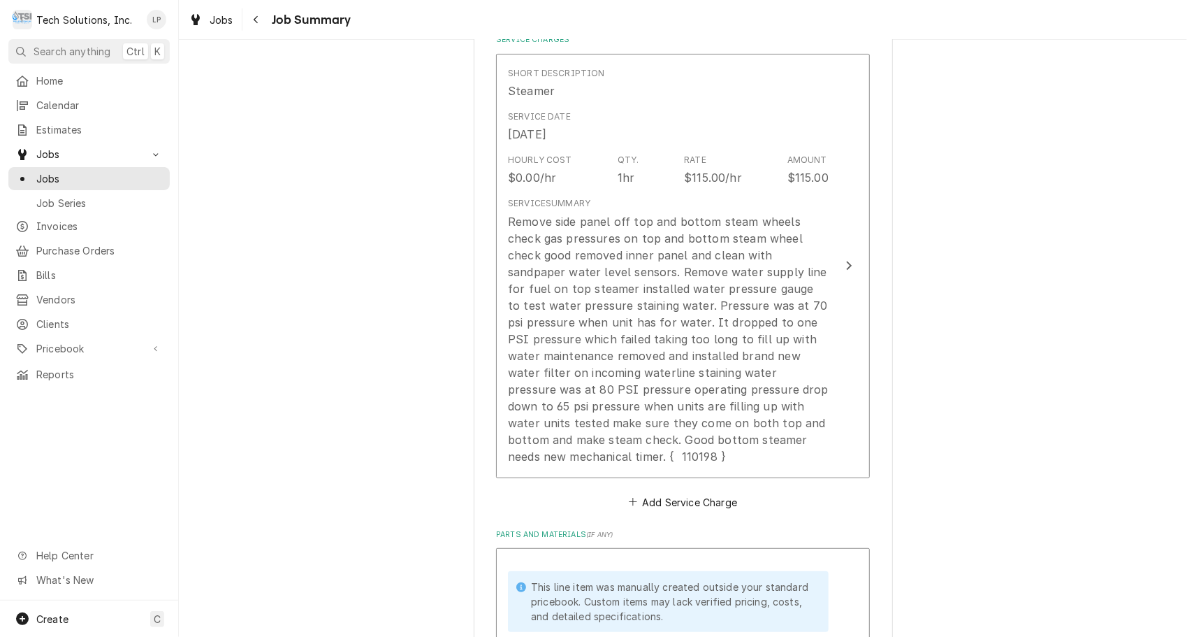
scroll to position [351, 0]
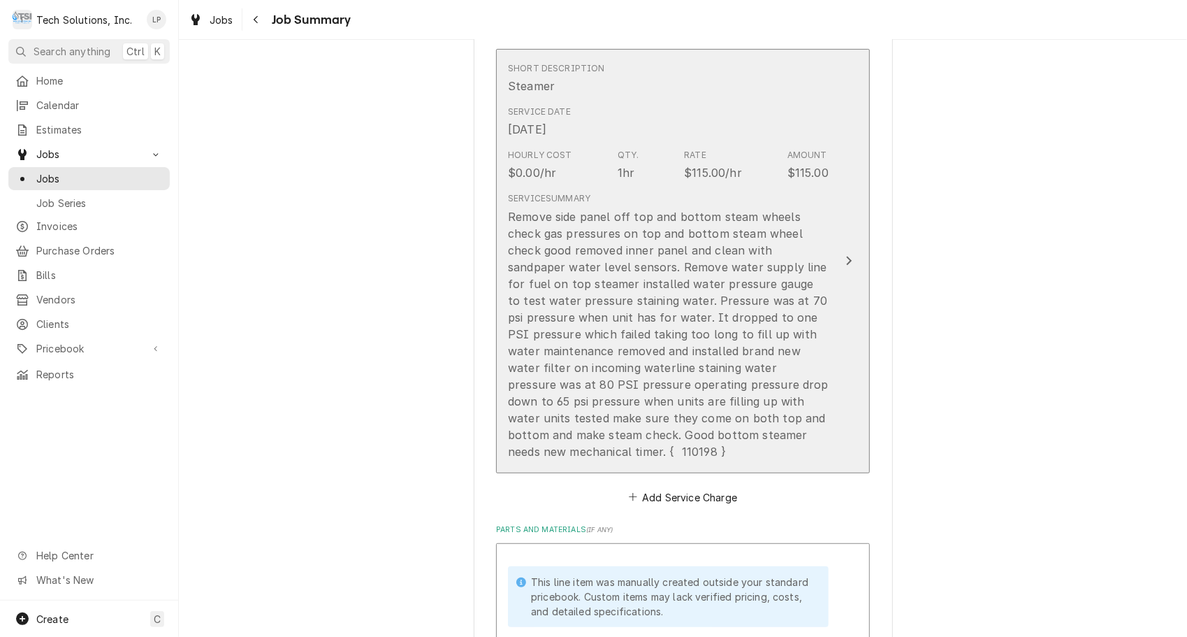
click at [840, 260] on div "Update Line Item" at bounding box center [849, 260] width 18 height 17
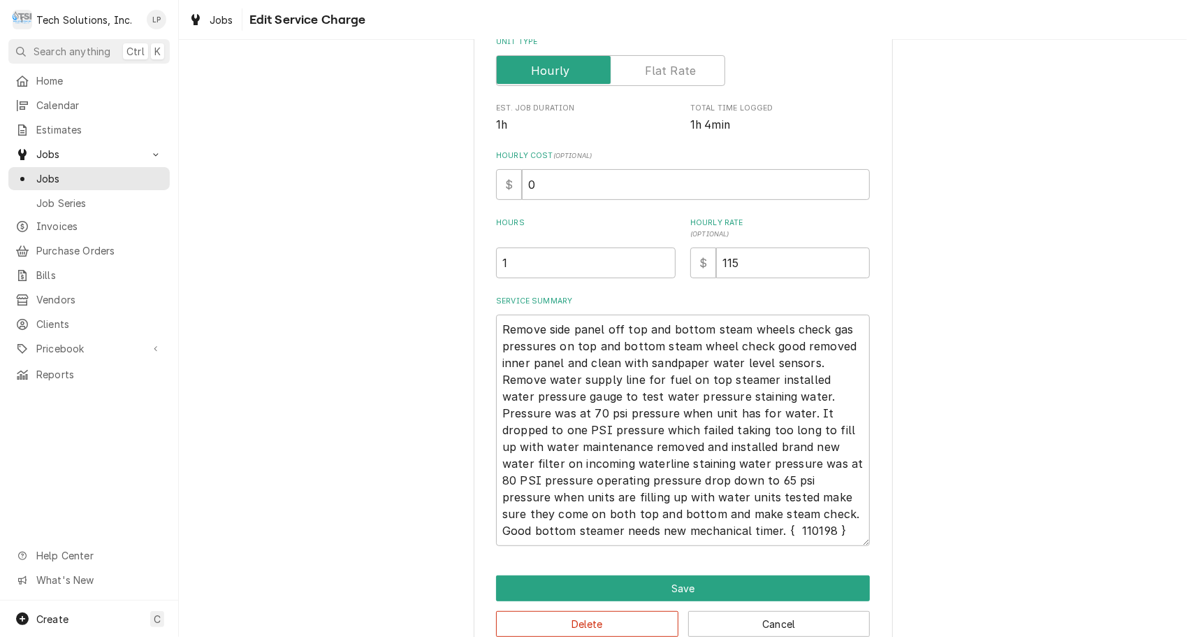
scroll to position [236, 0]
click at [498, 330] on textarea "Remove side panel off top and bottom steam wheels check gas pressures on top an…" at bounding box center [683, 429] width 374 height 231
type textarea "x"
type textarea "Remove side panel off top and bottom steam wheels check gas pressures on top an…"
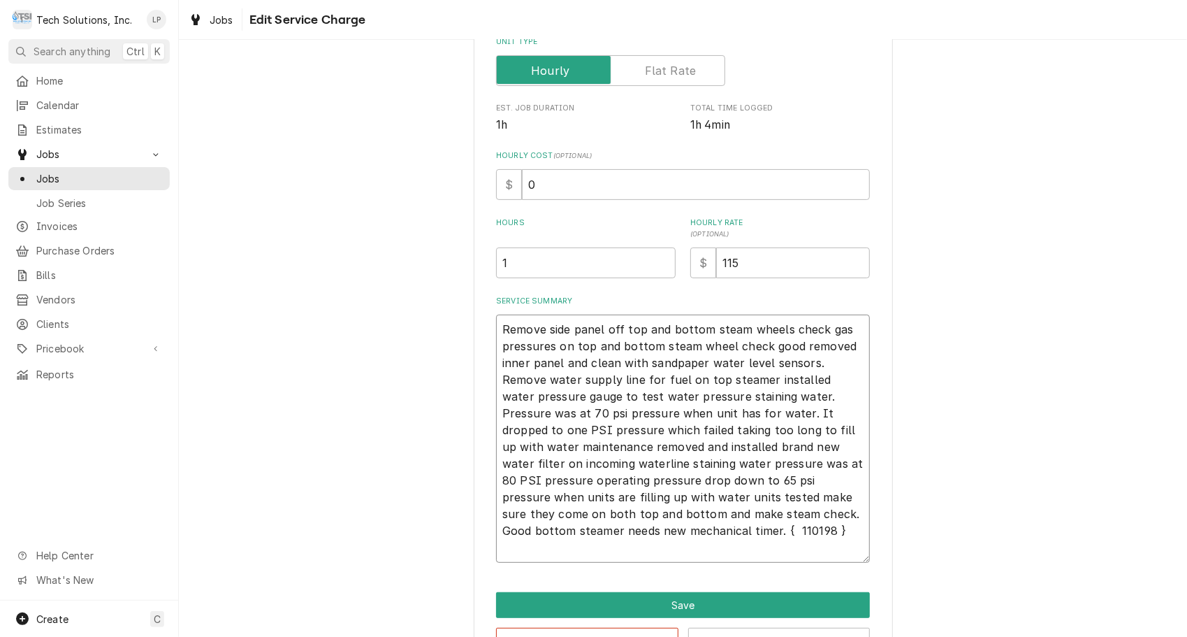
type textarea "x"
type textarea "Remove side panel off top and bottom steam wheels check gas pressures on top an…"
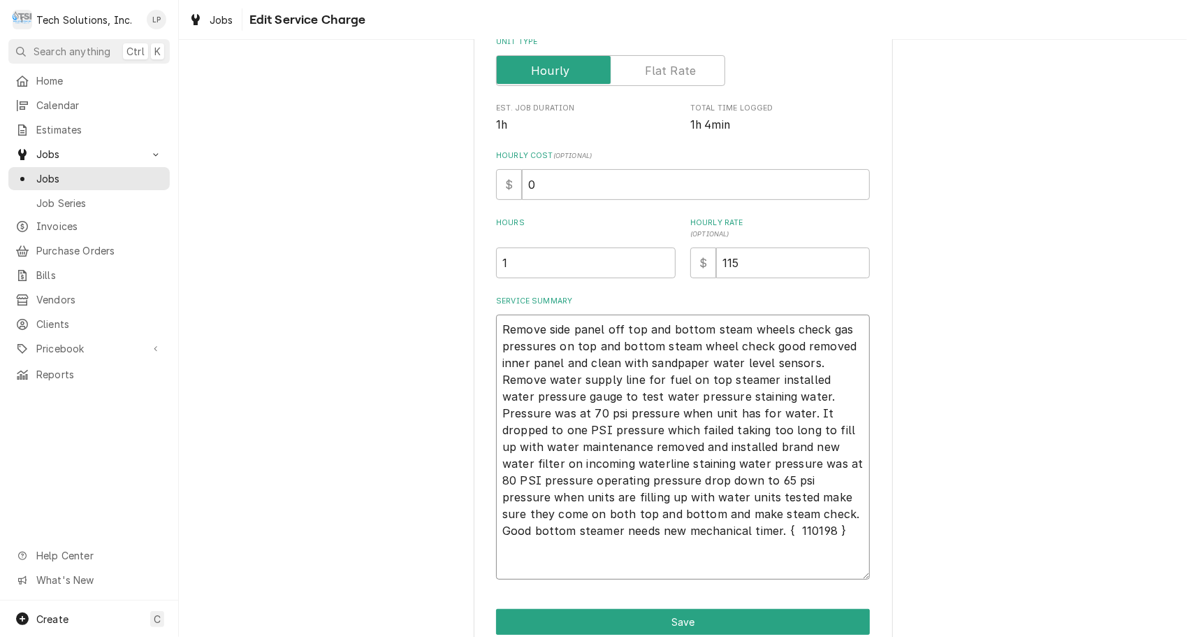
click at [507, 333] on textarea "Remove side panel off top and bottom steam wheels check gas pressures on top an…" at bounding box center [683, 446] width 374 height 265
type textarea "x"
type textarea "T Remove side panel off top and bottom steam wheels check gas pressures on top …"
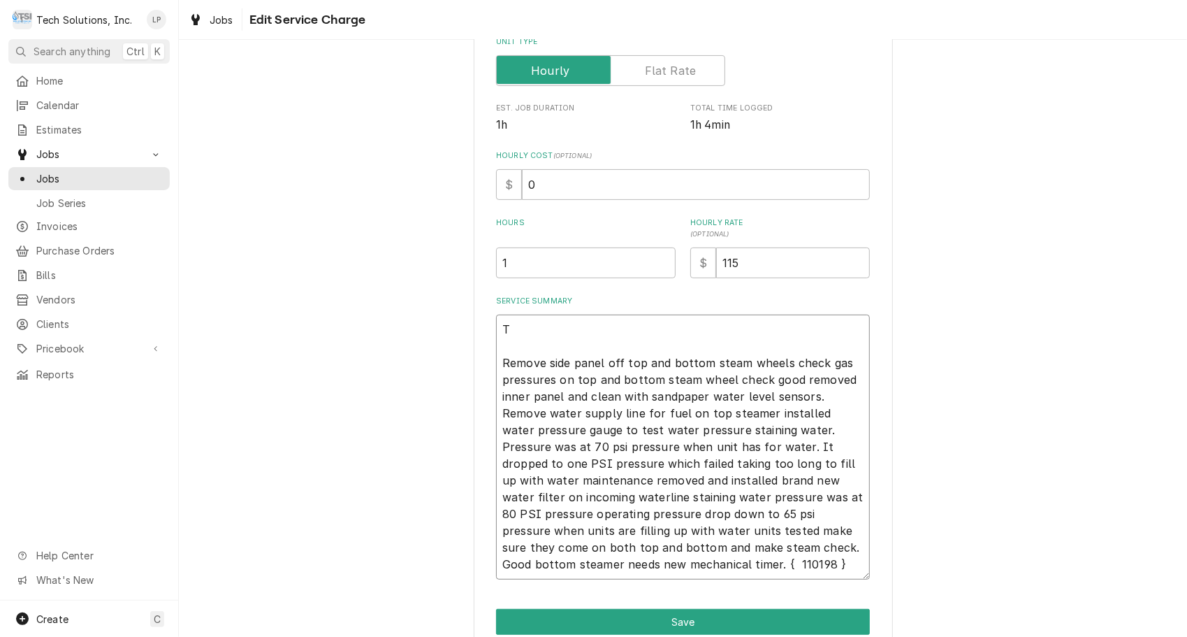
type textarea "x"
type textarea "Thi Remove side panel off top and bottom steam wheels check gas pressures on to…"
type textarea "x"
type textarea "This Remove side panel off top and bottom steam wheels check gas pressures on t…"
type textarea "x"
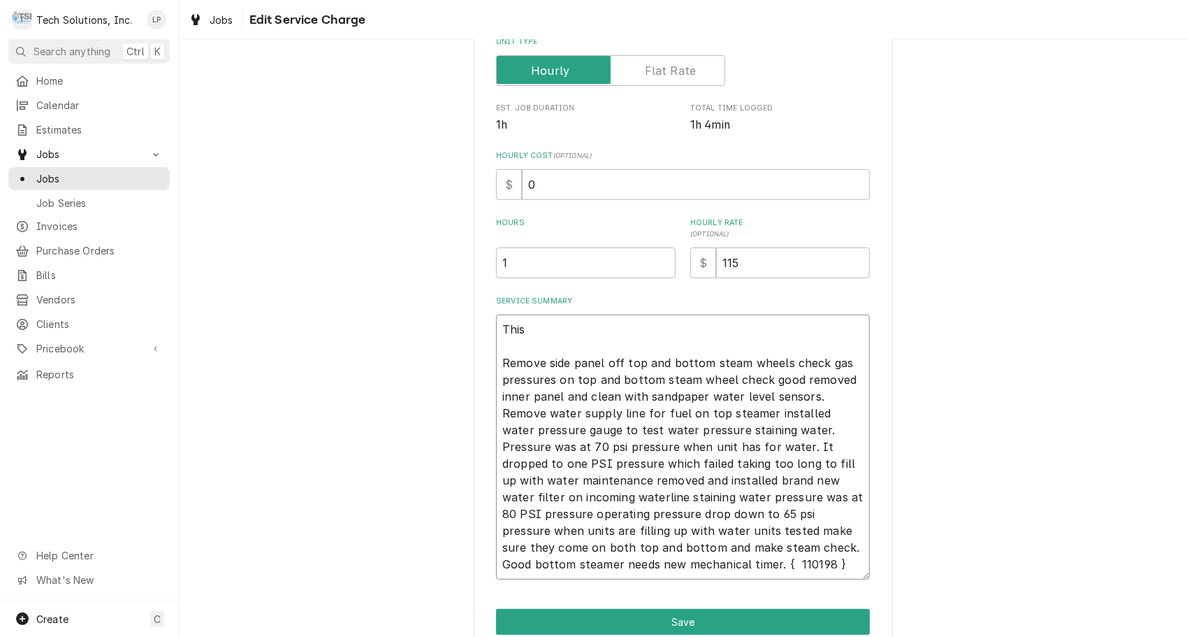
type textarea "This Remove side panel off top and bottom steam wheels check gas pressures on t…"
type textarea "x"
type textarea "This j Remove side panel off top and bottom steam wheels check gas pressures on…"
type textarea "x"
type textarea "This jo Remove side panel off top and bottom steam wheels check gas pressures o…"
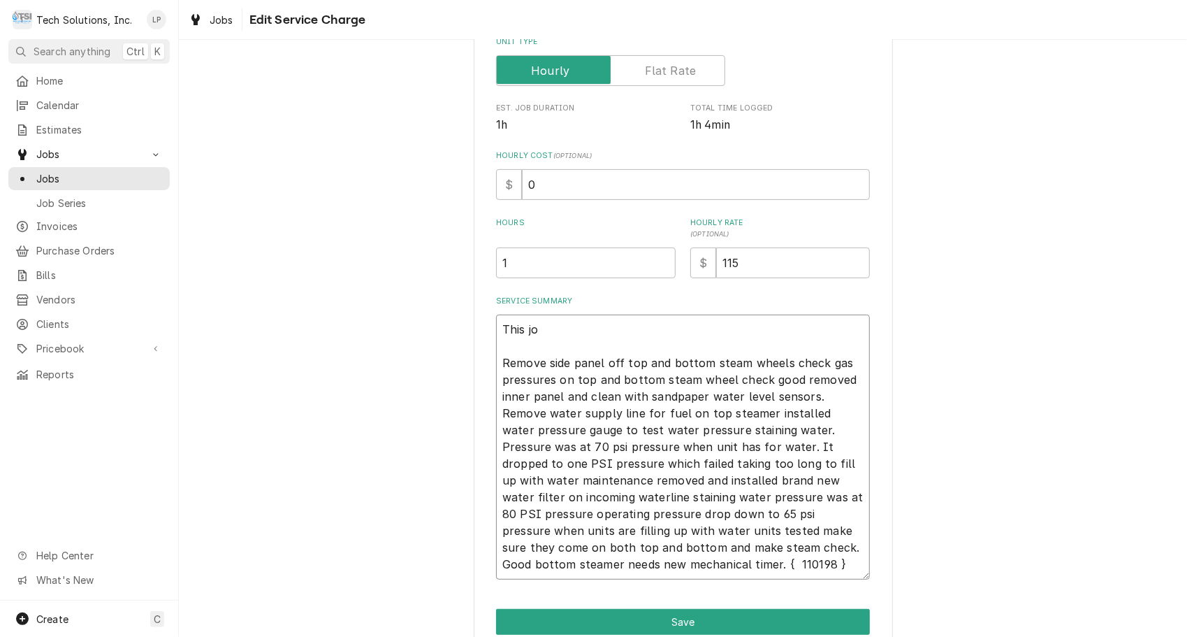
type textarea "x"
type textarea "This job Remove side panel off top and bottom steam wheels check gas pressures …"
type textarea "x"
type textarea "This job Remove side panel off top and bottom steam wheels check gas pressures …"
type textarea "x"
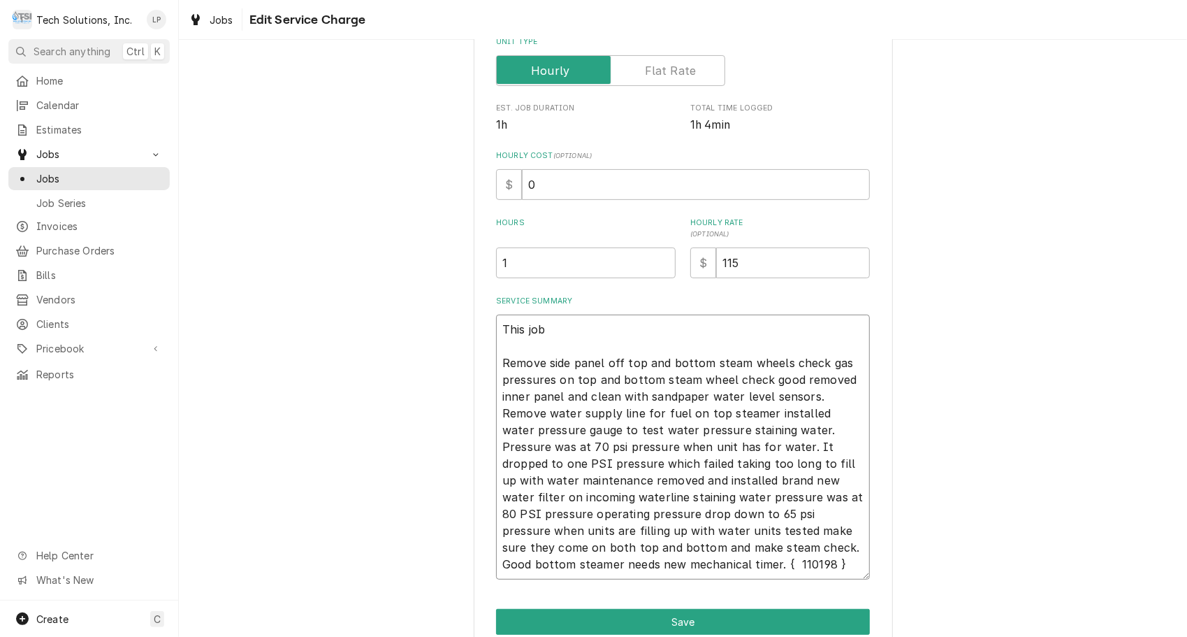
type textarea "This job i Remove side panel off top and bottom steam wheels check gas pressure…"
type textarea "x"
type textarea "This job is Remove side panel off top and bottom steam wheels check gas pressur…"
type textarea "x"
type textarea "This job is Remove side panel off top and bottom steam wheels check gas pressur…"
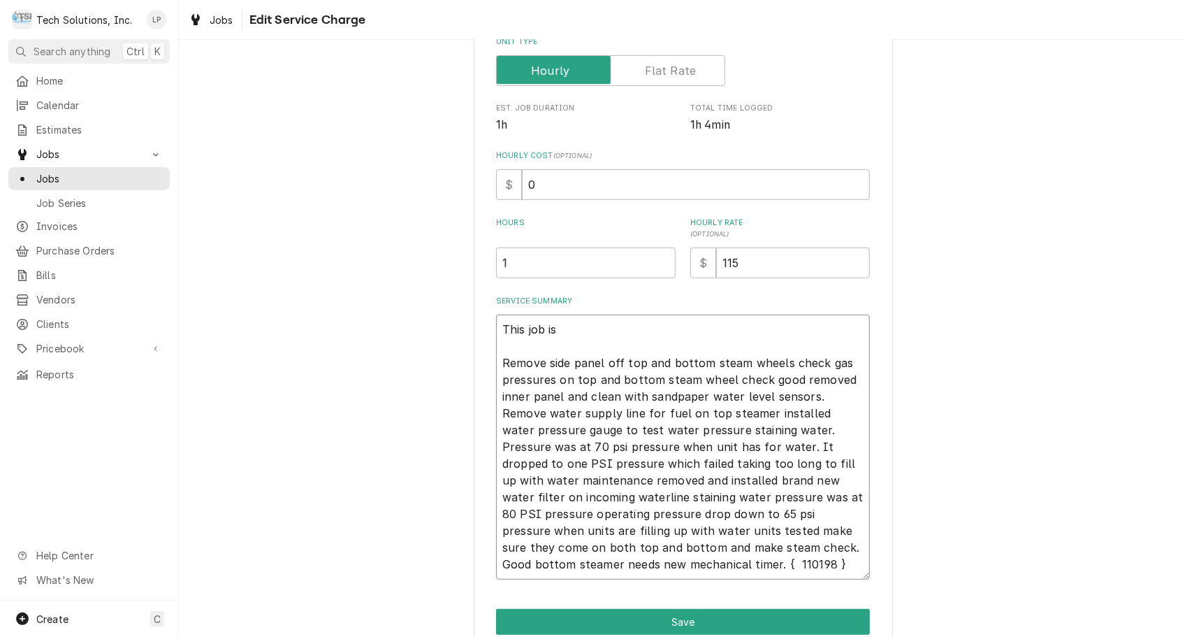
type textarea "x"
type textarea "This job is b Remove side panel off top and bottom steam wheels check gas press…"
type textarea "x"
type textarea "This job is be Remove side panel off top and bottom steam wheels check gas pres…"
type textarea "x"
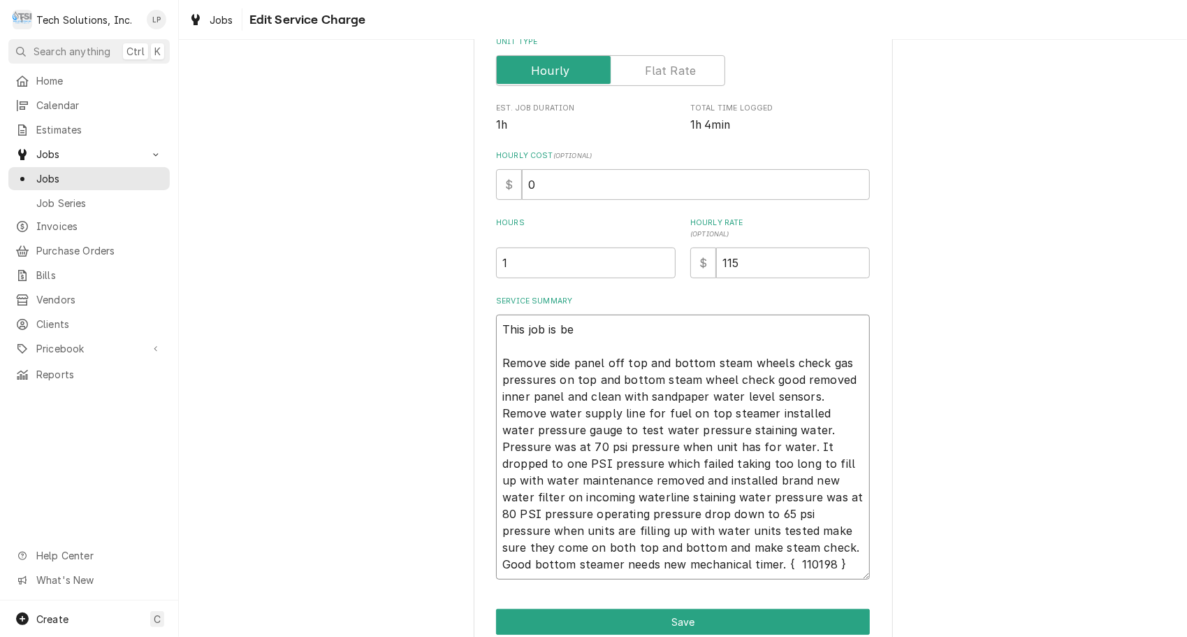
type textarea "This job is bei Remove side panel off top and bottom steam wheels check gas pre…"
type textarea "x"
type textarea "This job is bein Remove side panel off top and bottom steam wheels check gas pr…"
type textarea "x"
type textarea "This job is being Remove side panel off top and bottom steam wheels check gas p…"
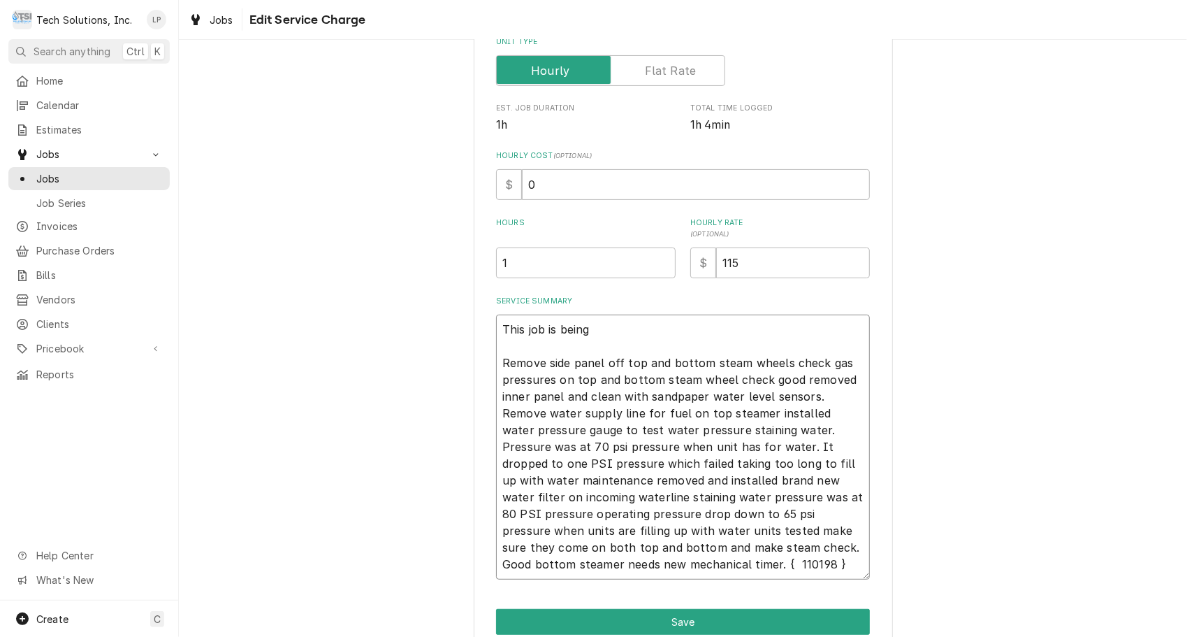
type textarea "x"
type textarea "This job is being Remove side panel off top and bottom steam wheels check gas p…"
type textarea "x"
type textarea "This job is being t Remove side panel off top and bottom steam wheels check gas…"
type textarea "x"
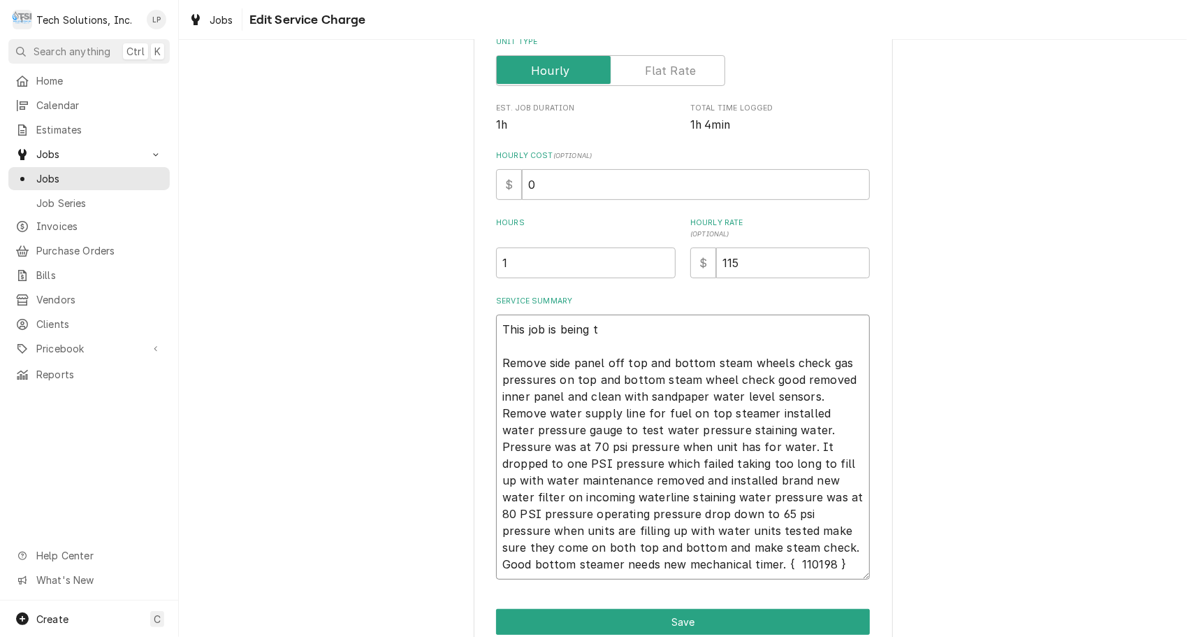
type textarea "This job is being tu Remove side panel off top and bottom steam wheels check ga…"
type textarea "x"
type textarea "This job is being tur Remove side panel off top and bottom steam wheels check g…"
type textarea "x"
type textarea "This job is being turn Remove side panel off top and bottom steam wheels check …"
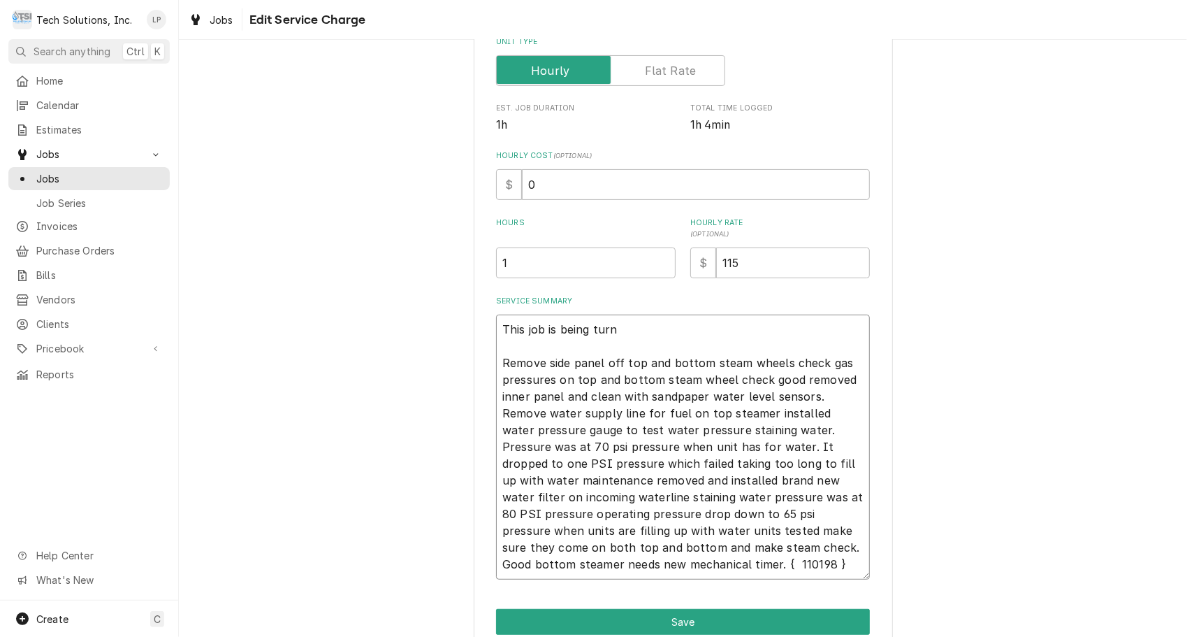
type textarea "x"
type textarea "This job is being turne Remove side panel off top and bottom steam wheels check…"
type textarea "x"
type textarea "This job is being turned Remove side panel off top and bottom steam wheels chec…"
type textarea "x"
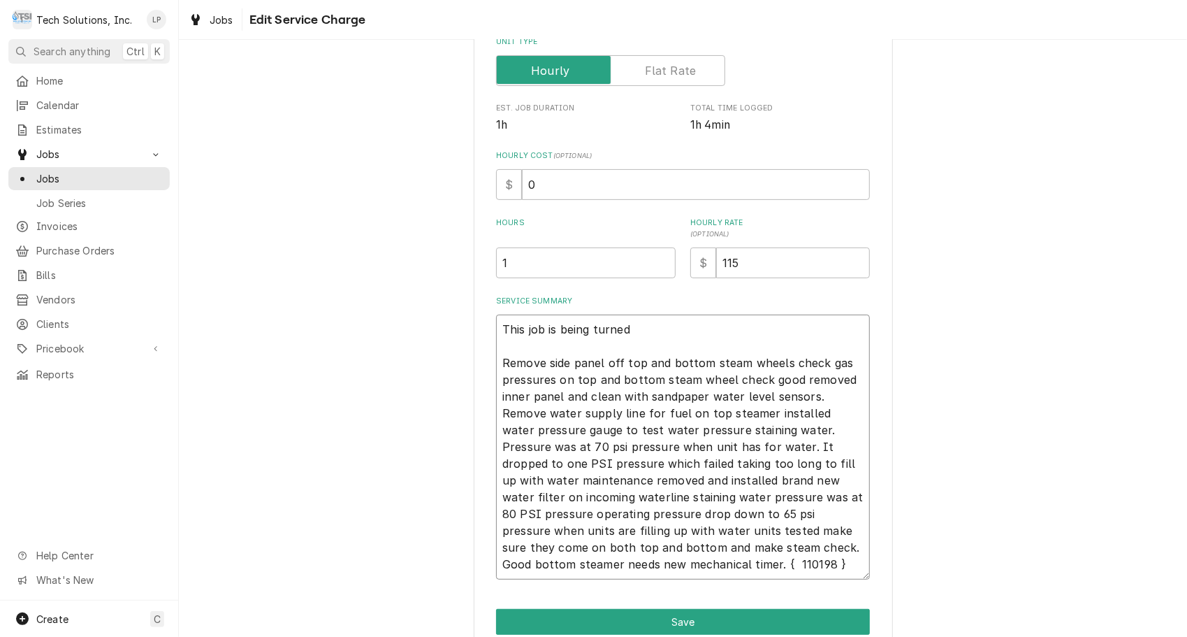
type textarea "This job is being turned Remove side panel off top and bottom steam wheels chec…"
type textarea "x"
type textarea "This job is being turned o Remove side panel off top and bottom steam wheels ch…"
type textarea "x"
type textarea "This job is being turned ov Remove side panel off top and bottom steam wheels c…"
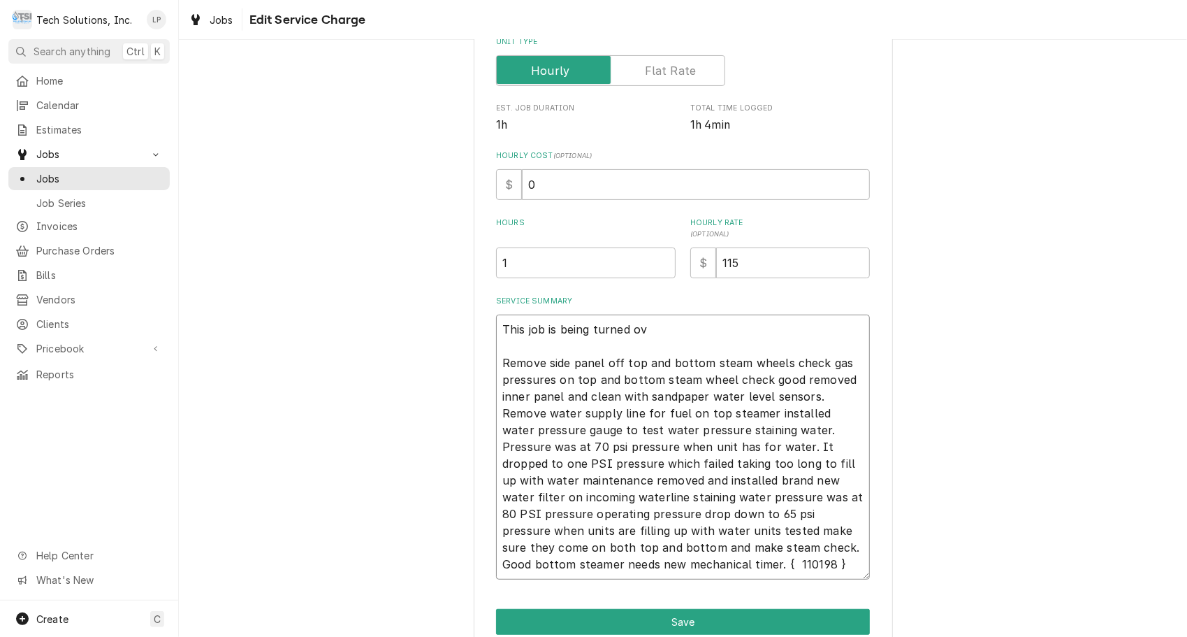
type textarea "x"
type textarea "This job is being turned ove Remove side panel off top and bottom steam wheels …"
type textarea "x"
type textarea "This job is being turned over Remove side panel off top and bottom steam wheels…"
type textarea "x"
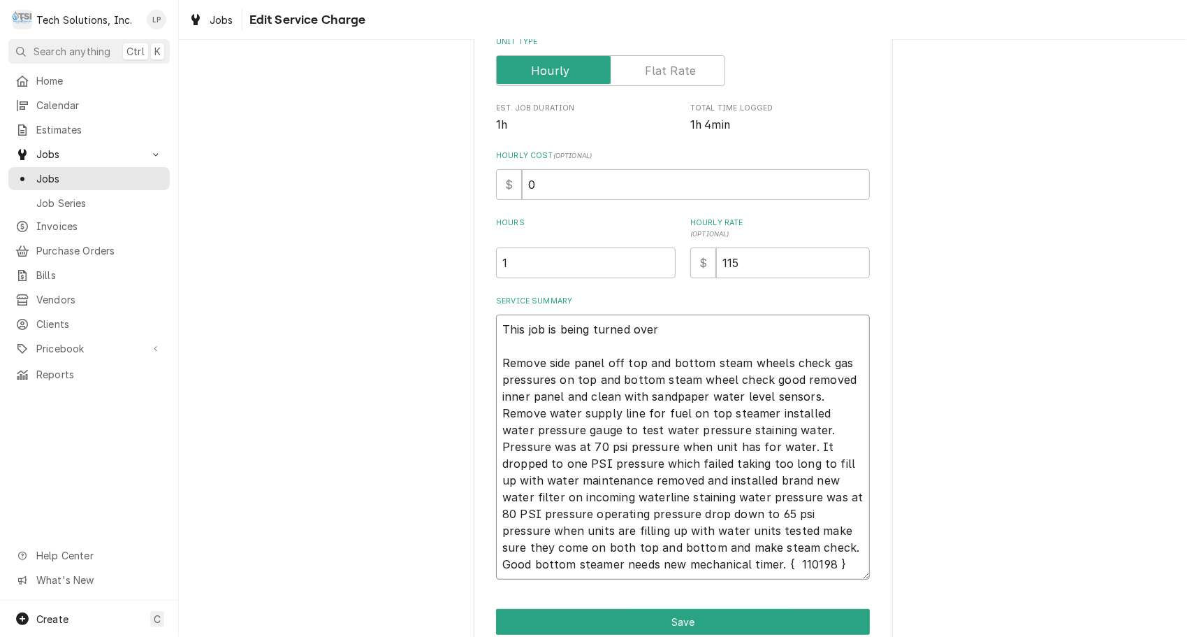
type textarea "This job is being turned over Remove side panel off top and bottom steam wheels…"
type textarea "x"
type textarea "This job is being turned over t Remove side panel off top and bottom steam whee…"
type textarea "x"
type textarea "This job is being turned over to Remove side panel off top and bottom steam whe…"
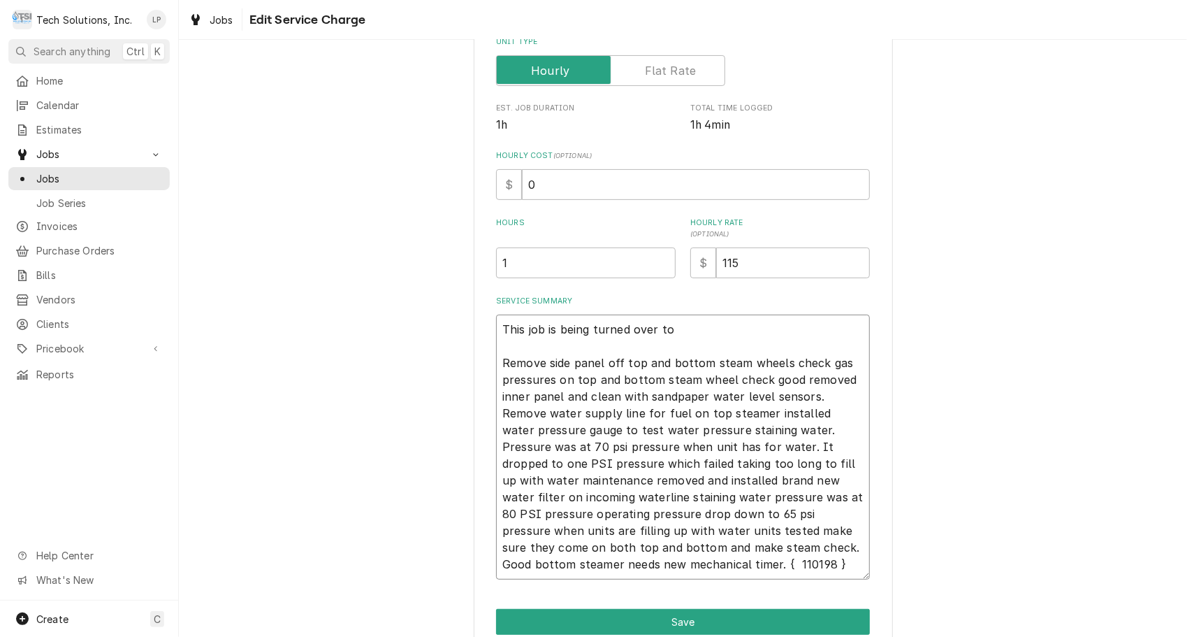
type textarea "x"
type textarea "This job is being turned over to Remove side panel off top and bottom steam whe…"
type textarea "x"
type textarea "This job is being turned over to A Remove side panel off top and bottom steam w…"
type textarea "x"
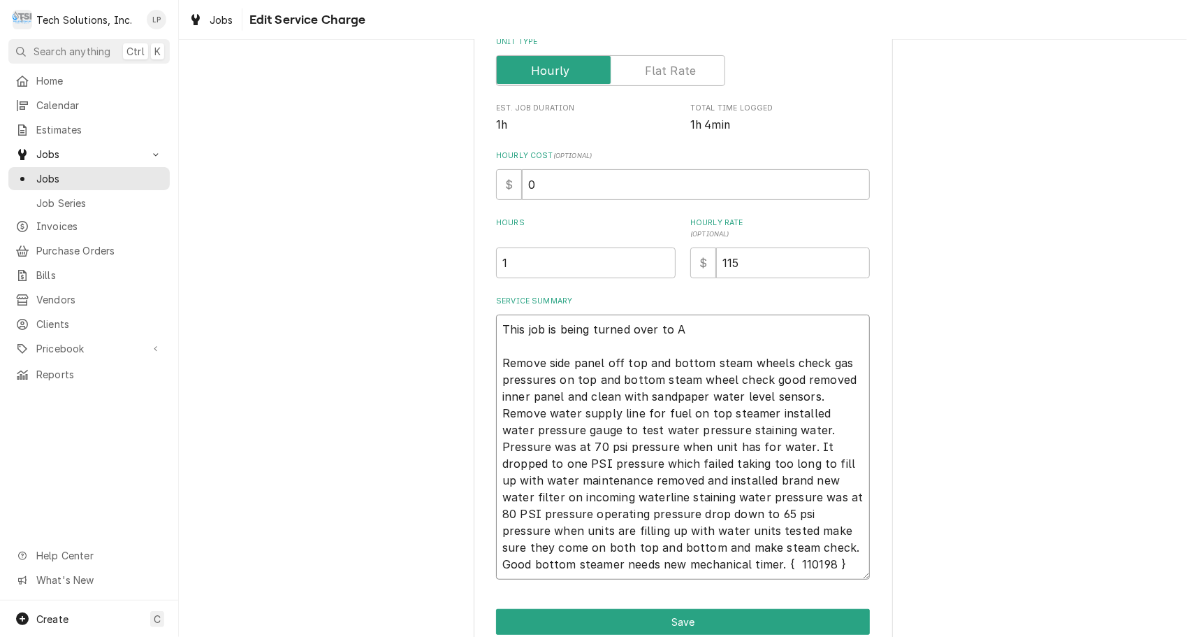
type textarea "This job is being turned over to Remove side panel off top and bottom steam whe…"
type textarea "x"
type textarea "This job is being turned over to V Remove side panel off top and bottom steam w…"
type textarea "x"
type textarea "This job is being turned over to Va Remove side panel off top and bottom steam …"
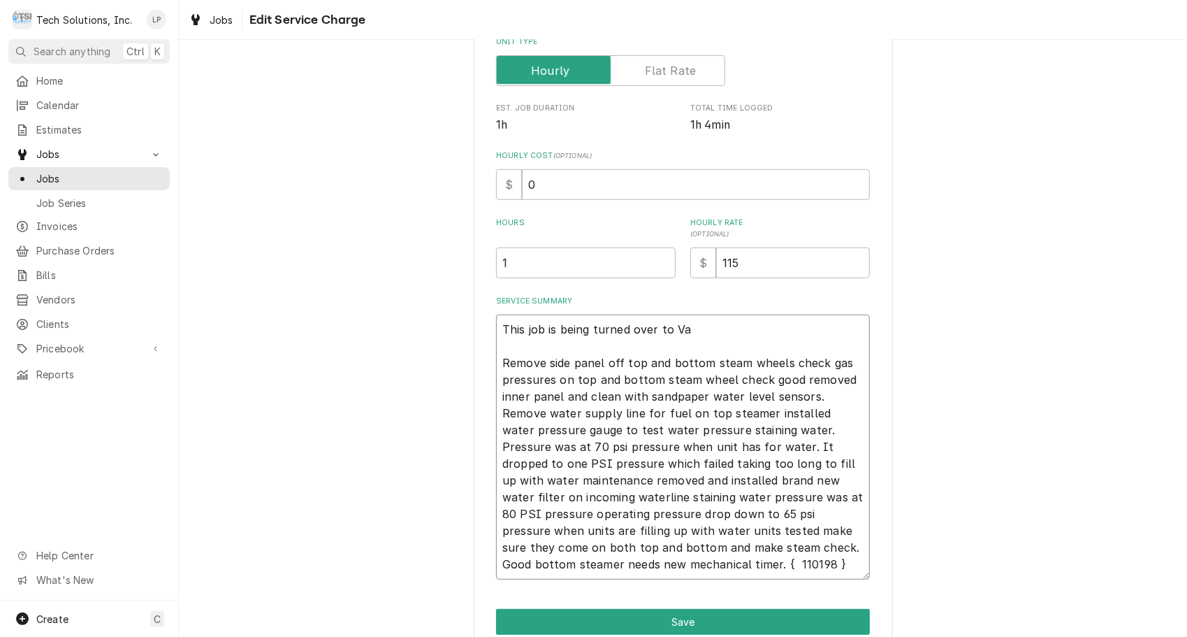
type textarea "x"
type textarea "This job is being turned over to Val Remove side panel off top and bottom steam…"
type textarea "x"
type textarea "This job is being turned over to Vall Remove side panel off top and bottom stea…"
type textarea "x"
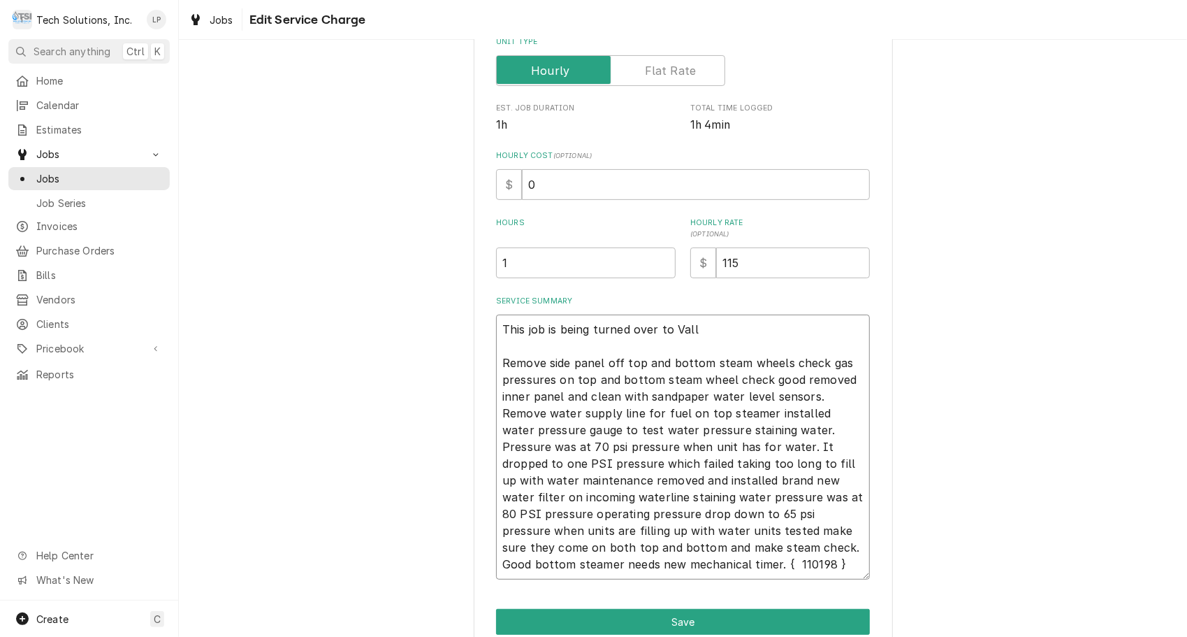
type textarea "This job is being turned over to Valle Remove side panel off top and bottom ste…"
type textarea "x"
type textarea "This job is being turned over to Valley Remove side panel off top and bottom st…"
type textarea "x"
type textarea "This job is being turned over to Valley Remove side panel off top and bottom st…"
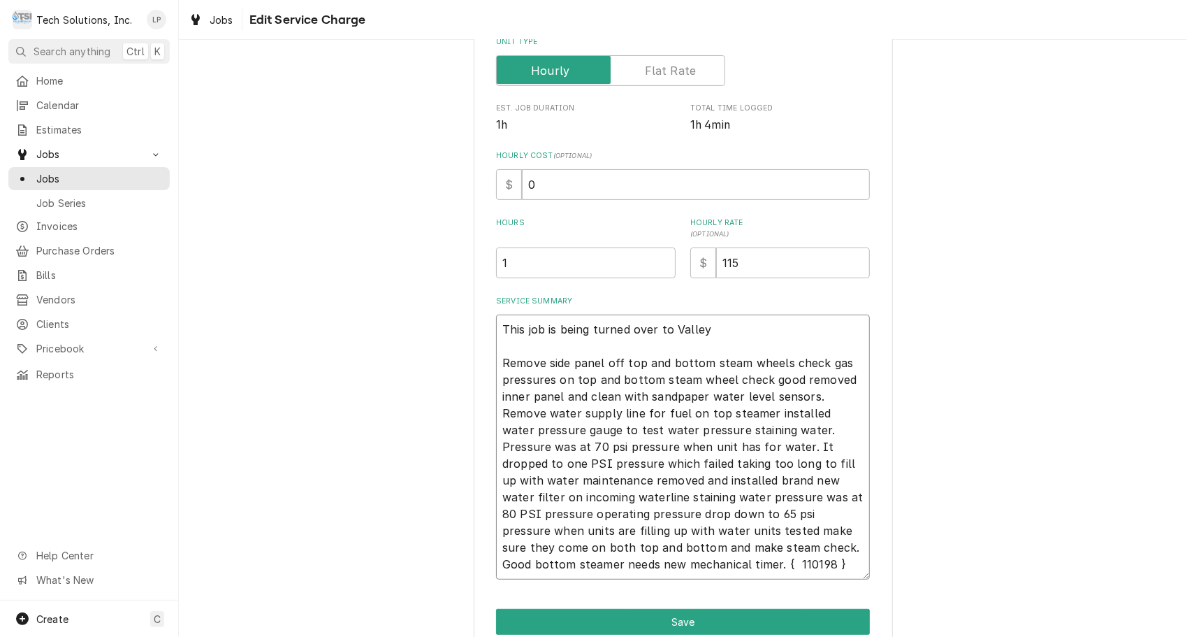
type textarea "x"
type textarea "This job is being turned over to Valley A Remove side panel off top and bottom …"
type textarea "x"
type textarea "This job is being turned over to Valley Ai Remove side panel off top and bottom…"
type textarea "x"
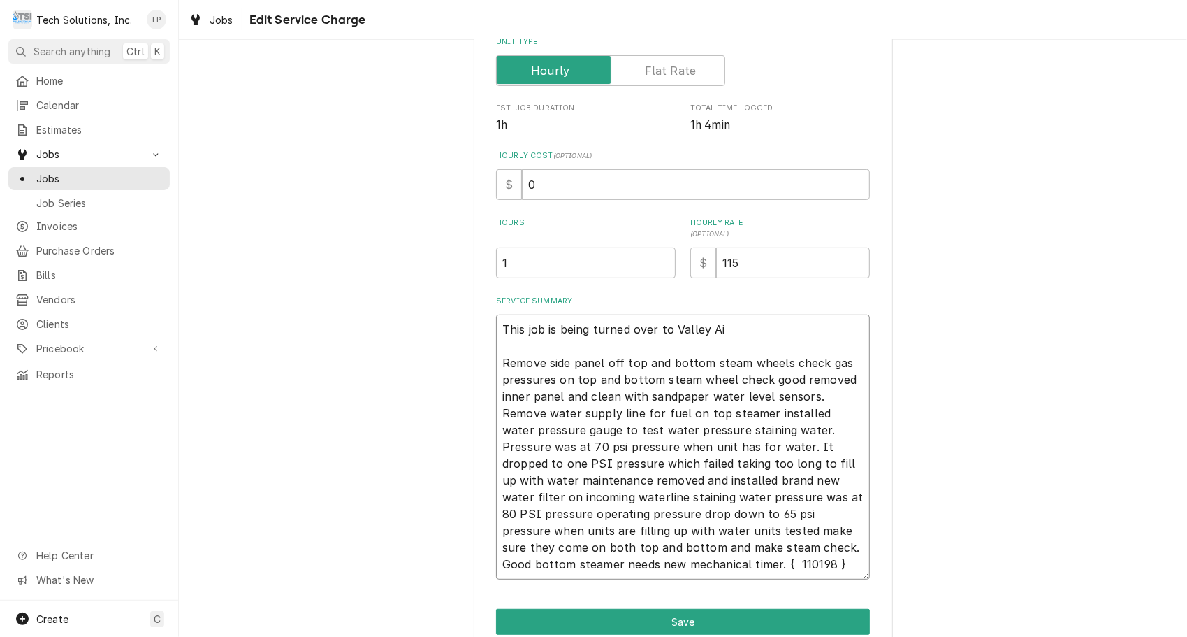
type textarea "This job is being turned over to Valley Air Remove side panel off top and botto…"
type textarea "x"
type textarea "This job is being turned over to Valley Air Remove side panel off top and botto…"
type textarea "x"
type textarea "This job is being turned over to Valley Air - Remove side panel off top and bot…"
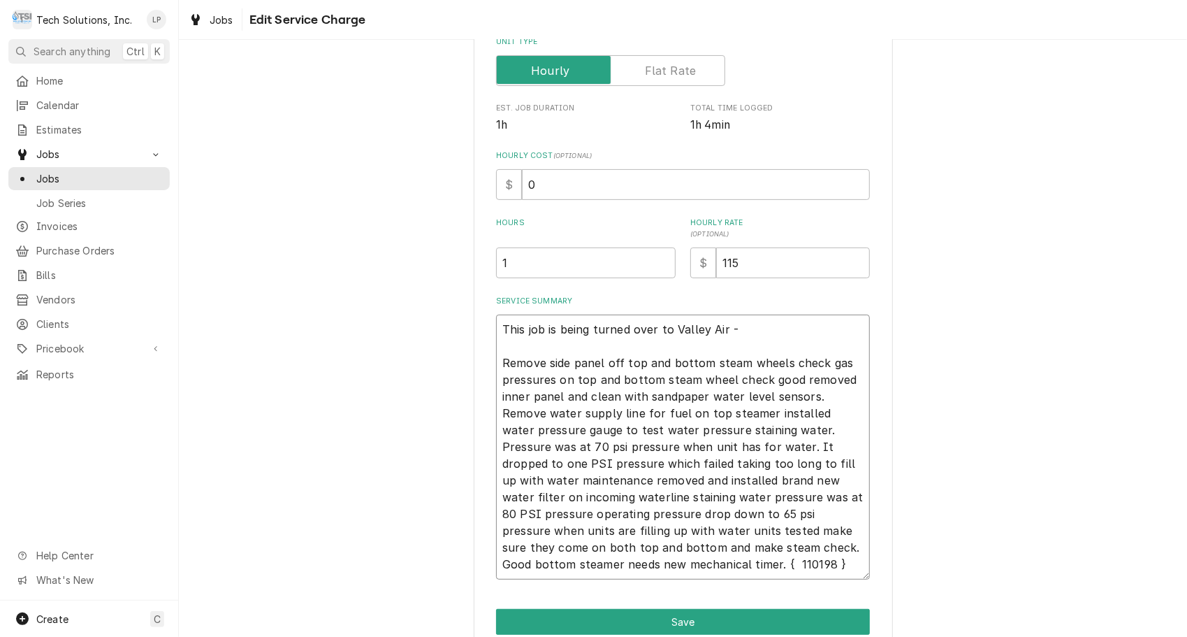
type textarea "x"
type textarea "This job is being turned over to Valley Air - Remove side panel off top and bot…"
type textarea "x"
type textarea "This job is being turned over to Valley Air - V Remove side panel off top and b…"
type textarea "x"
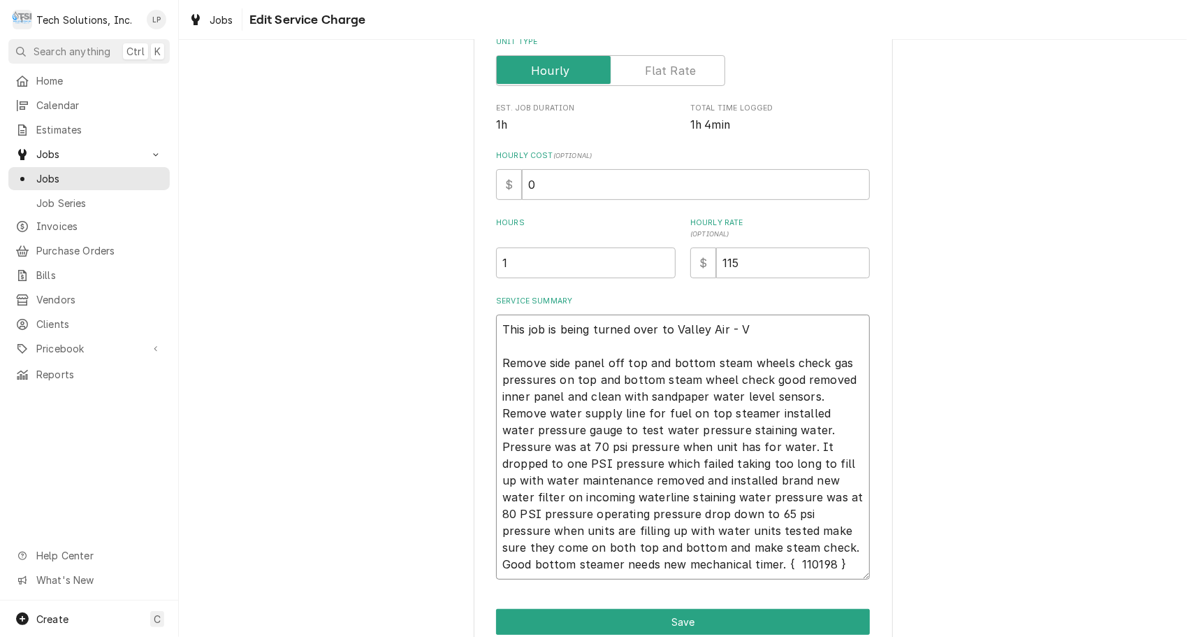
type textarea "This job is being turned over to Valley Air - VA Remove side panel off top and …"
type textarea "x"
type textarea "This job is being turned over to Valley Air - VAl Remove side panel off top and…"
type textarea "x"
type textarea "This job is being turned over to Valley Air - VAll Remove side panel off top an…"
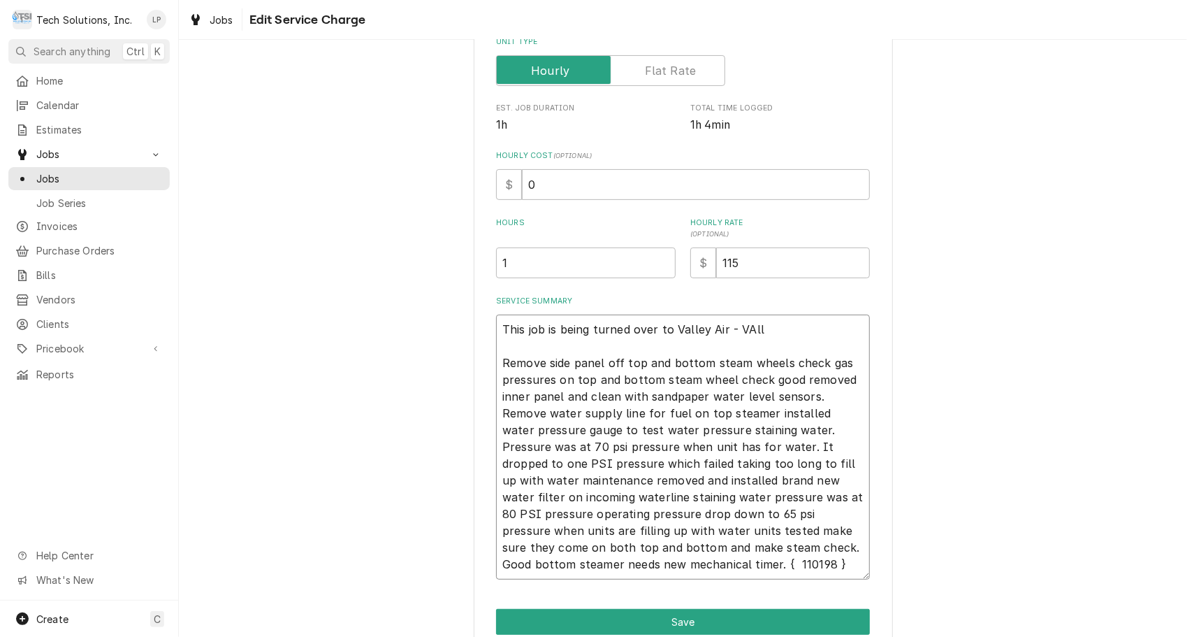
type textarea "x"
type textarea "This job is being turned over to Valley Air - VAl Remove side panel off top and…"
type textarea "x"
type textarea "This job is being turned over to Valley Air - VA Remove side panel off top and …"
type textarea "x"
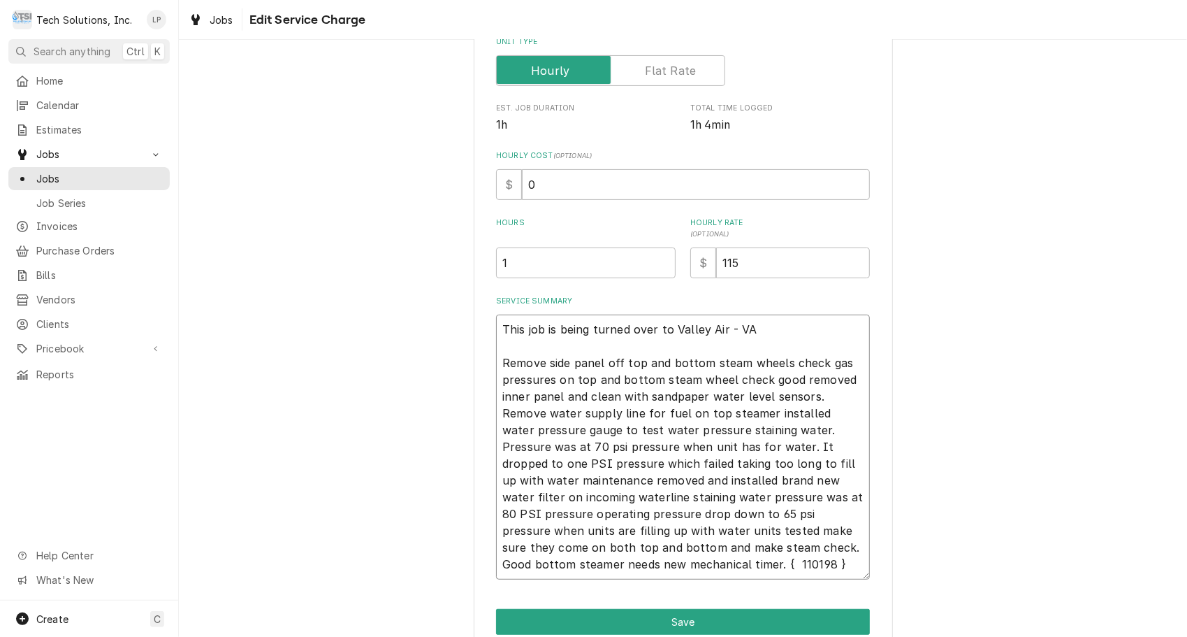
type textarea "This job is being turned over to Valley Air - V Remove side panel off top and b…"
type textarea "x"
type textarea "This job is being turned over to Valley Air - Va Remove side panel off top and …"
type textarea "x"
type textarea "This job is being turned over to Valley Air - Val Remove side panel off top and…"
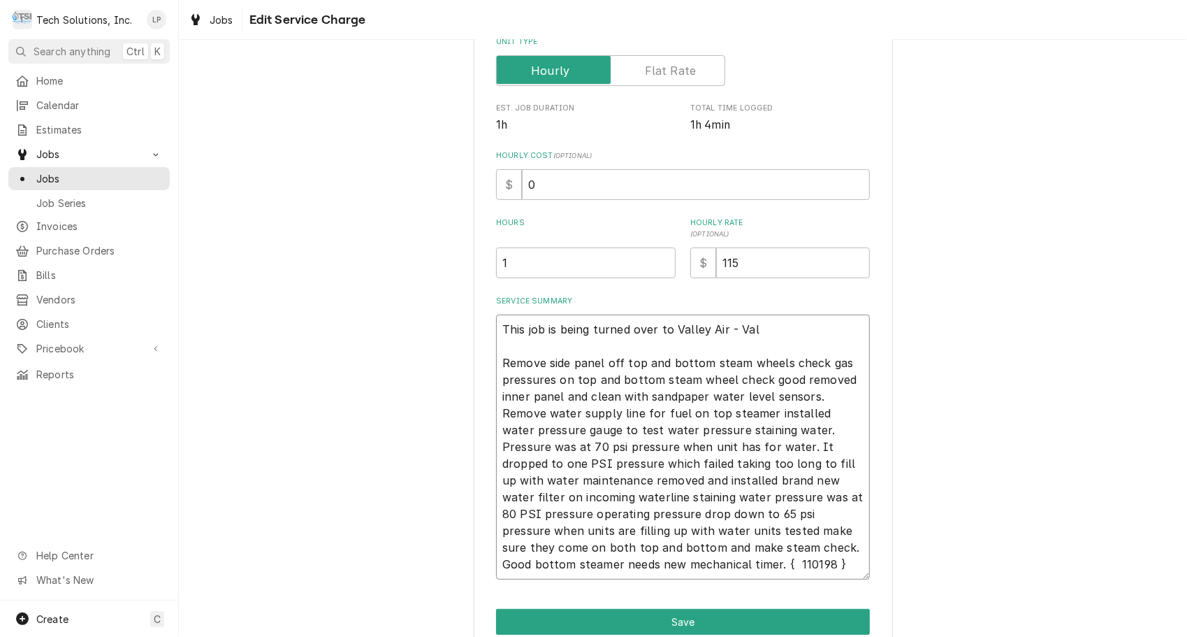
type textarea "x"
type textarea "This job is being turned over to Valley Air - Vall Remove side panel off top an…"
type textarea "x"
type textarea "This job is being turned over to Valley Air - Valle Remove side panel off top a…"
type textarea "x"
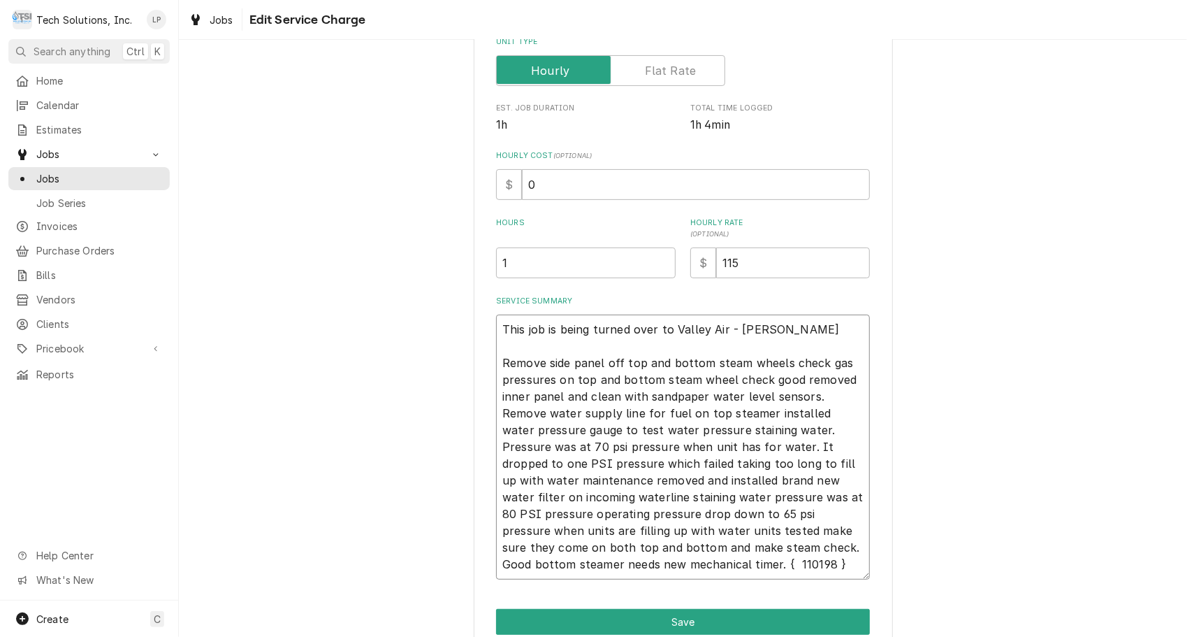
type textarea "This job is being turned over to Valley Air - Valley Remove side panel off top …"
type textarea "x"
type textarea "This job is being turned over to Valley Air - Valley Remove side panel off top …"
type textarea "x"
type textarea "This job is being turned over to Valley Air - Valley i Remove side panel off to…"
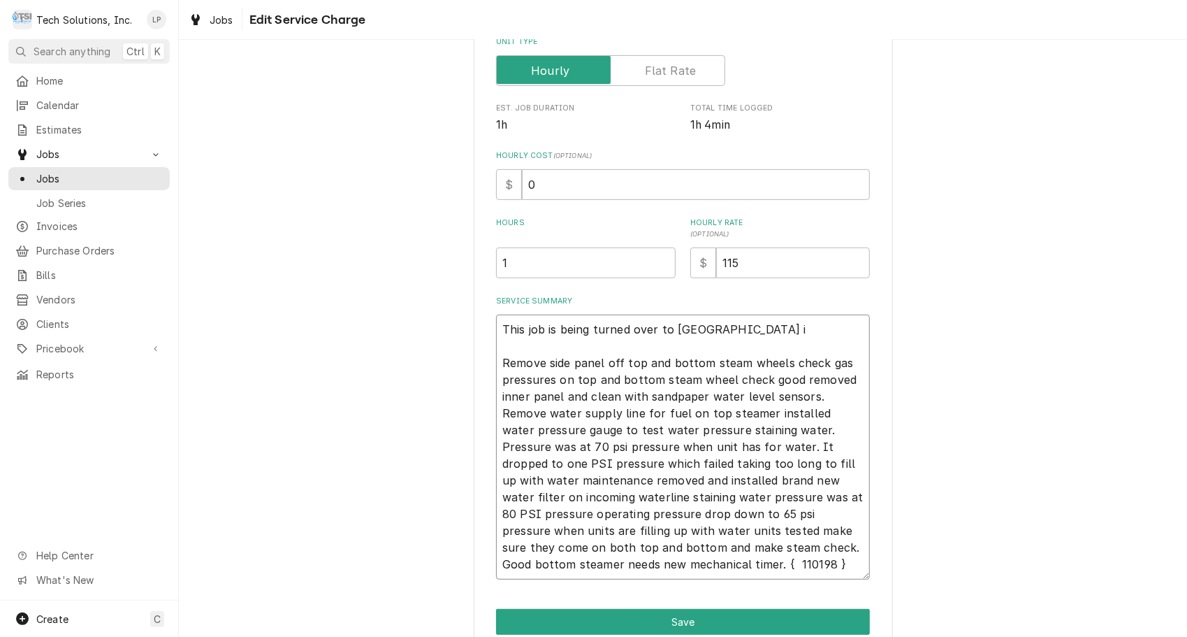
type textarea "x"
type textarea "This job is being turned over to Valley Air - Valley is Remove side panel off t…"
type textarea "x"
type textarea "This job is being turned over to Valley Air - Valley is Remove side panel off t…"
type textarea "x"
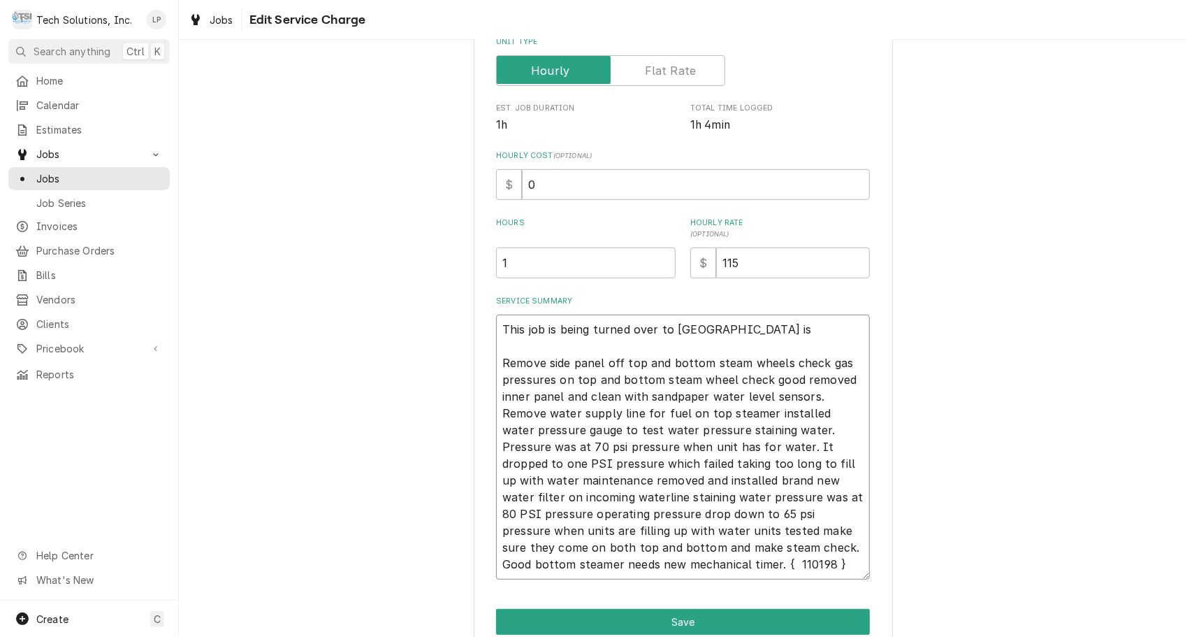
type textarea "This job is being turned over to Valley Air - Valley is s Remove side panel off…"
type textarea "x"
type textarea "This job is being turned over to Valley Air - Valley is se Remove side panel of…"
type textarea "x"
type textarea "This job is being turned over to Valley Air - Valley is sen Remove side panel o…"
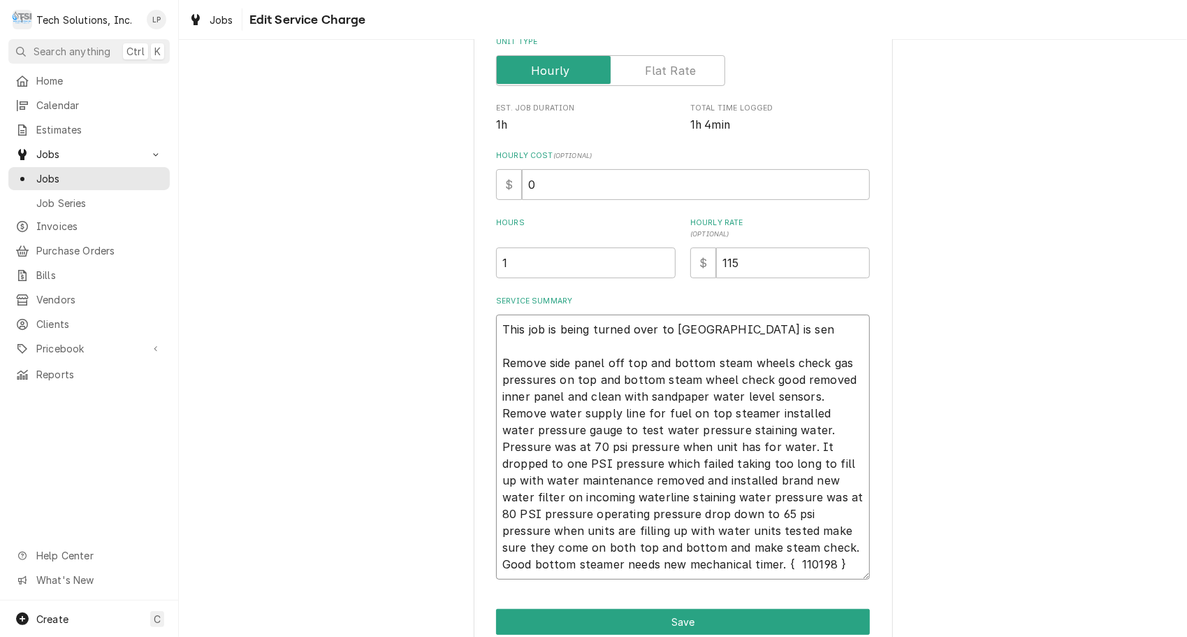
type textarea "x"
type textarea "This job is being turned over to Valley Air - Valley is send Remove side panel …"
type textarea "x"
type textarea "This job is being turned over to Valley Air - Valley is sendi Remove side panel…"
type textarea "x"
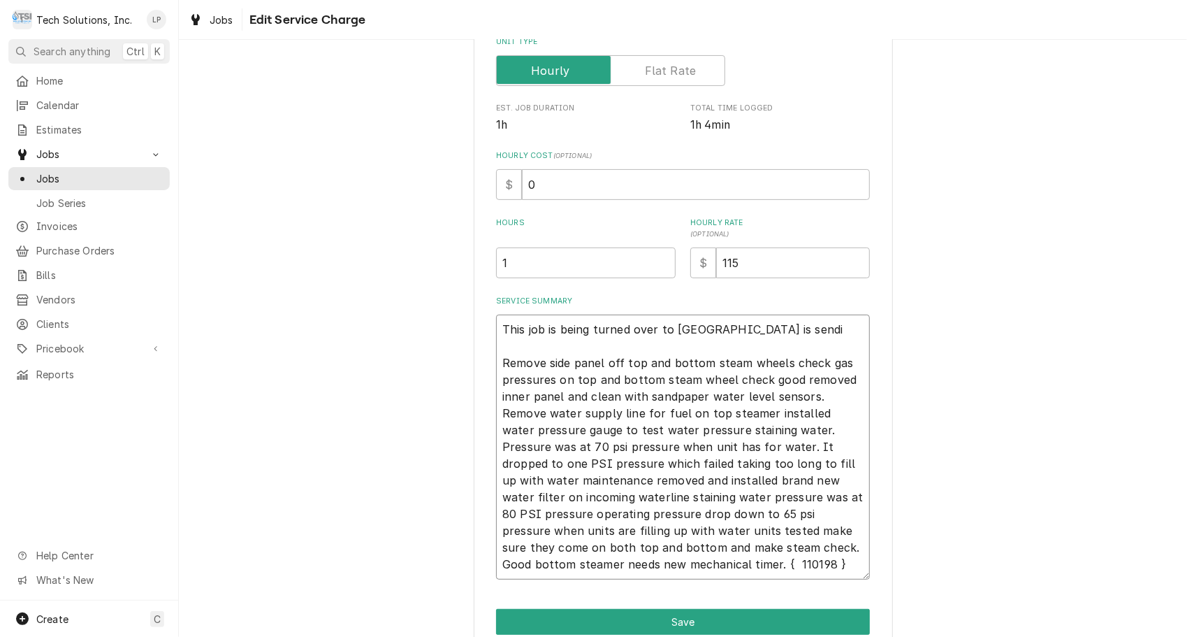
type textarea "This job is being turned over to Valley Air - Valley is sendin Remove side pane…"
type textarea "x"
type textarea "This job is being turned over to Valley Air - Valley is sending Remove side pan…"
type textarea "x"
type textarea "This job is being turned over to Valley Air - Valley is sending Remove side pan…"
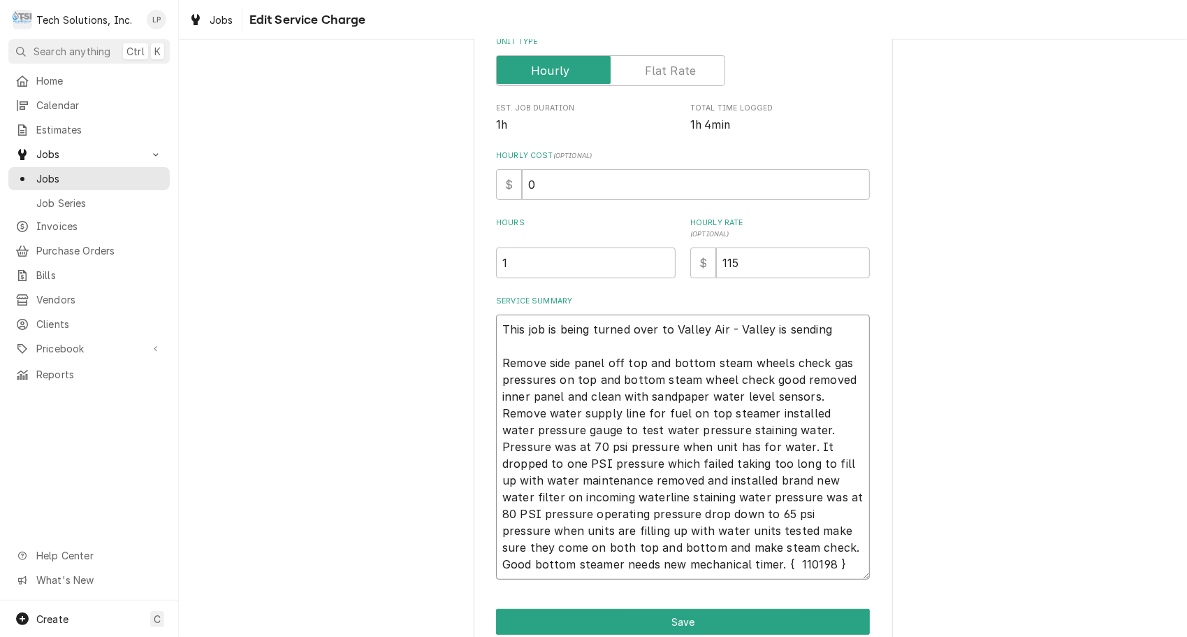
type textarea "x"
type textarea "This job is being turned over to Valley Air - Valley is sending t Remove side p…"
type textarea "x"
type textarea "This job is being turned over to Valley Air - Valley is sending Remove side pan…"
type textarea "x"
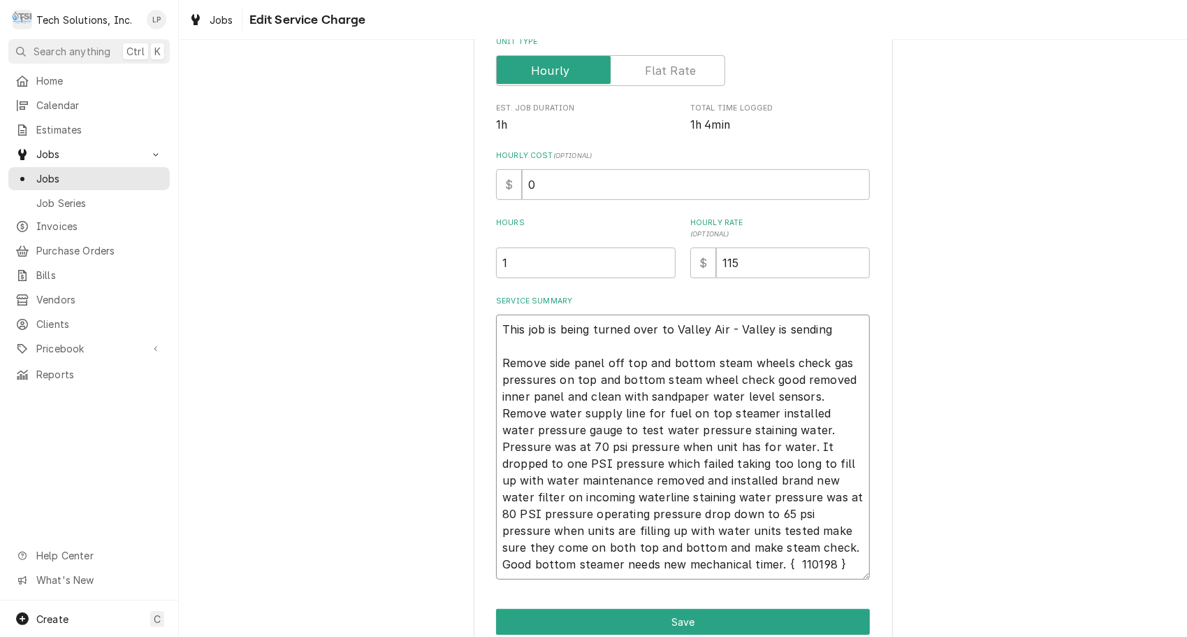
type textarea "This job is being turned over to Valley Air - Valley is sending s Remove side p…"
type textarea "x"
type textarea "This job is being turned over to Valley Air - Valley is sending so Remove side …"
type textarea "x"
type textarea "This job is being turned over to Valley Air - Valley is sending som Remove side…"
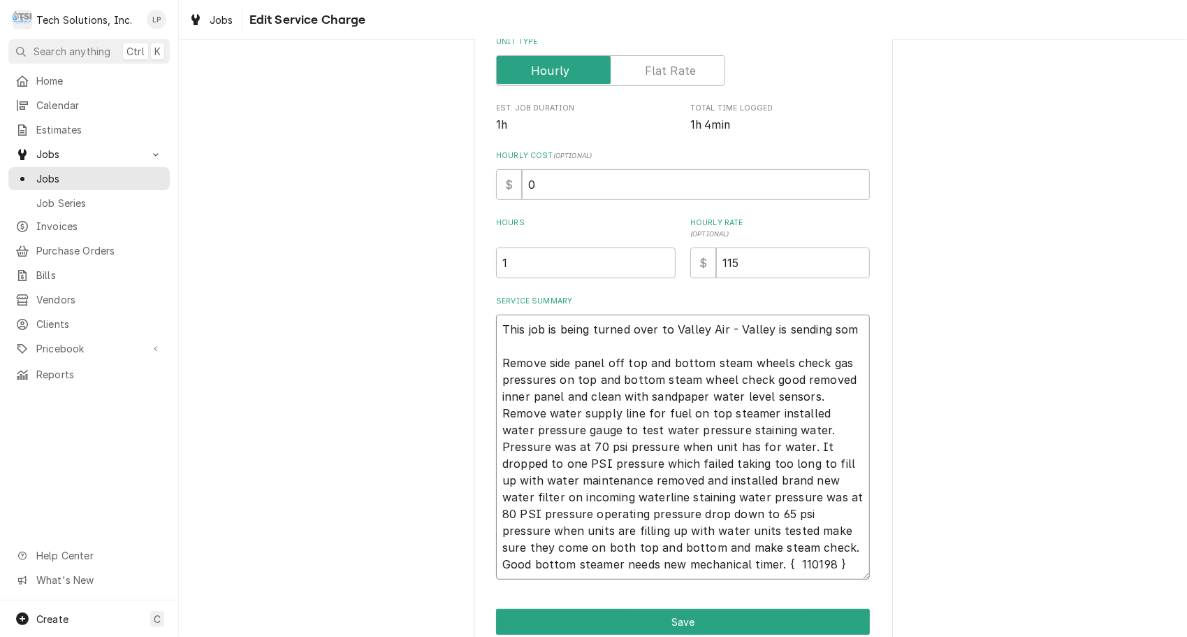
type textarea "x"
type textarea "This job is being turned over to Valley Air - Valley is sending some Remove sid…"
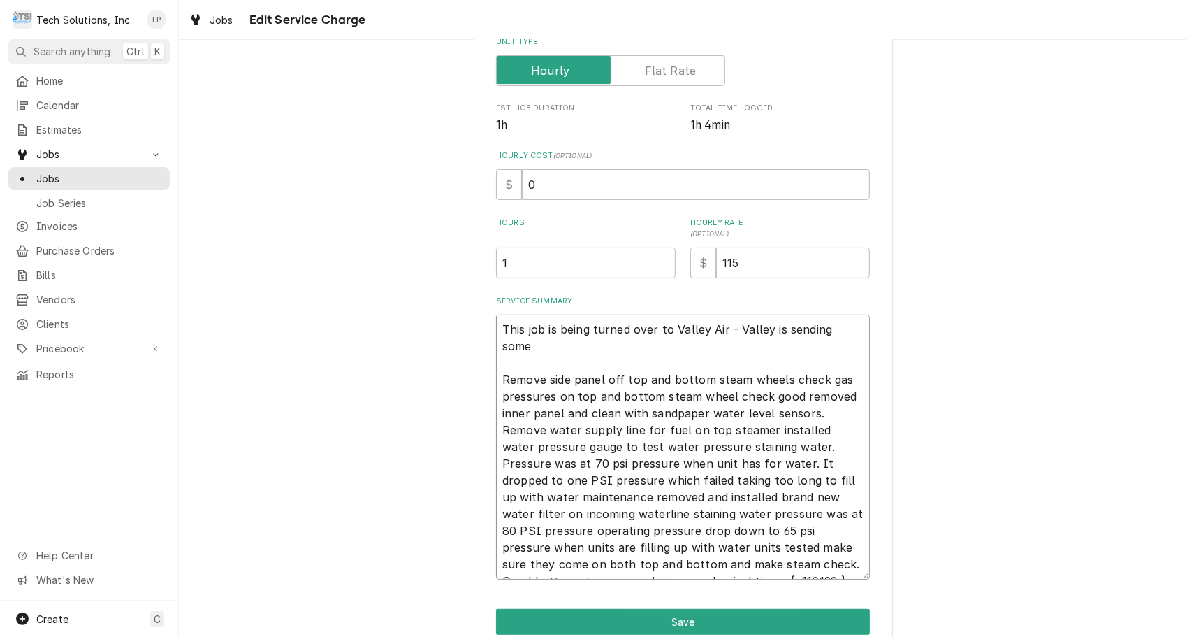
type textarea "x"
type textarea "This job is being turned over to Valley Air - Valley is sending someon Remove s…"
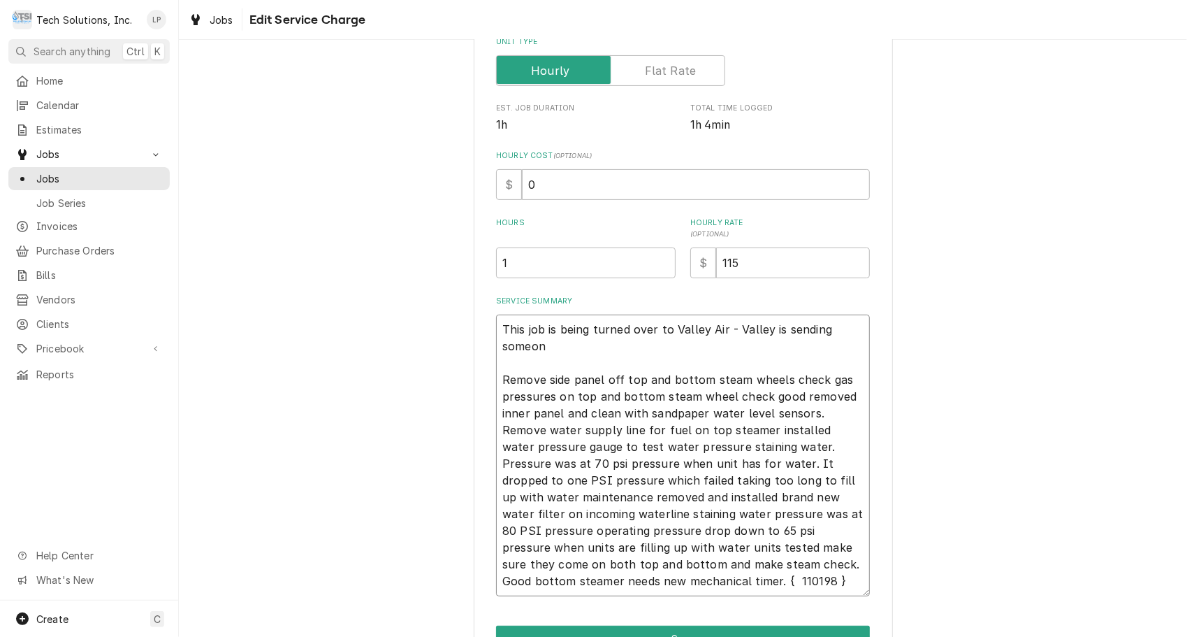
type textarea "x"
type textarea "This job is being turned over to Valley Air - Valley is sending someone Remove …"
type textarea "x"
type textarea "This job is being turned over to Valley Air - Valley is sending someone Remove …"
type textarea "x"
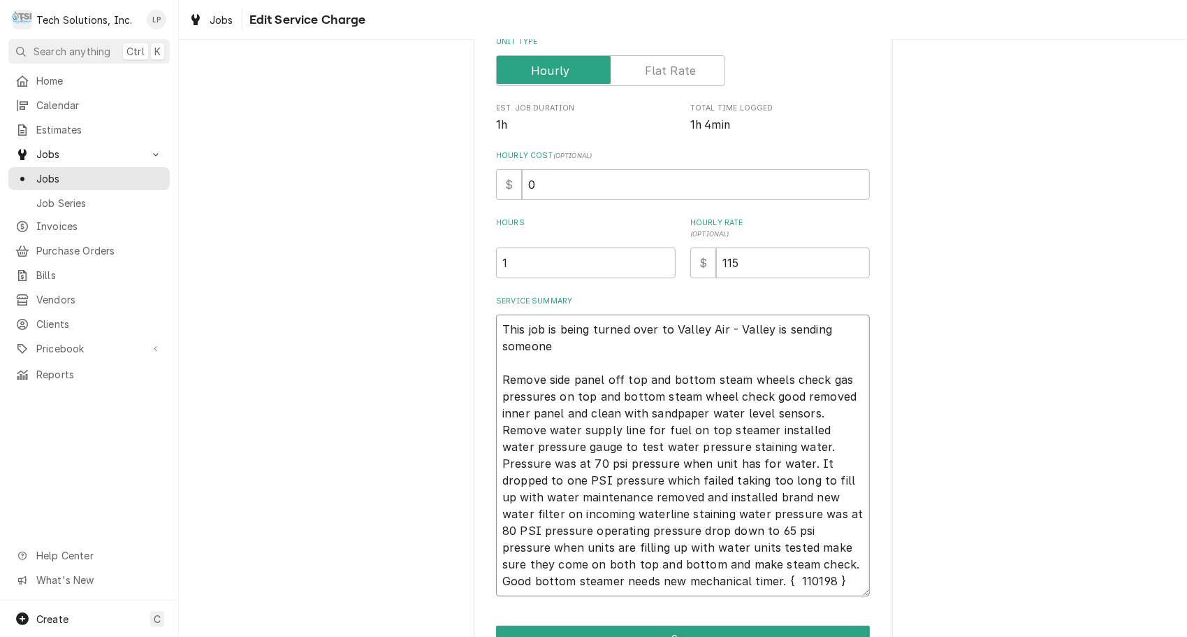
type textarea "This job is being turned over to Valley Air - Valley is sending someone 9 Remov…"
type textarea "x"
type textarea "This job is being turned over to Valley Air - Valley is sending someone 9/ Remo…"
type textarea "x"
type textarea "This job is being turned over to Valley Air - Valley is sending someone 9/2 Rem…"
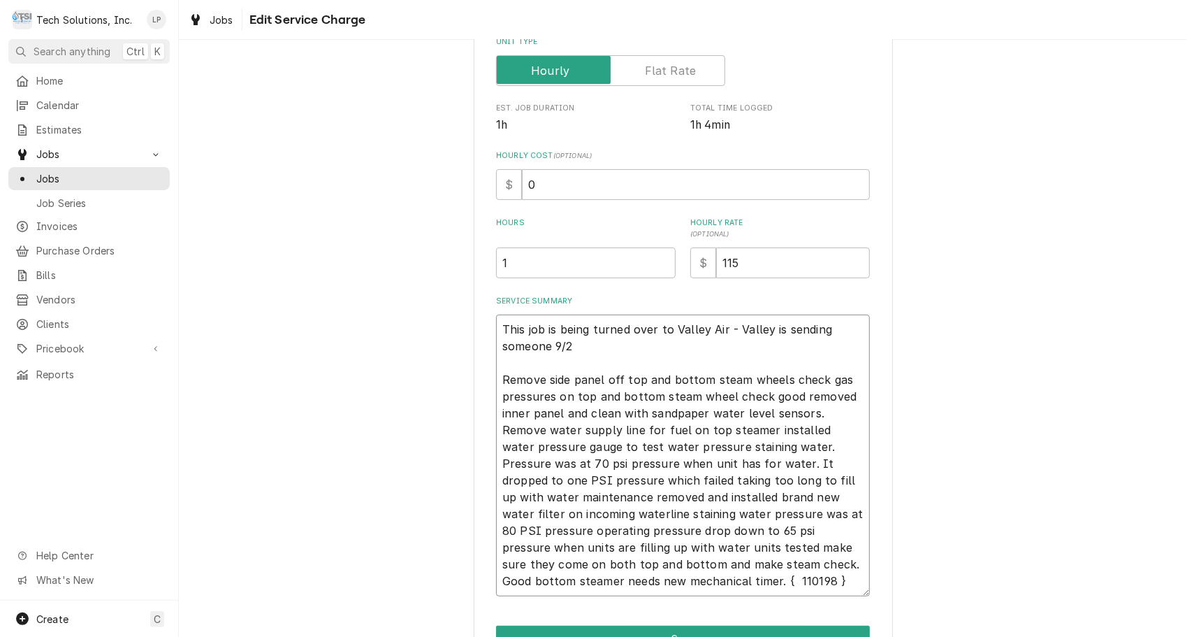
type textarea "x"
type textarea "This job is being turned over to Valley Air - Valley is sending someone 9/26 Re…"
type textarea "x"
type textarea "This job is being turned over to Valley Air - Valley is sending someone 9/26/ R…"
type textarea "x"
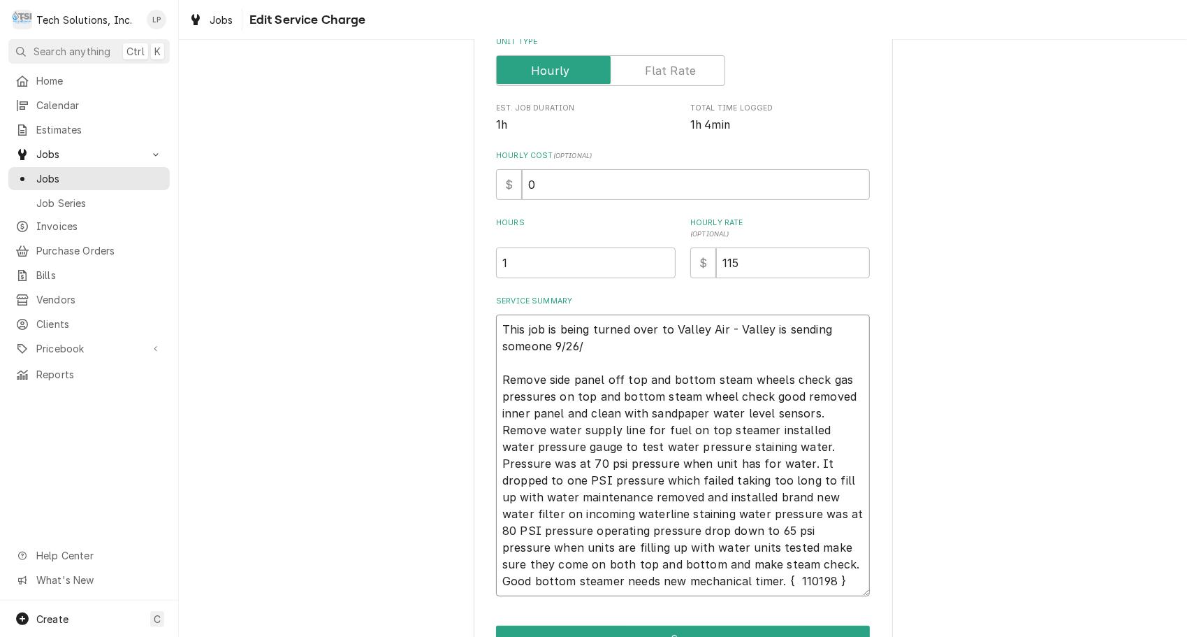
type textarea "This job is being turned over to Valley Air - Valley is sending someone 9/26/2 …"
type textarea "x"
type textarea "This job is being turned over to Valley Air - Valley is sending someone 9/26/25…"
type textarea "x"
type textarea "This job is being turned over to Valley Air - Valley is sending someone 9/26/25…"
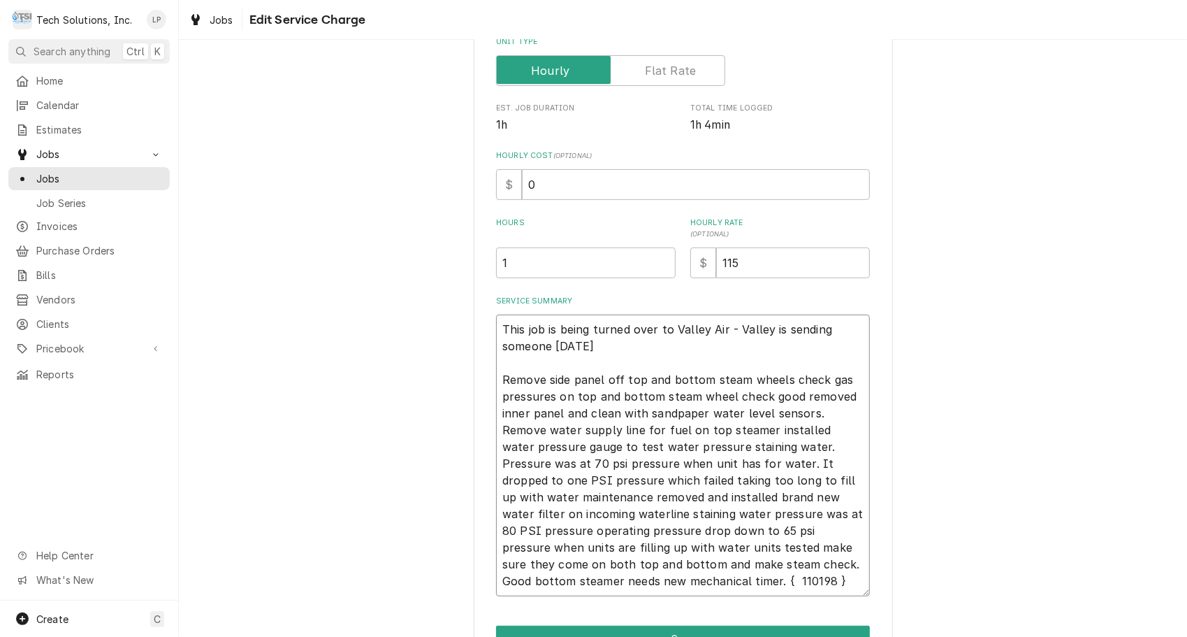
type textarea "x"
type textarea "This job is being turned over to Valley Air - Valley is sending someone 9/26/25…"
type textarea "x"
type textarea "This job is being turned over to Valley Air - Valley is sending someone 9/26/25…"
type textarea "x"
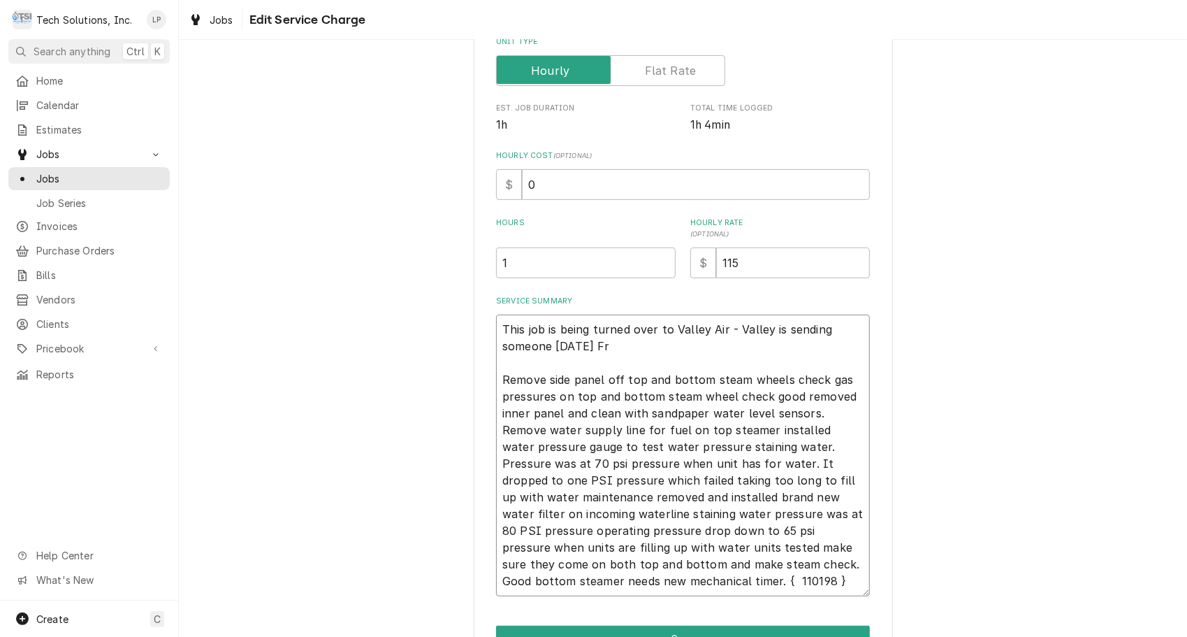
type textarea "This job is being turned over to Valley Air - Valley is sending someone 9/26/25…"
type textarea "x"
type textarea "This job is being turned over to Valley Air - Valley is sending someone 9/26/25…"
type textarea "x"
type textarea "This job is being turned over to Valley Air - Valley is sending someone 9/26/25…"
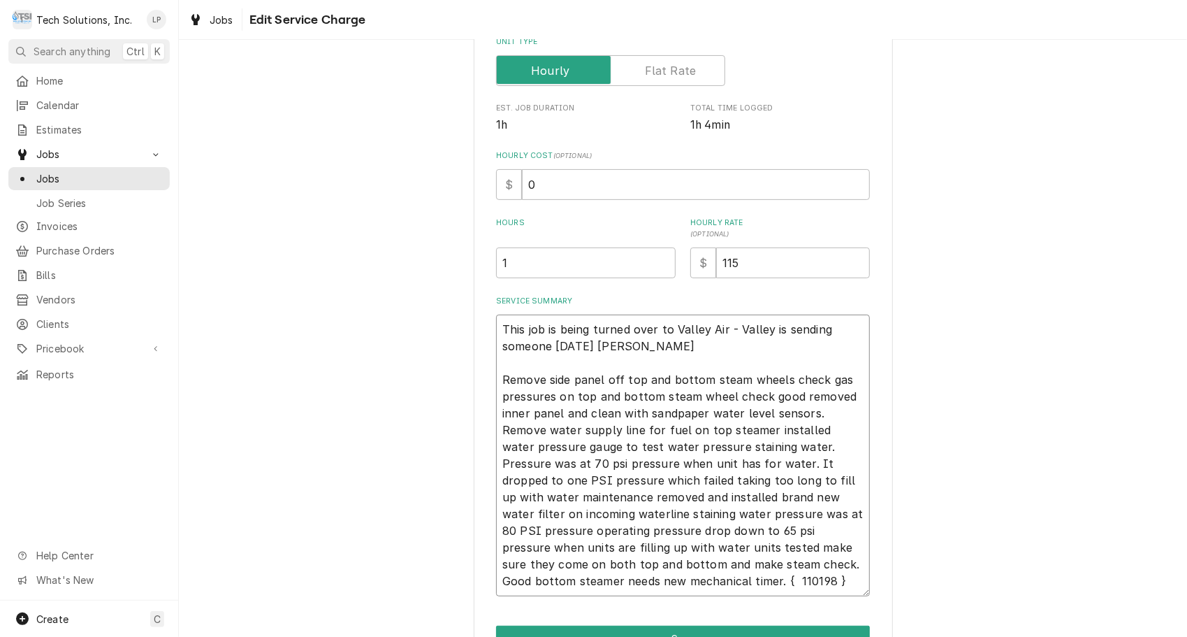
type textarea "x"
type textarea "This job is being turned over to Valley Air - Valley is sending someone 9/26/25…"
type textarea "x"
type textarea "This job is being turned over to Valley Air - Valley is sending someone 9/26/25…"
type textarea "x"
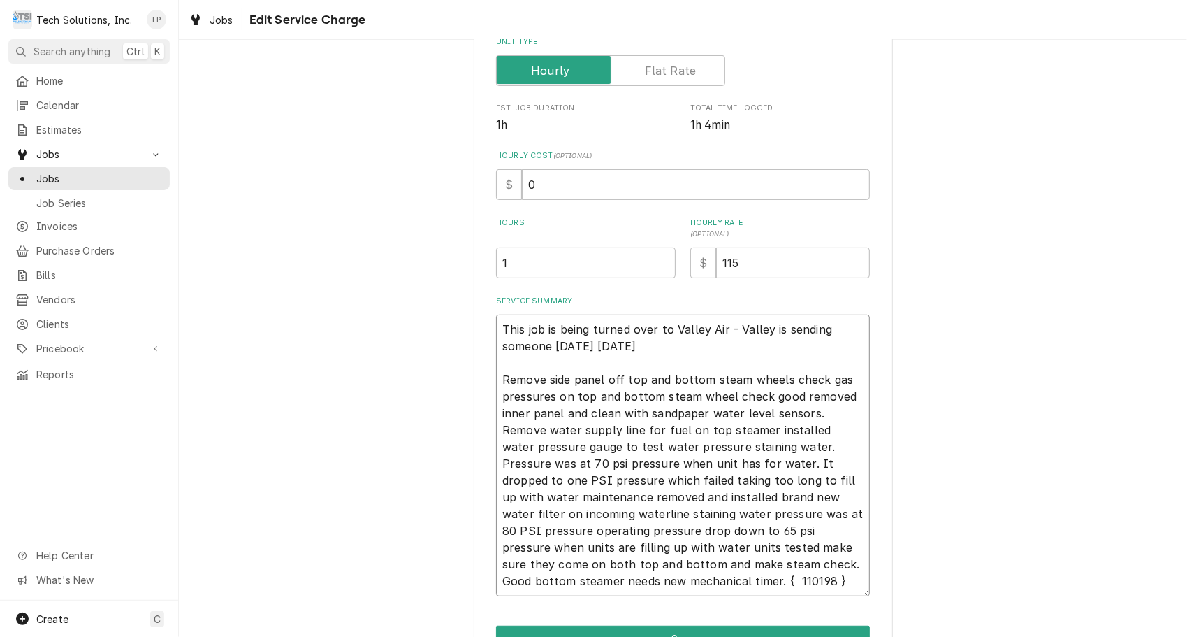
type textarea "This job is being turned over to Valley Air - Valley is sending someone 9/26/25…"
type textarea "x"
type textarea "This job is being turned over to Valley Air - Valley is sending someone 9/26/25…"
type textarea "x"
type textarea "This job is being turned over to Valley Air - Valley is sending someone 9/26/25…"
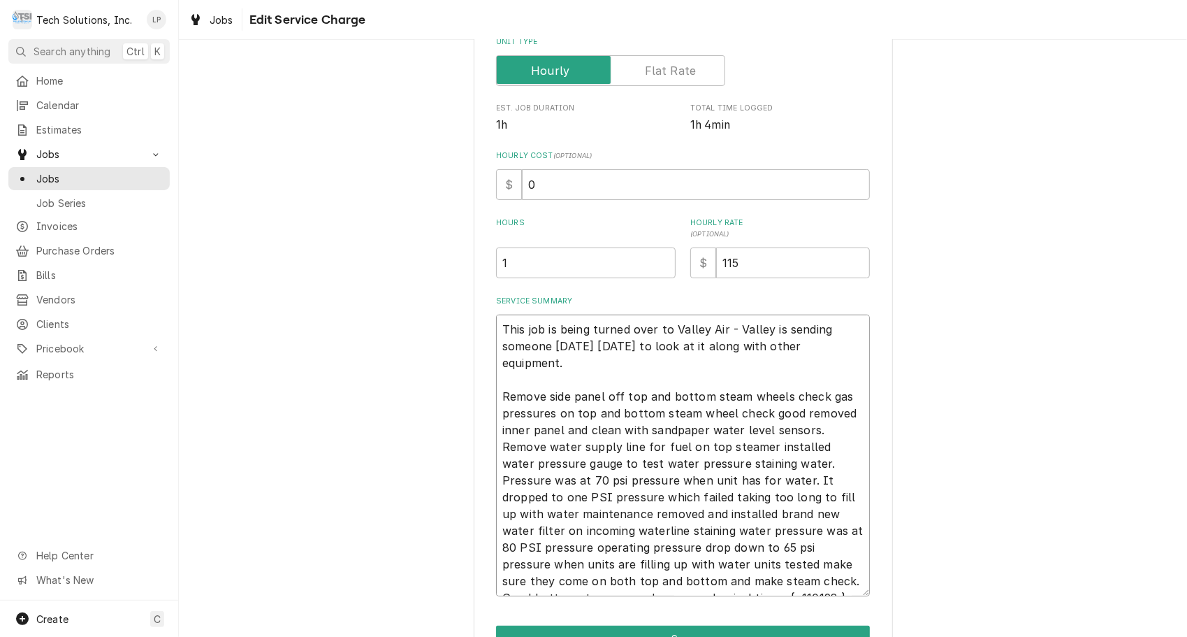
scroll to position [317, 0]
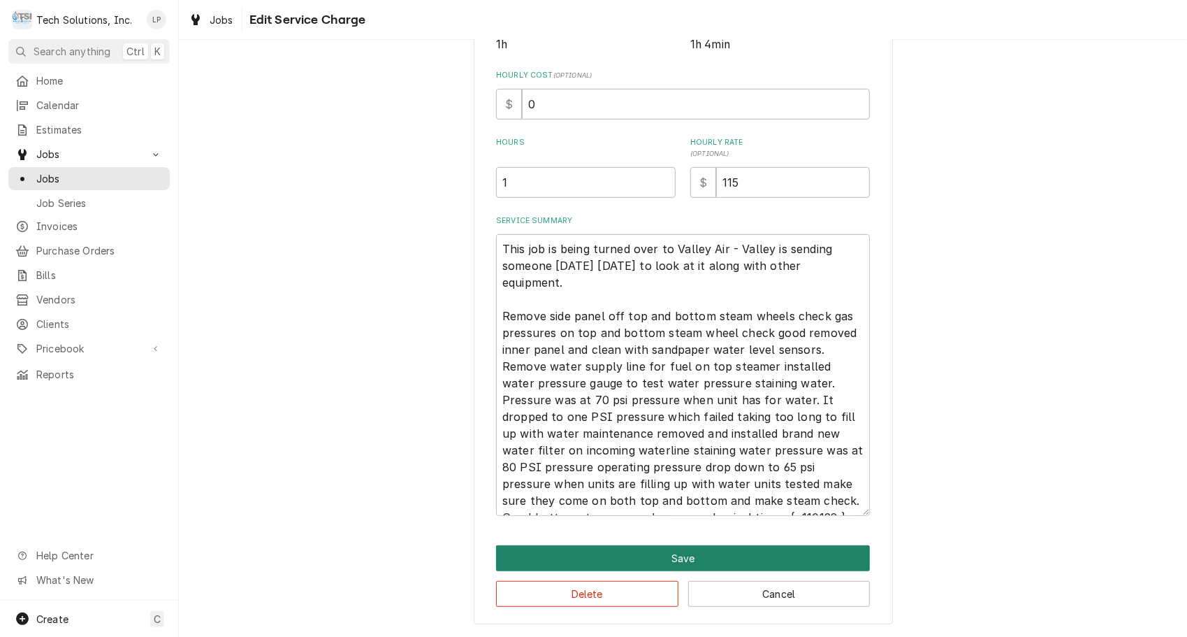
click at [671, 565] on button "Save" at bounding box center [683, 558] width 374 height 26
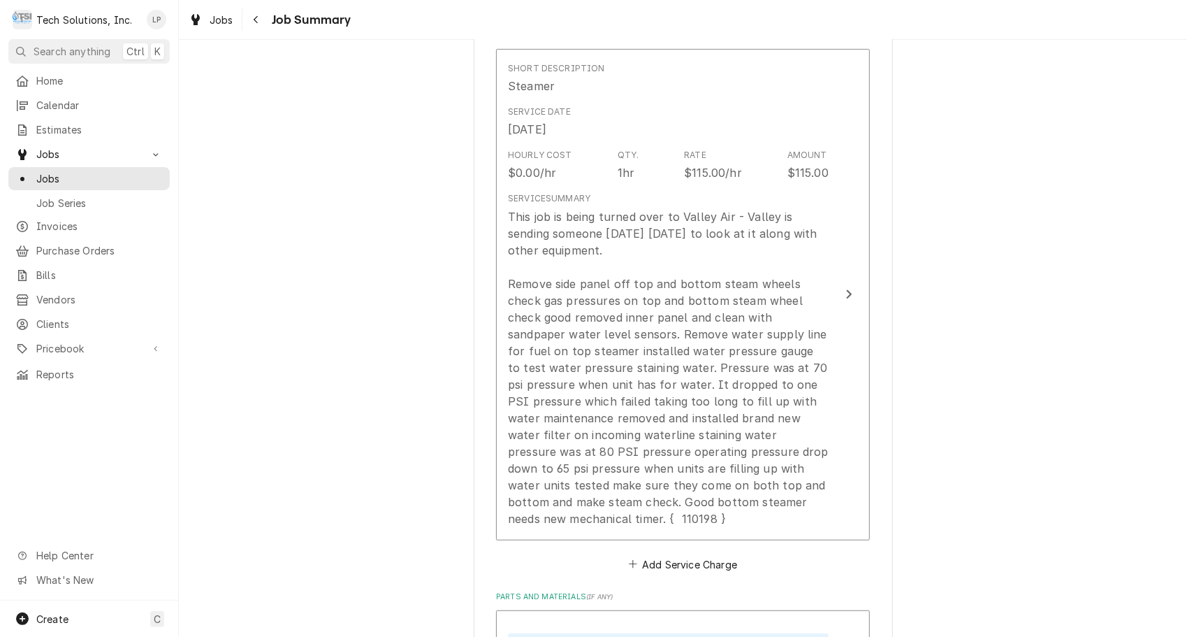
click at [1039, 266] on div "Greenbrier Valley Medical Center, Ronceverte 1320 Maplewood Ave., Ronceverte, W…" at bounding box center [683, 567] width 1008 height 1727
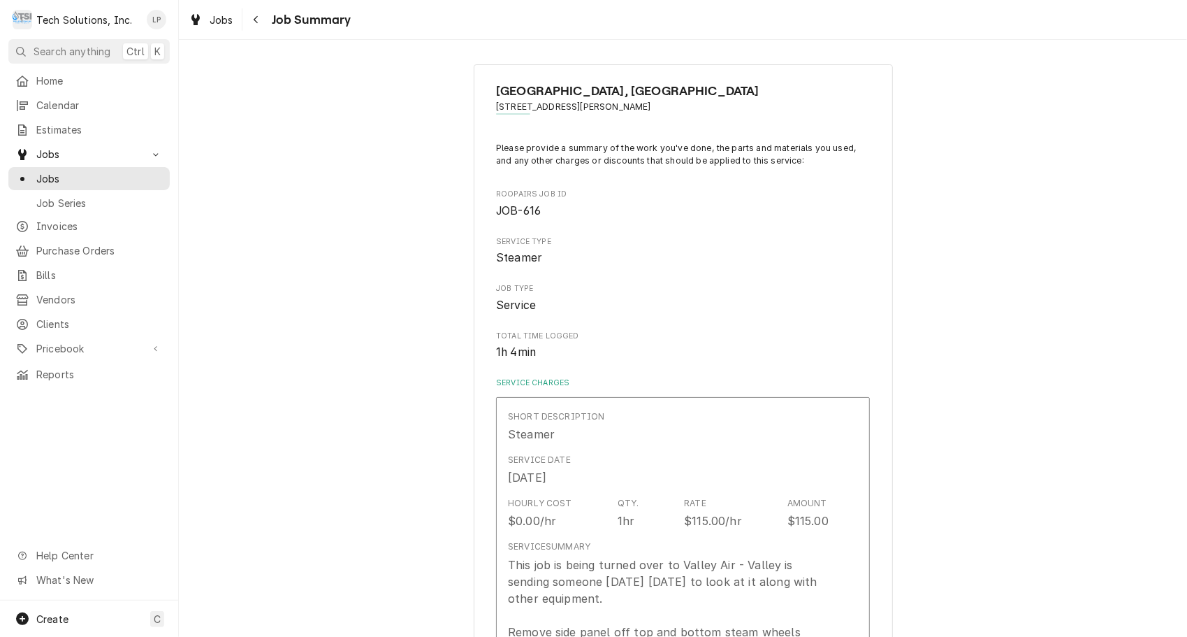
scroll to position [0, 0]
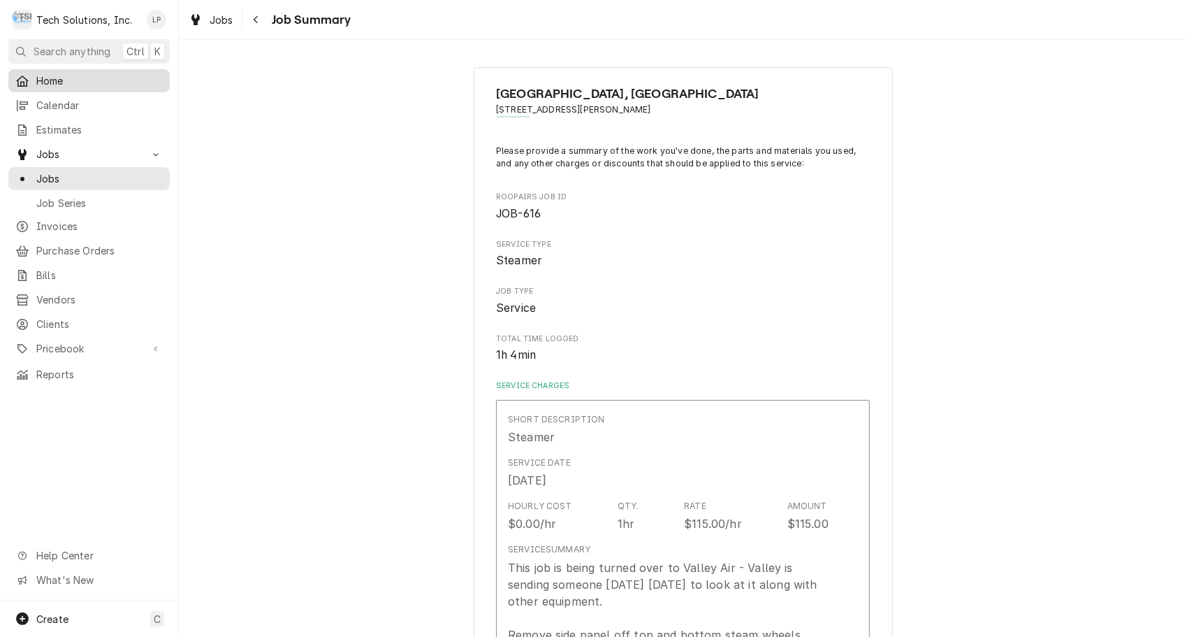
click at [46, 80] on span "Home" at bounding box center [99, 80] width 126 height 15
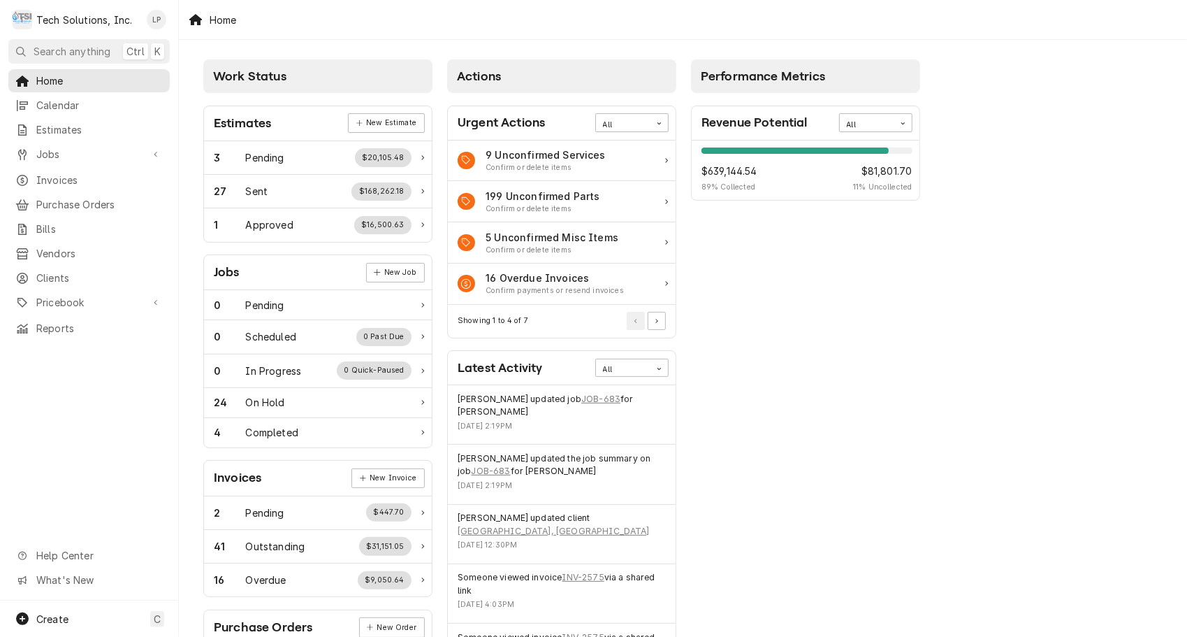
click at [949, 317] on div "Work Status Estimates New Estimate 3 Pending $20,105.48 27 Sent $168,262.18 1 A…" at bounding box center [683, 508] width 1008 height 936
click at [43, 147] on span "Jobs" at bounding box center [89, 154] width 106 height 15
click at [40, 171] on span "Jobs" at bounding box center [99, 178] width 126 height 15
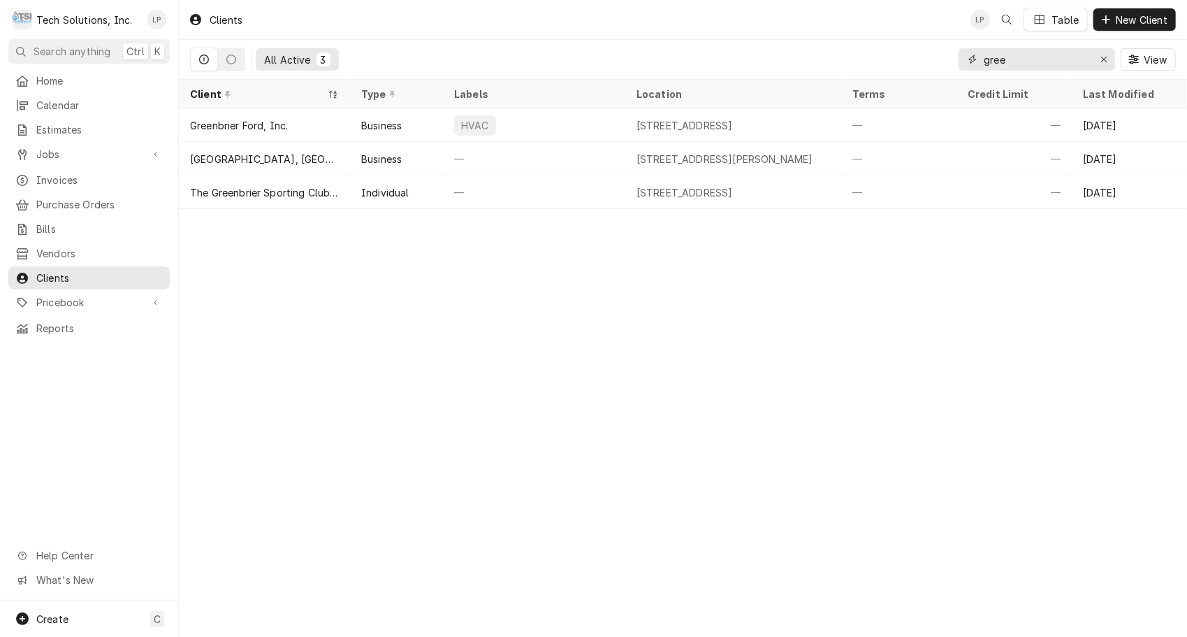
click at [1104, 56] on icon "Erase input" at bounding box center [1105, 60] width 8 height 10
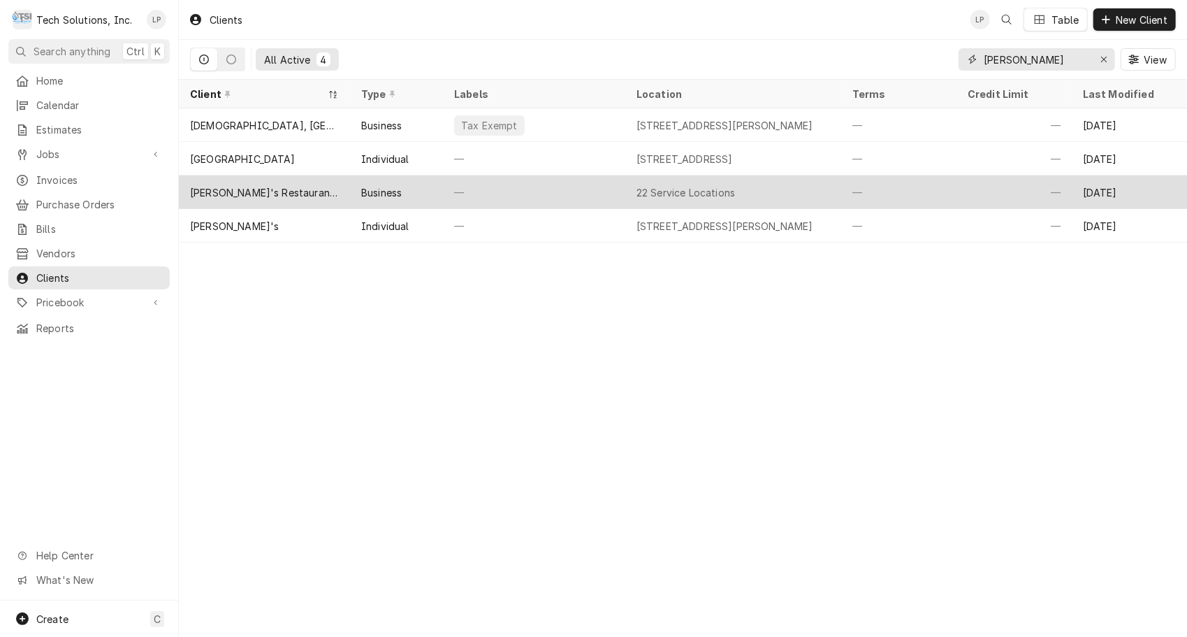
type input "[PERSON_NAME]"
click at [588, 192] on div "—" at bounding box center [534, 192] width 182 height 34
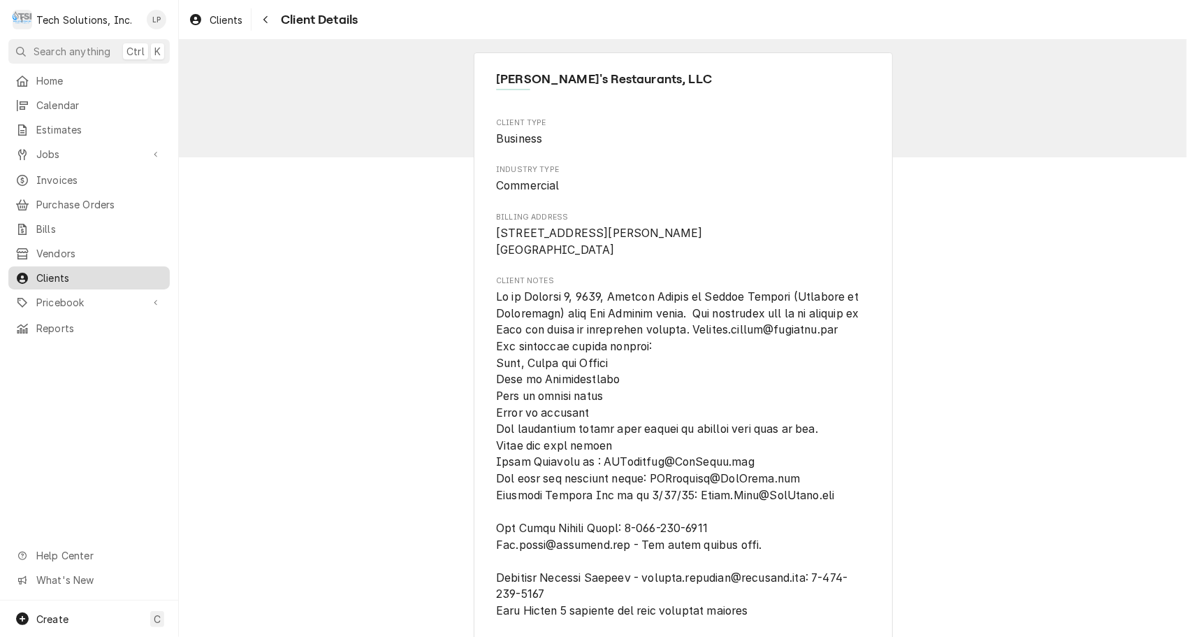
click at [48, 270] on span "Clients" at bounding box center [99, 277] width 126 height 15
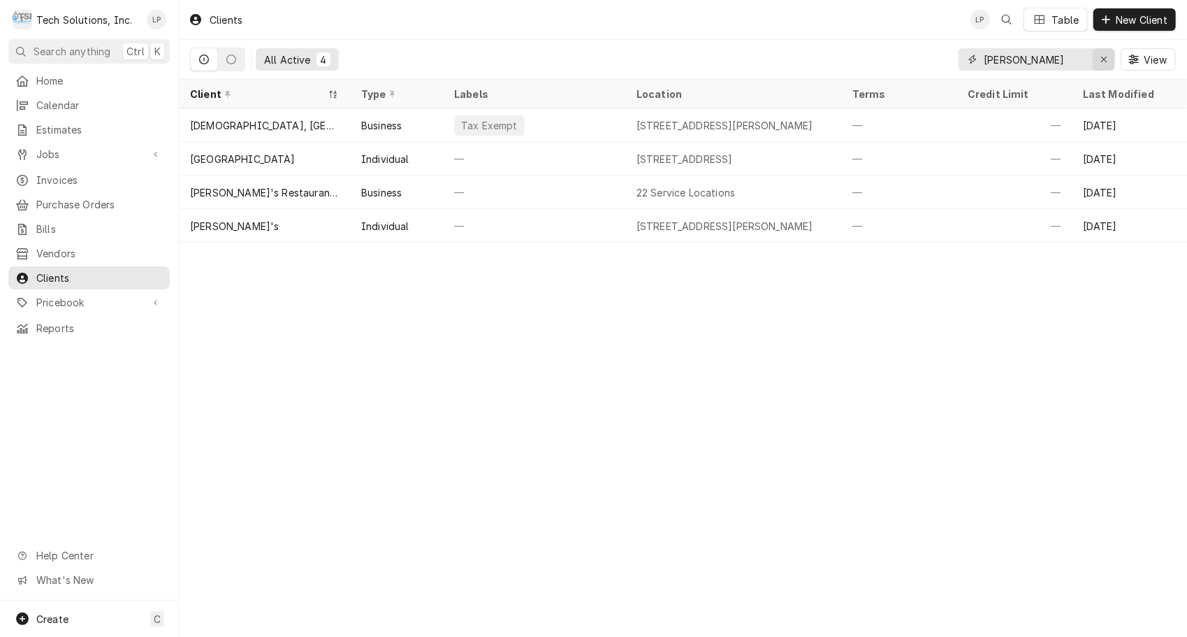
click at [1103, 59] on icon "Erase input" at bounding box center [1105, 60] width 8 height 10
click at [1103, 59] on input "Dynamic Content Wrapper" at bounding box center [1049, 59] width 131 height 22
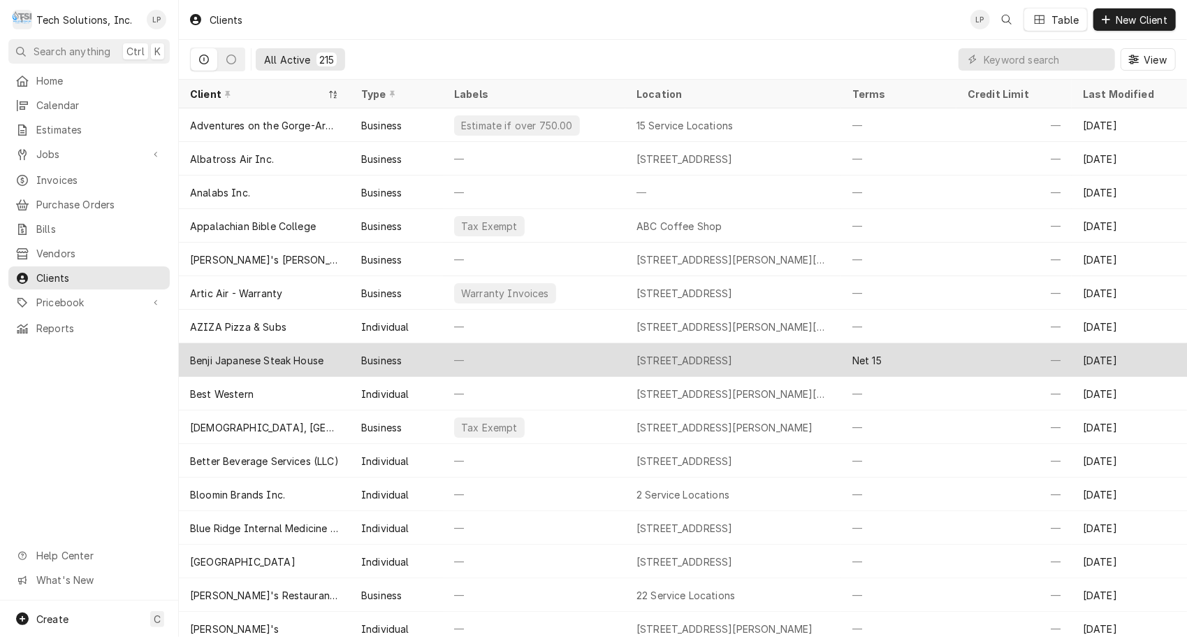
click at [253, 356] on div "Benji Japanese Steak House" at bounding box center [256, 360] width 133 height 15
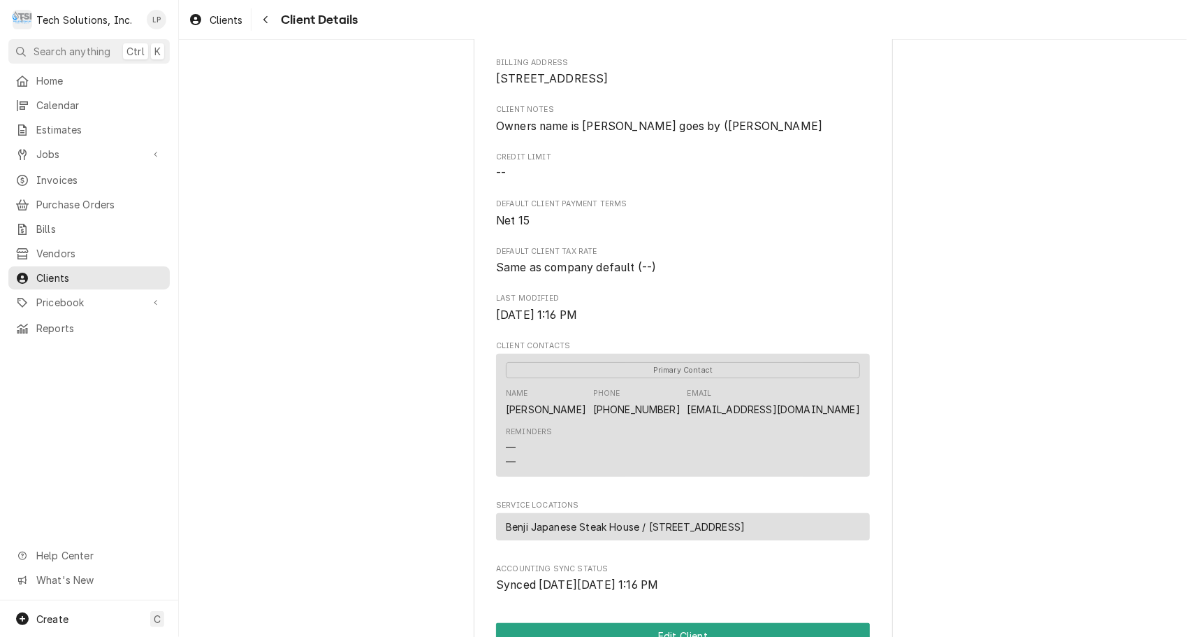
scroll to position [155, 0]
drag, startPoint x: 703, startPoint y: 421, endPoint x: 853, endPoint y: 425, distance: 149.6
click at [853, 420] on div "Name [PERSON_NAME] Phone [PHONE_NUMBER] Email [EMAIL_ADDRESS][DOMAIN_NAME]" at bounding box center [683, 401] width 354 height 38
copy link "[EMAIL_ADDRESS][DOMAIN_NAME]"
click at [59, 270] on span "Clients" at bounding box center [99, 277] width 126 height 15
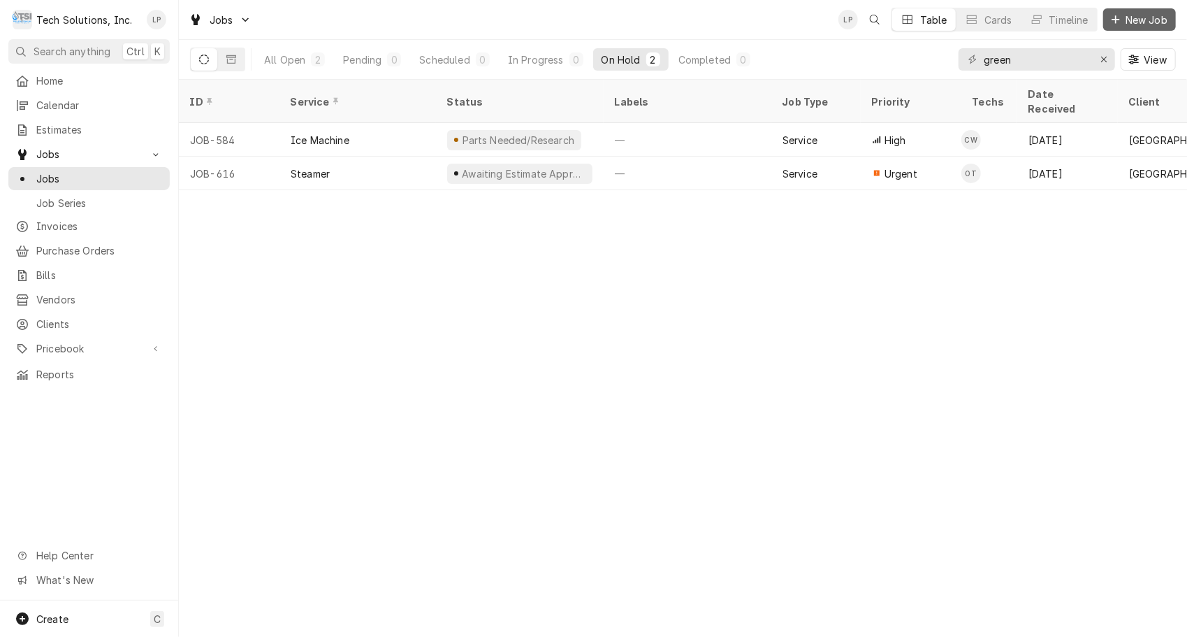
click at [1145, 20] on span "New Job" at bounding box center [1147, 20] width 48 height 15
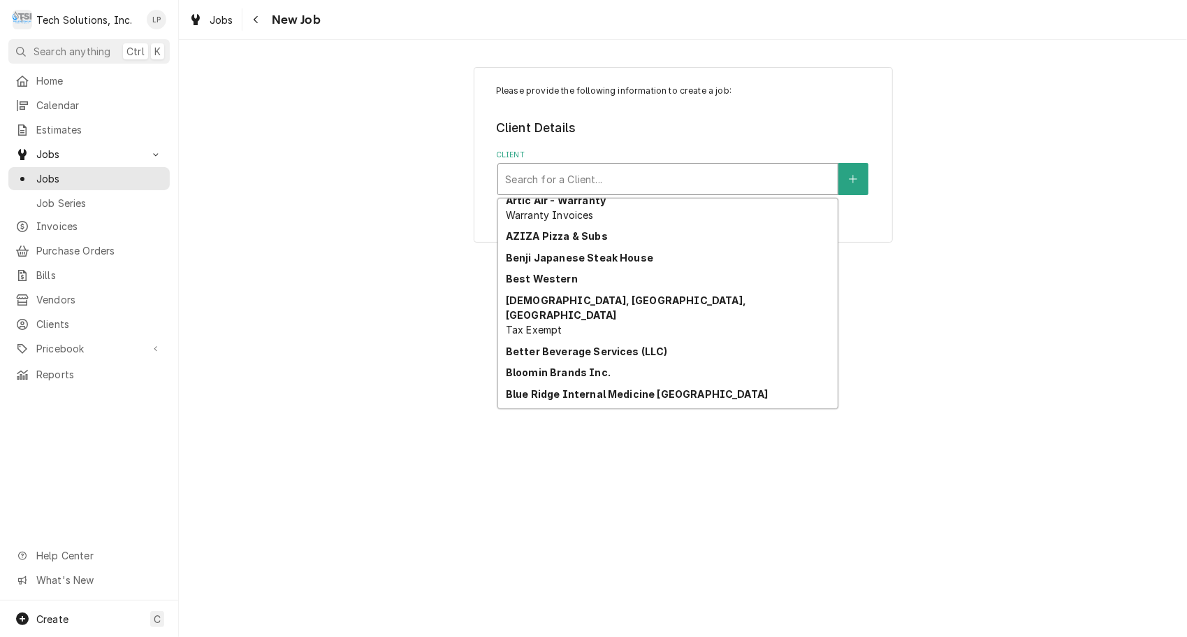
scroll to position [277, 0]
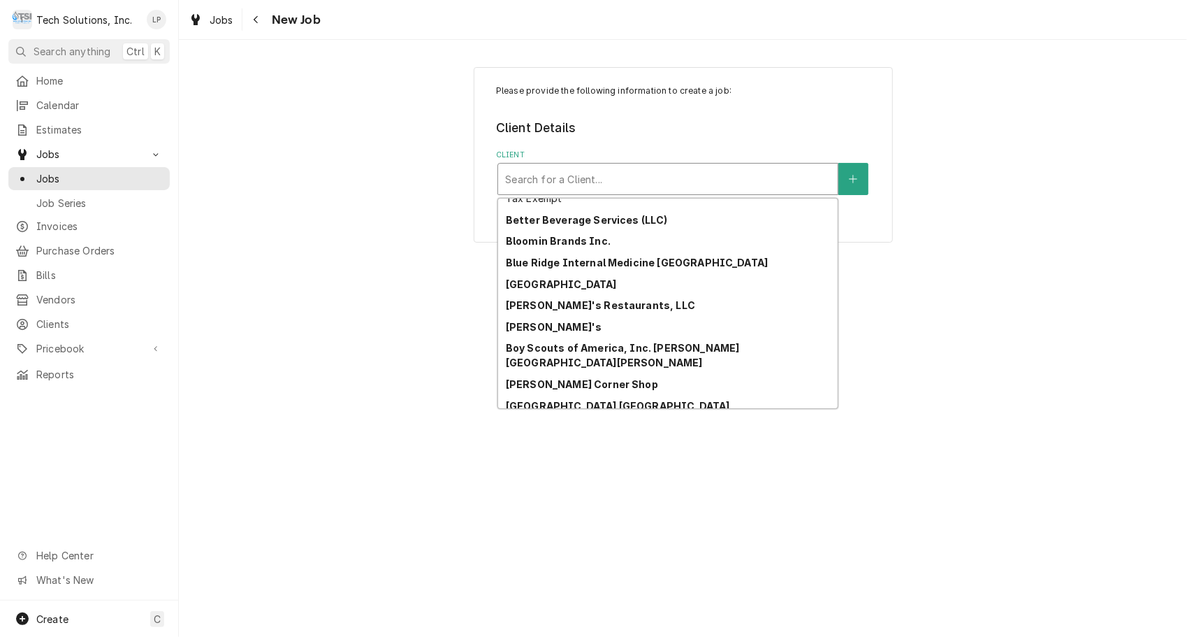
click at [523, 299] on strong "[PERSON_NAME]'s Restaurants, LLC" at bounding box center [600, 305] width 189 height 12
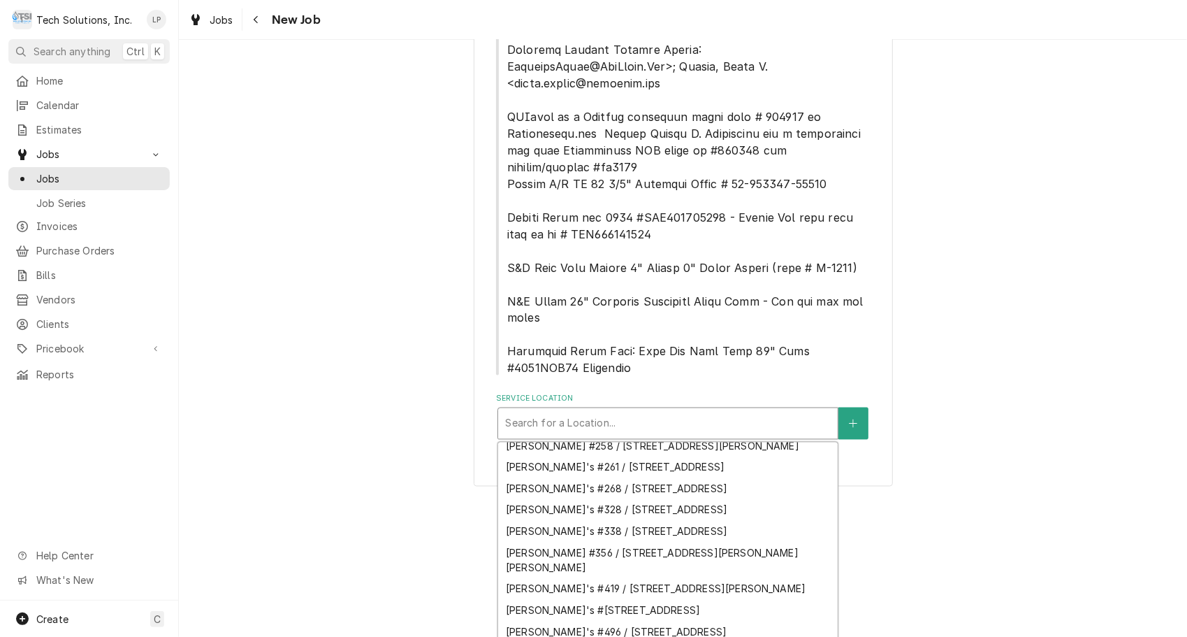
scroll to position [0, 0]
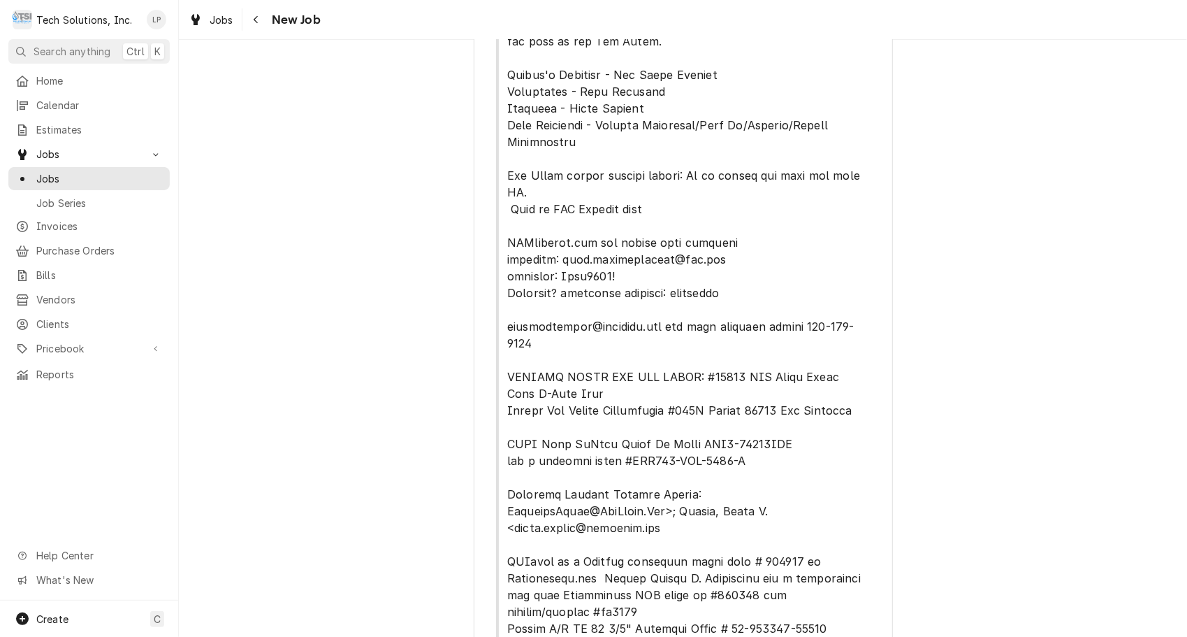
scroll to position [1060, 0]
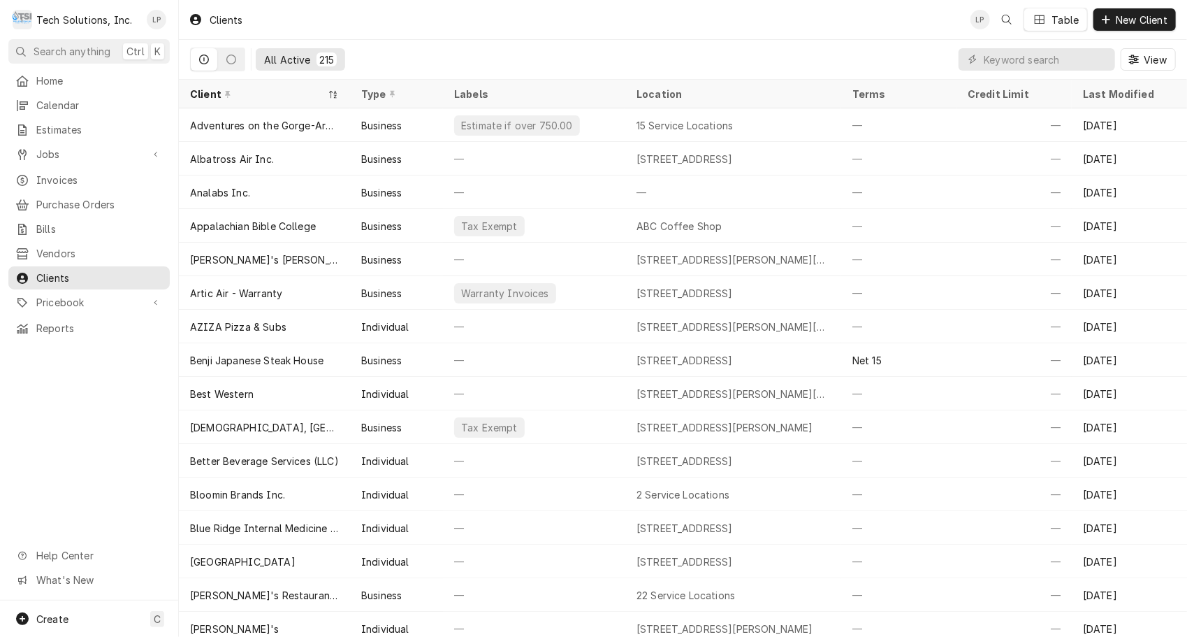
click at [59, 270] on span "Clients" at bounding box center [99, 277] width 126 height 15
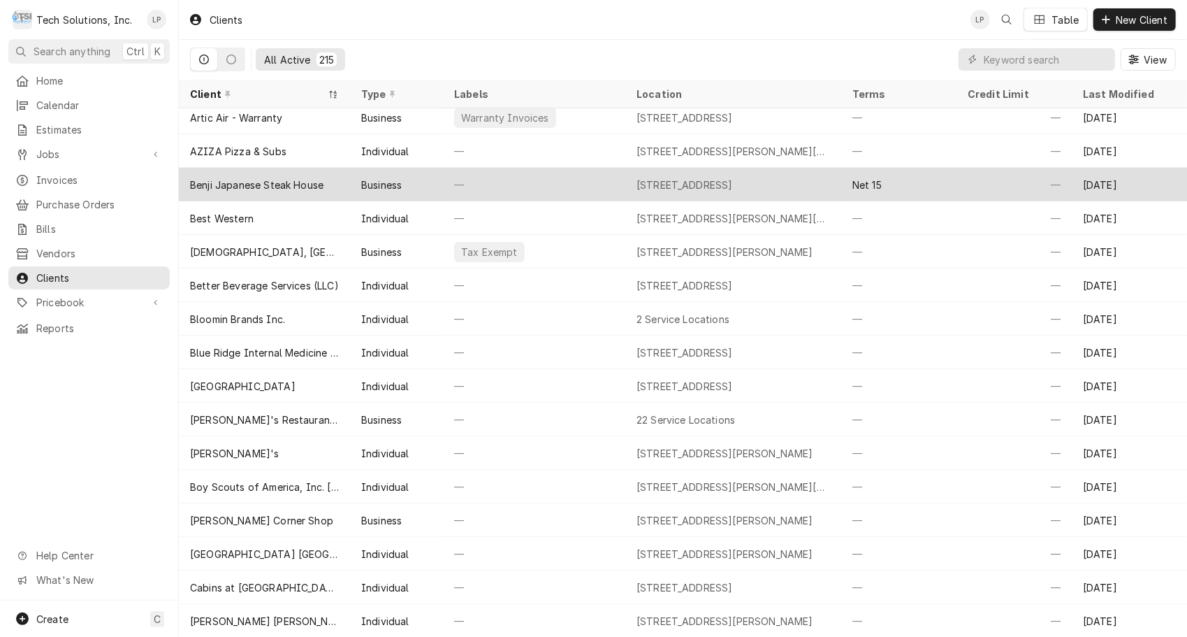
scroll to position [186, 0]
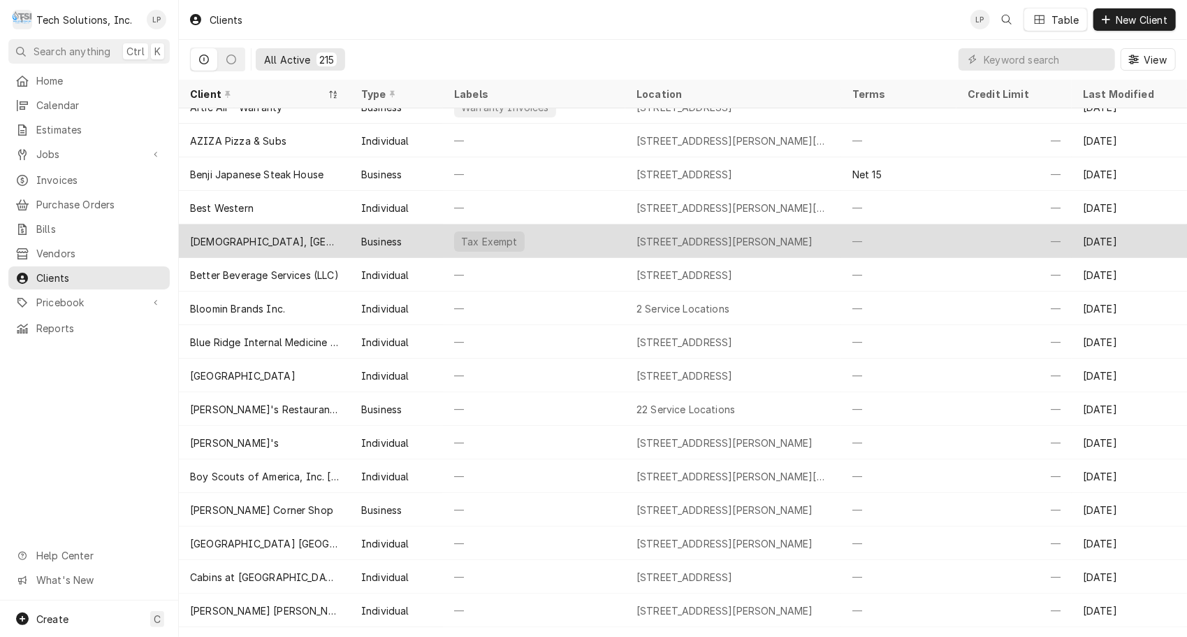
click at [246, 245] on div "[DEMOGRAPHIC_DATA], [GEOGRAPHIC_DATA], [GEOGRAPHIC_DATA]" at bounding box center [264, 241] width 149 height 15
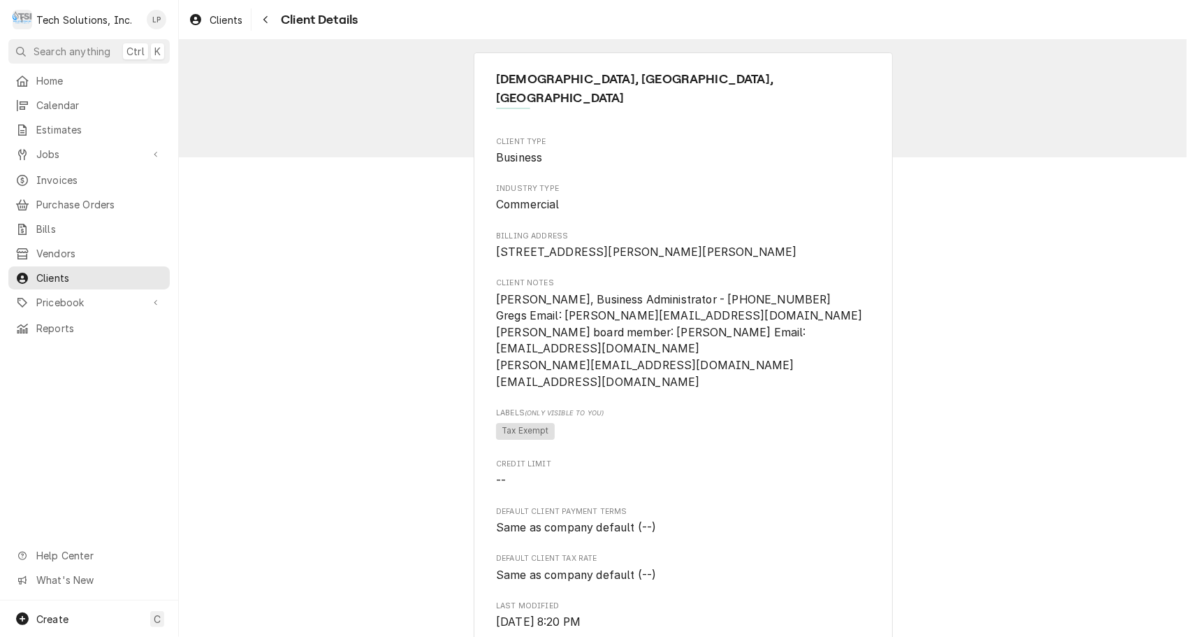
click at [72, 271] on span "Clients" at bounding box center [99, 277] width 126 height 15
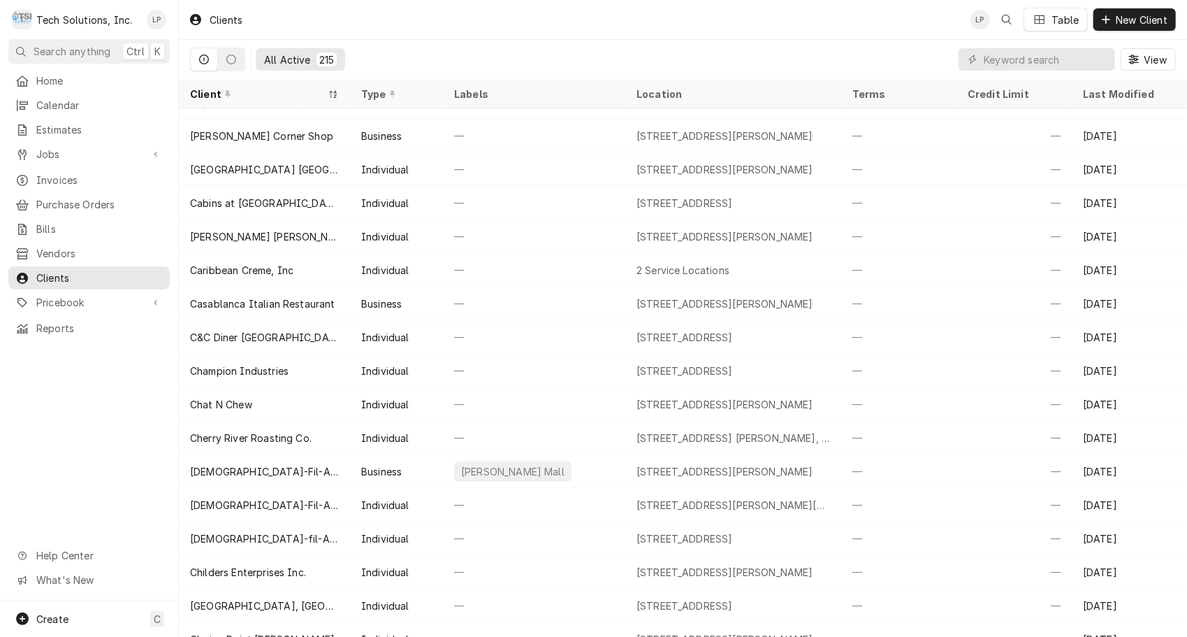
scroll to position [574, 0]
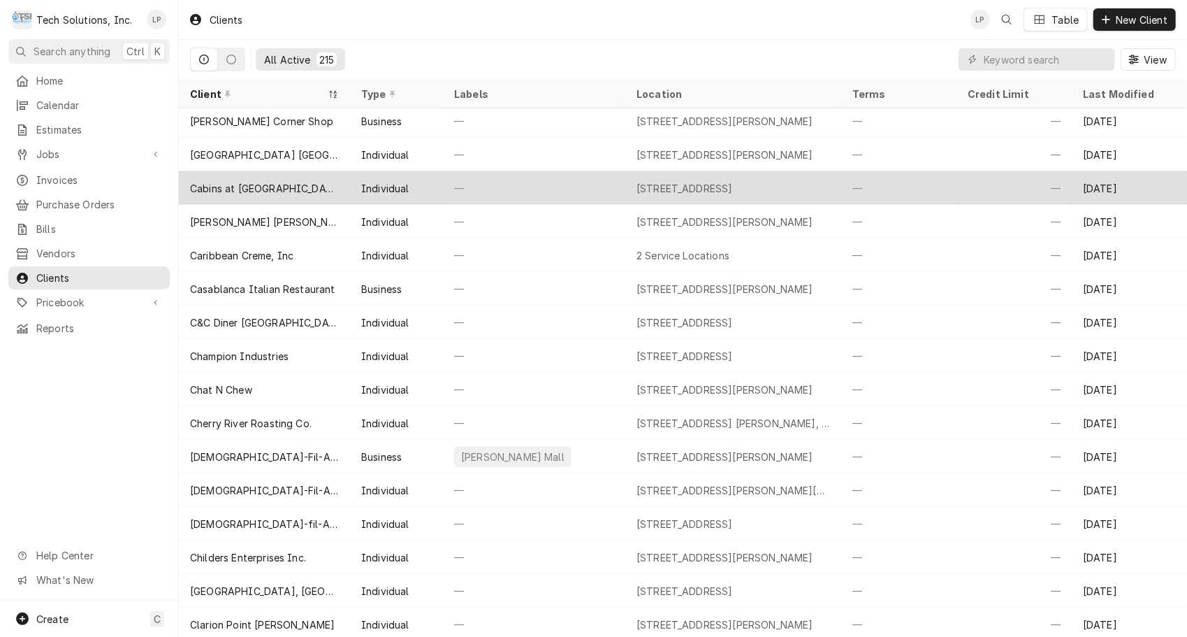
click at [308, 182] on div "Cabins at [GEOGRAPHIC_DATA]" at bounding box center [264, 188] width 149 height 15
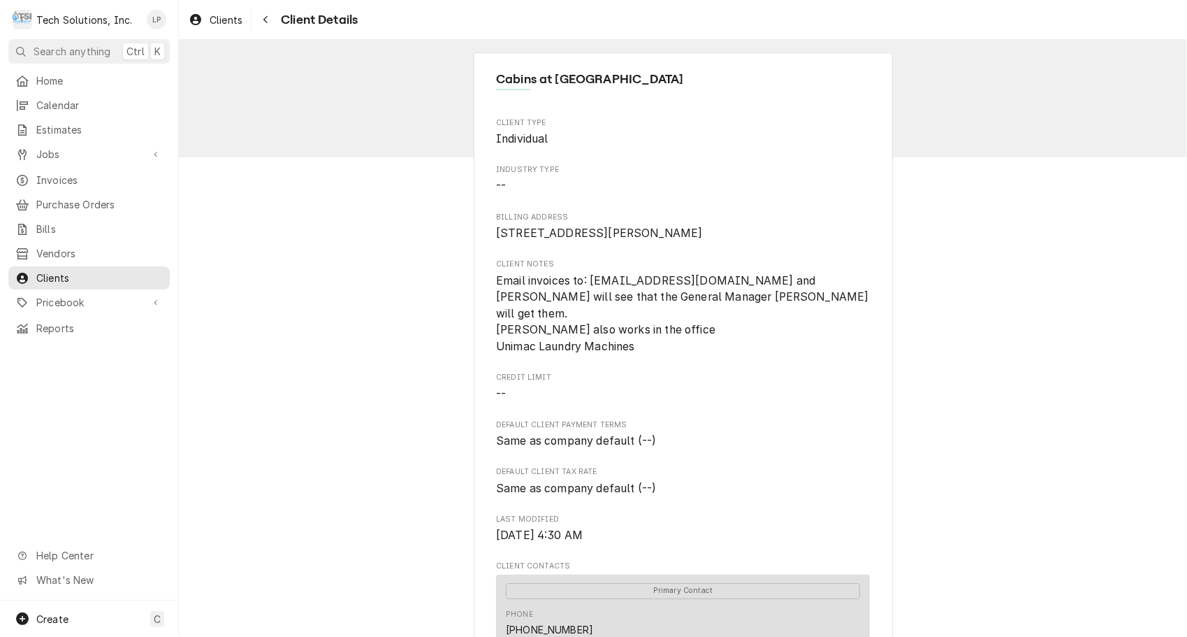
click at [860, 439] on span "Same as company default (--)" at bounding box center [683, 441] width 374 height 17
